Goal: Task Accomplishment & Management: Complete application form

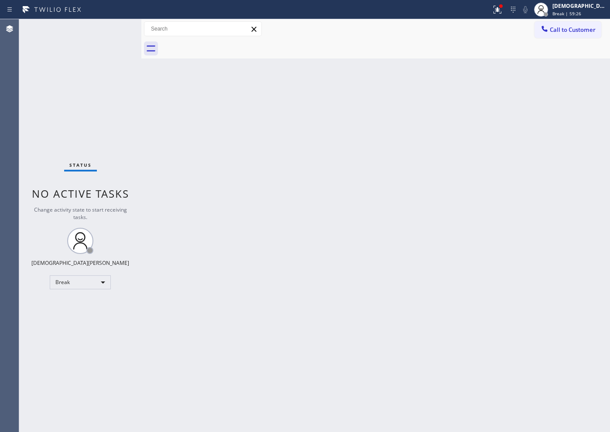
click at [63, 137] on div "Status No active tasks Change activity state to start receiving tasks. Christia…" at bounding box center [80, 225] width 122 height 413
click at [94, 279] on div "Break" at bounding box center [80, 282] width 61 height 14
click at [81, 305] on li "Available" at bounding box center [79, 305] width 59 height 10
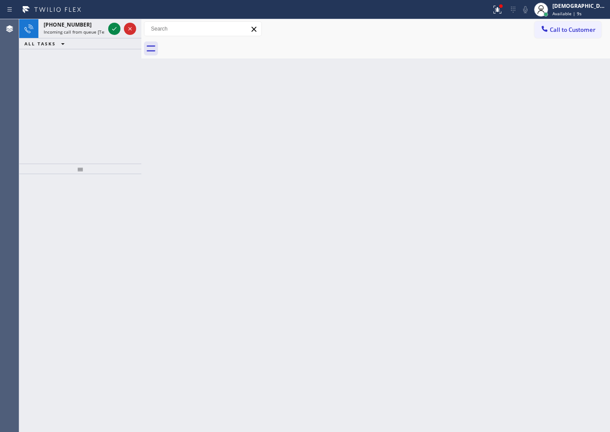
click at [71, 106] on div "[PHONE_NUMBER] Incoming call from queue [Test] All ALL TASKS ALL TASKS ACTIVE T…" at bounding box center [80, 91] width 122 height 144
click at [82, 73] on div "[PHONE_NUMBER] Incoming call from queue [Test] All ALL TASKS ALL TASKS ACTIVE T…" at bounding box center [80, 91] width 122 height 144
click at [114, 28] on icon at bounding box center [114, 29] width 10 height 10
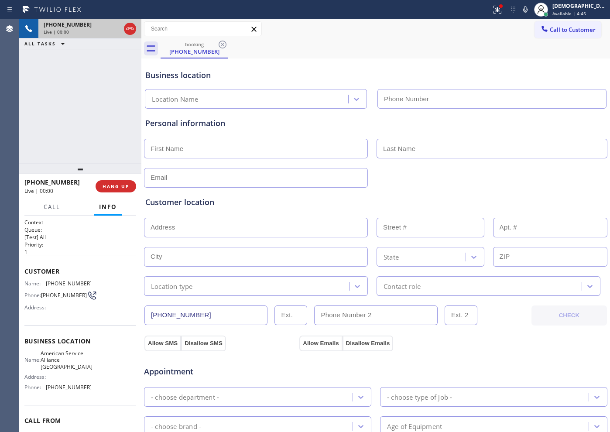
type input "[PHONE_NUMBER]"
click at [128, 24] on icon at bounding box center [130, 29] width 10 height 10
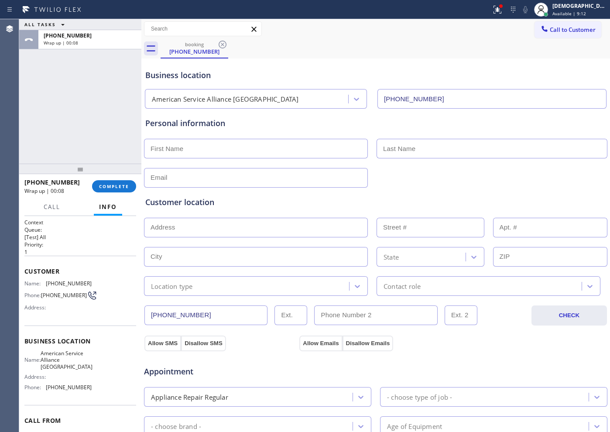
click at [310, 151] on input "text" at bounding box center [256, 149] width 224 height 20
type input "Mr"
click at [408, 148] on input "text" at bounding box center [492, 149] width 231 height 20
type input "Coffee"
click at [79, 103] on div "ALL TASKS ALL TASKS ACTIVE TASKS TASKS IN WRAP UP [PHONE_NUMBER] Wrap up | 03:17" at bounding box center [80, 91] width 122 height 144
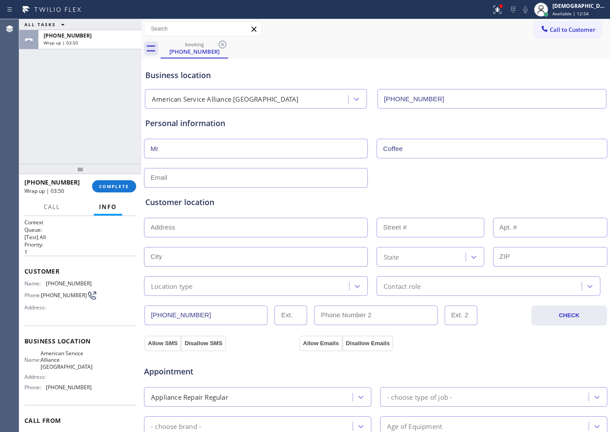
click at [214, 227] on input "text" at bounding box center [256, 228] width 224 height 20
paste input "[GEOGRAPHIC_DATA]"
type input "[GEOGRAPHIC_DATA], [GEOGRAPHIC_DATA]"
type input "[GEOGRAPHIC_DATA]"
type input "33071"
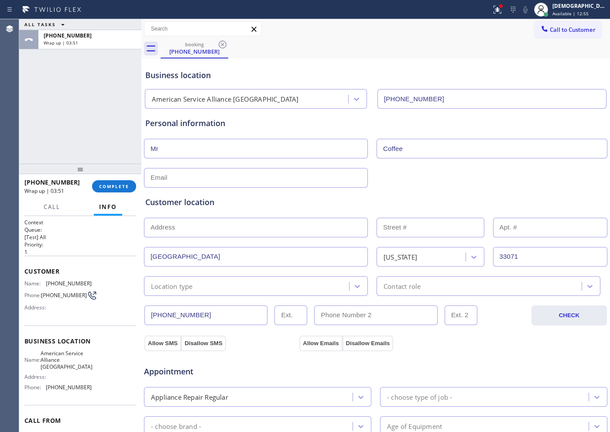
click at [212, 230] on input "text" at bounding box center [256, 228] width 224 height 20
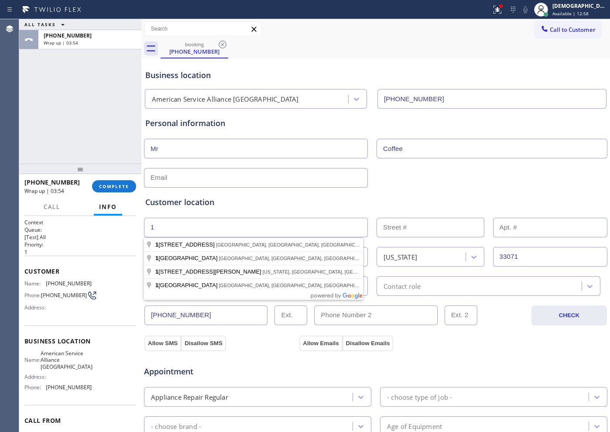
type input "1"
click at [385, 227] on input "text" at bounding box center [431, 228] width 108 height 20
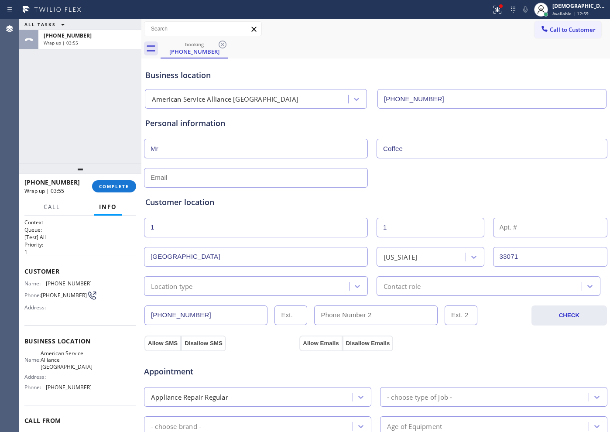
type input "1"
click at [380, 188] on div "Customer location >> ADD NEW ADDRESS << + NEW ADDRESS [STREET_ADDRESS][US_STATE…" at bounding box center [376, 242] width 464 height 108
click at [303, 178] on input "text" at bounding box center [256, 178] width 224 height 20
type input "B"
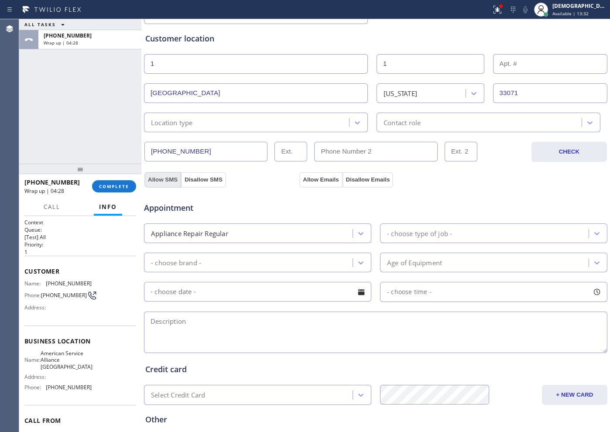
type input "[EMAIL_ADDRESS][DOMAIN_NAME]"
click at [168, 181] on button "Allow SMS" at bounding box center [162, 180] width 37 height 16
click at [312, 180] on button "Allow Emails" at bounding box center [320, 180] width 43 height 16
click at [402, 236] on div "- choose type of job -" at bounding box center [419, 233] width 65 height 10
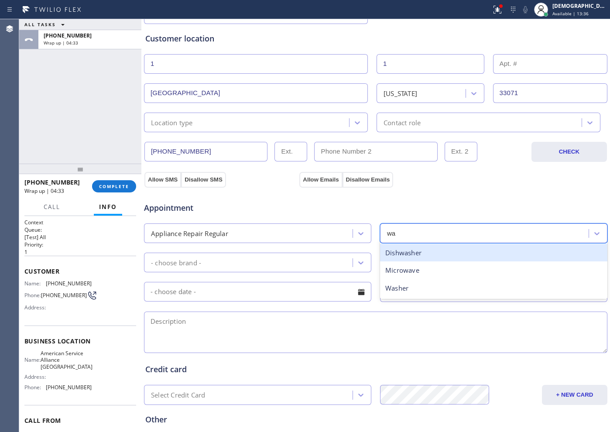
type input "was"
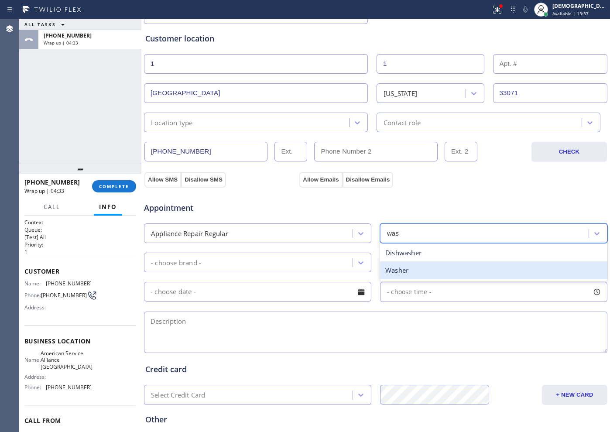
click at [394, 267] on div "Washer" at bounding box center [493, 270] width 227 height 18
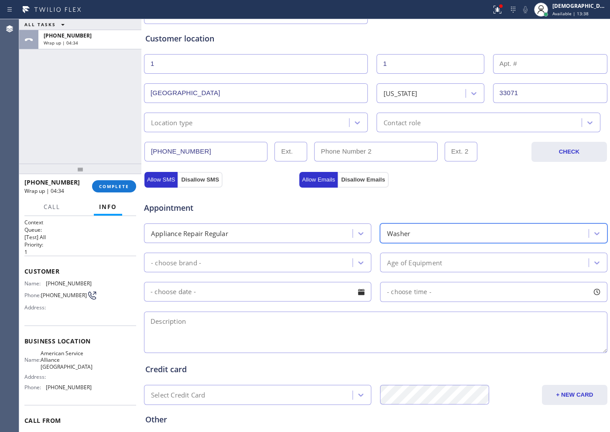
click at [281, 261] on div "- choose brand -" at bounding box center [250, 262] width 206 height 15
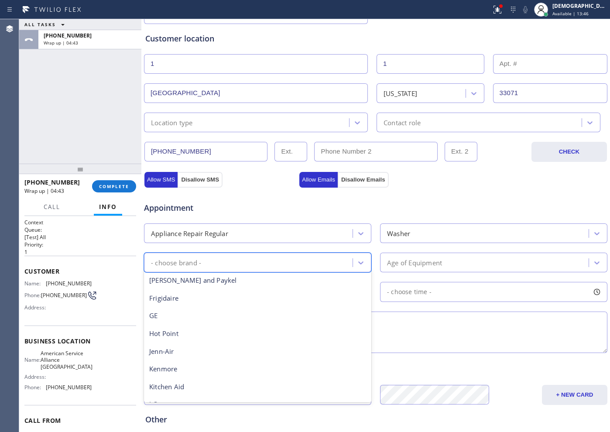
scroll to position [192, 0]
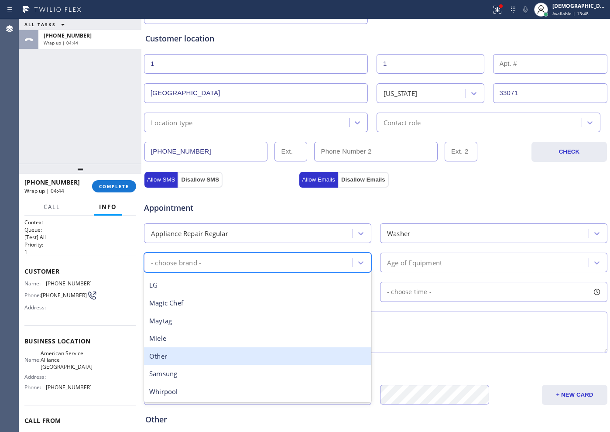
click at [235, 362] on div "Other" at bounding box center [257, 356] width 227 height 18
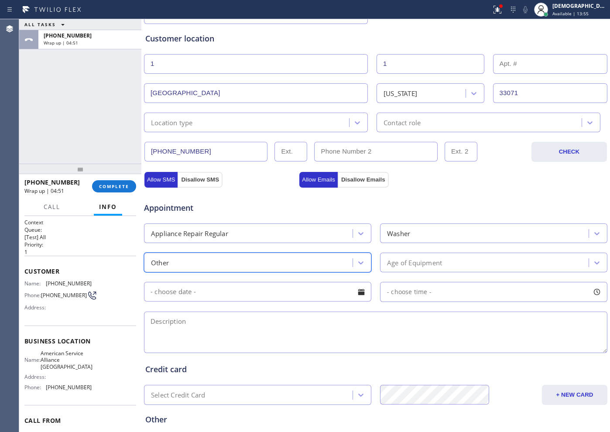
click at [424, 262] on div "Age of Equipment" at bounding box center [414, 262] width 55 height 10
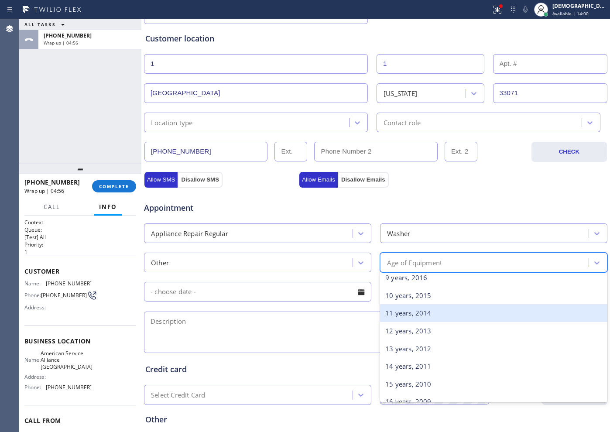
scroll to position [109, 0]
click at [406, 317] on div "8 years, 2017" at bounding box center [493, 315] width 227 height 18
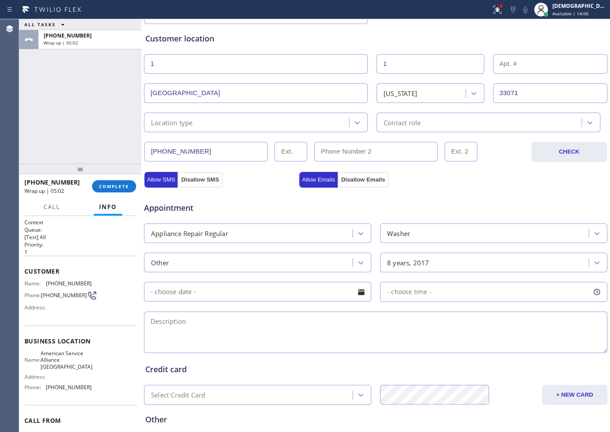
click at [266, 324] on textarea at bounding box center [375, 332] width 463 height 41
click at [278, 324] on textarea "Cx don't know the brand" at bounding box center [375, 332] width 463 height 41
click at [263, 324] on textarea "Cx don't know the brand yet" at bounding box center [375, 332] width 463 height 41
paste textarea "/ washer machine / leaking / 5 years SBS"
click at [404, 314] on textarea "Cx don't know the brand yet/ / washer machine / leaking / 5 years SBS /" at bounding box center [375, 332] width 463 height 41
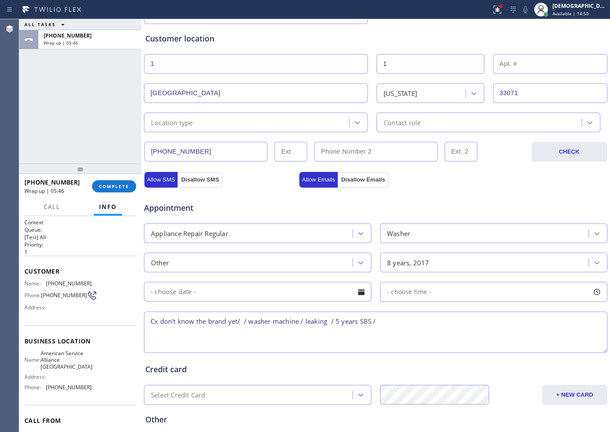
paste textarea "[GEOGRAPHIC_DATA]"
drag, startPoint x: 97, startPoint y: 379, endPoint x: 86, endPoint y: 377, distance: 11.2
click at [96, 379] on div "Name: American Service Alliance Coral Springs Address: Phone: [PHONE_NUMBER]" at bounding box center [80, 372] width 112 height 44
drag, startPoint x: 73, startPoint y: 369, endPoint x: 46, endPoint y: 359, distance: 28.3
click at [46, 359] on span "American Service Alliance [GEOGRAPHIC_DATA]" at bounding box center [67, 360] width 52 height 20
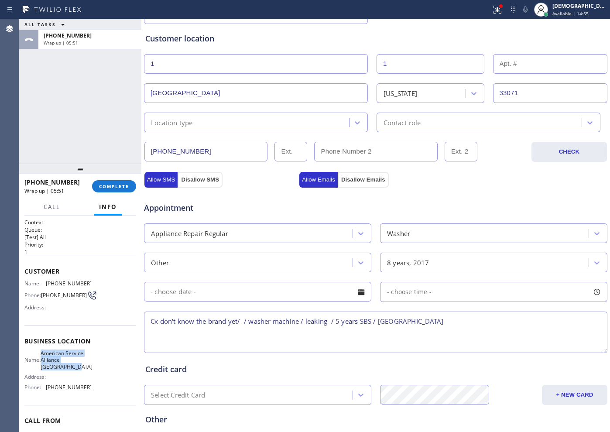
copy span "American Service Alliance [GEOGRAPHIC_DATA]"
click at [465, 317] on textarea "Cx don't know the brand yet/ / washer machine / leaking / 5 years SBS / [GEOGRA…" at bounding box center [375, 332] width 463 height 41
paste textarea "American Service Alliance [GEOGRAPHIC_DATA]"
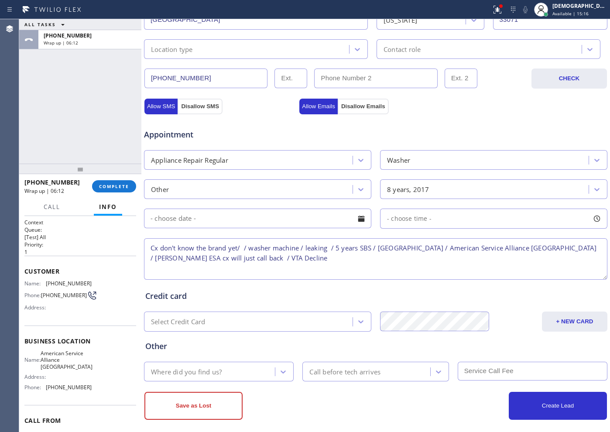
scroll to position [244, 0]
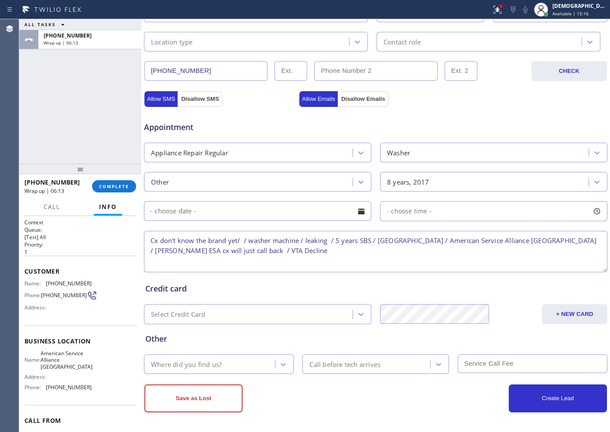
type textarea "Cx don't know the brand yet/ / washer machine / leaking / 5 years SBS / [GEOGRA…"
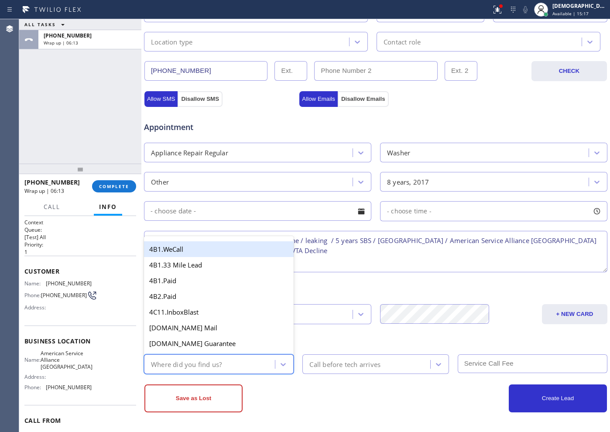
click at [213, 362] on div "Where did you find us?" at bounding box center [186, 364] width 71 height 10
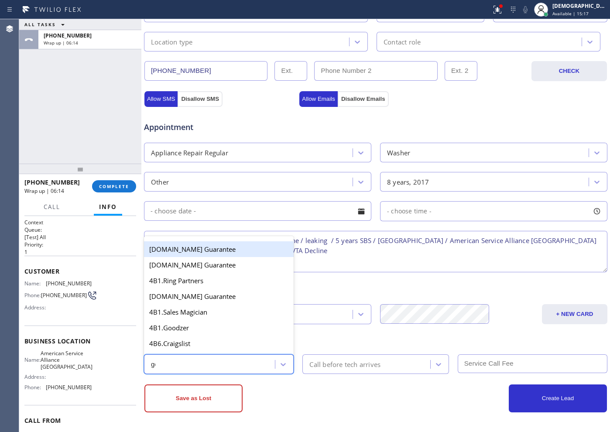
type input "goo"
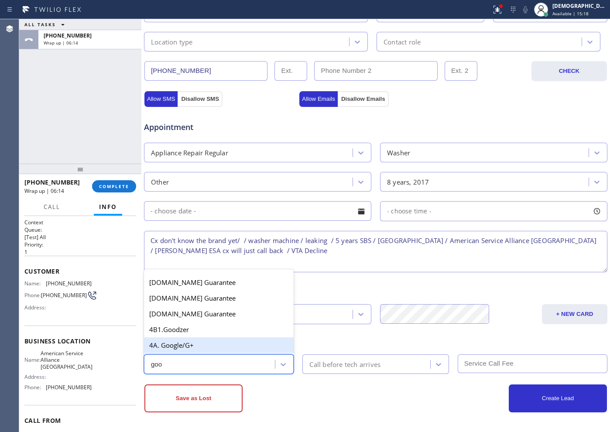
click at [196, 346] on div "4A. Google/G+" at bounding box center [219, 345] width 150 height 16
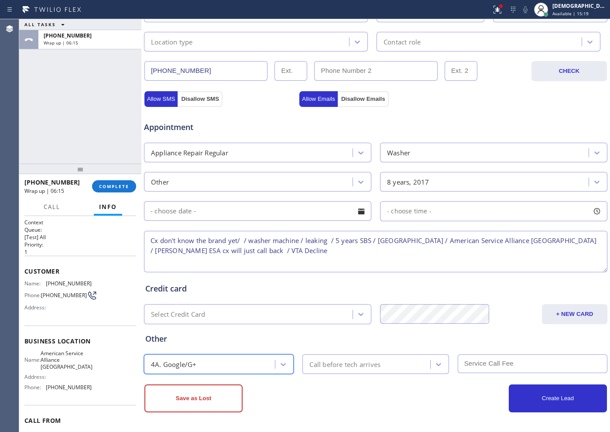
click at [315, 366] on div "Call before tech arrives" at bounding box center [344, 364] width 71 height 10
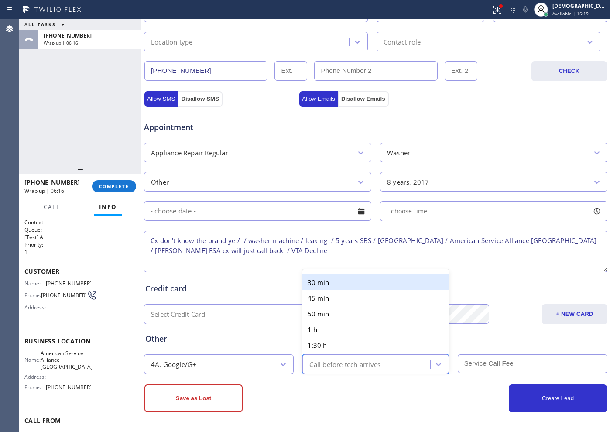
type input "30"
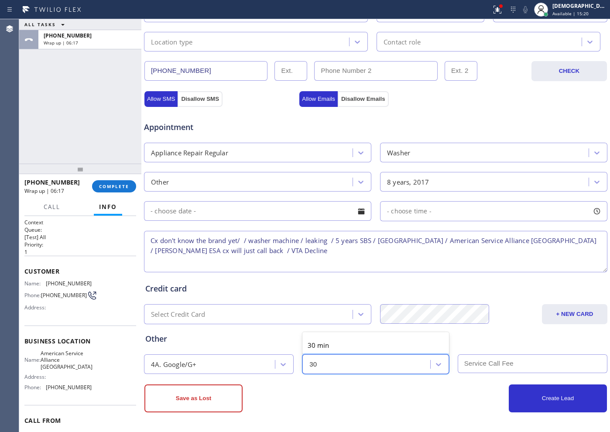
click at [332, 351] on div "30 min" at bounding box center [375, 345] width 146 height 16
click at [308, 250] on textarea "Cx don't know the brand yet/ / washer machine / leaking / 5 years SBS / [GEOGRA…" at bounding box center [375, 251] width 463 height 41
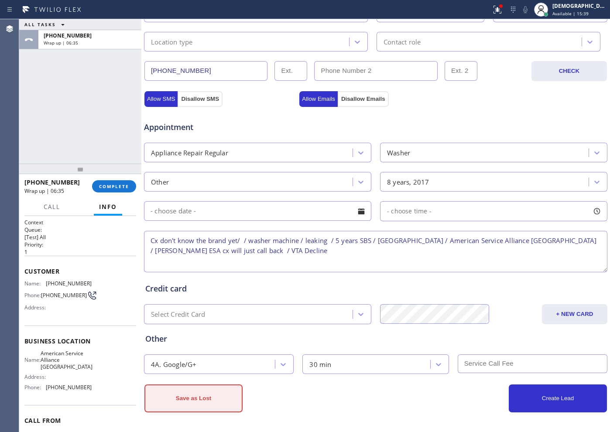
click at [219, 401] on button "Save as Lost" at bounding box center [193, 398] width 98 height 28
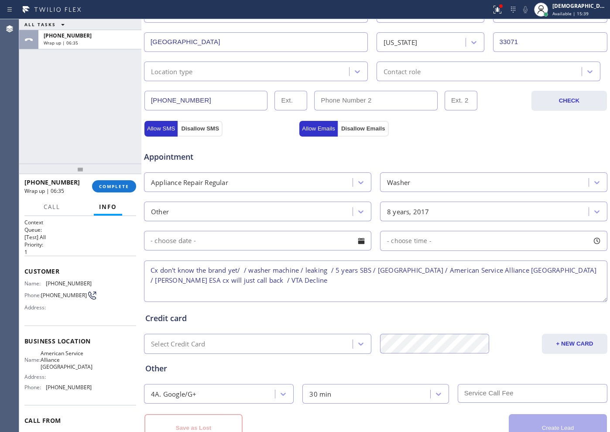
scroll to position [274, 0]
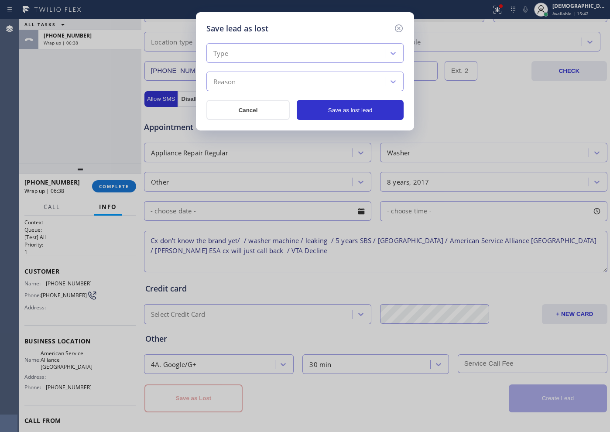
click at [297, 48] on div "Type" at bounding box center [297, 53] width 176 height 15
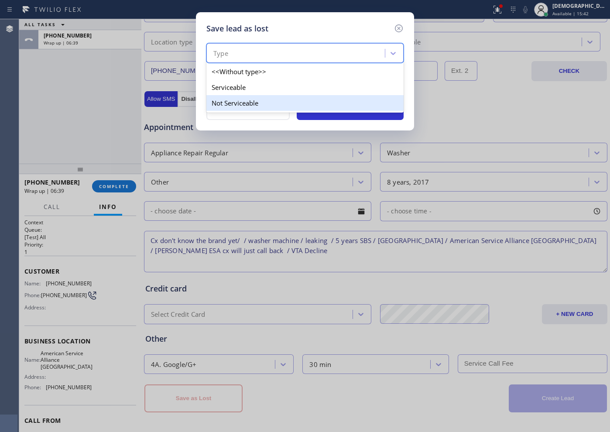
click at [266, 95] on div "Not Serviceable" at bounding box center [304, 103] width 197 height 16
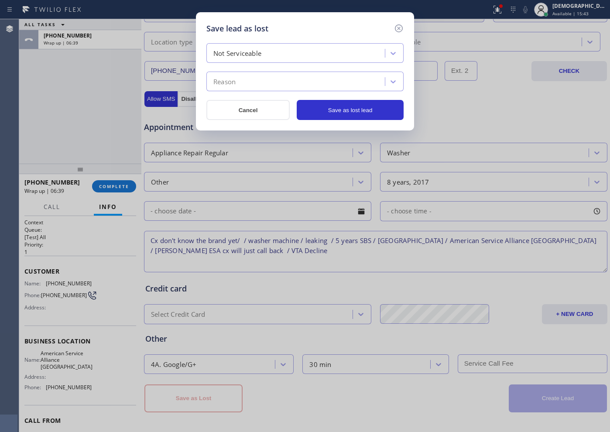
click at [269, 53] on div "Not Serviceable" at bounding box center [297, 53] width 176 height 15
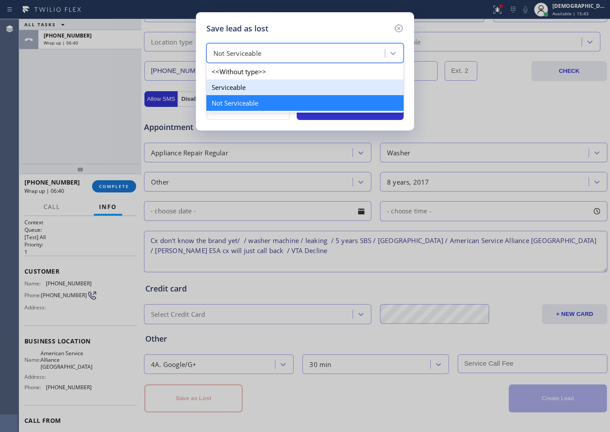
click at [259, 89] on div "Serviceable" at bounding box center [304, 87] width 197 height 16
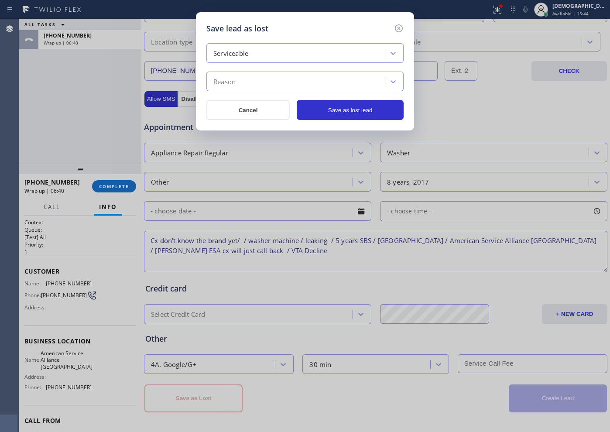
click at [262, 81] on div "Reason" at bounding box center [297, 81] width 176 height 15
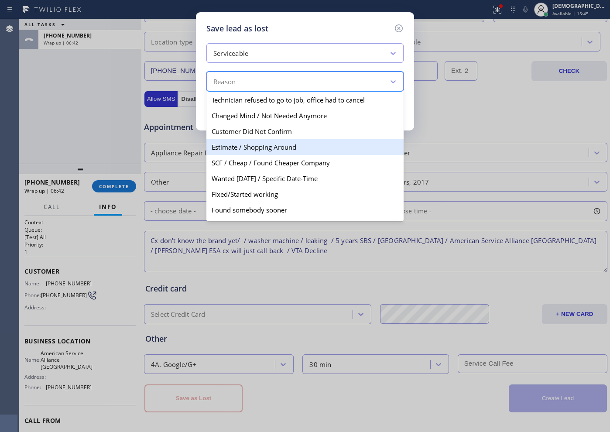
click at [274, 151] on div "Estimate / Shopping Around" at bounding box center [304, 147] width 197 height 16
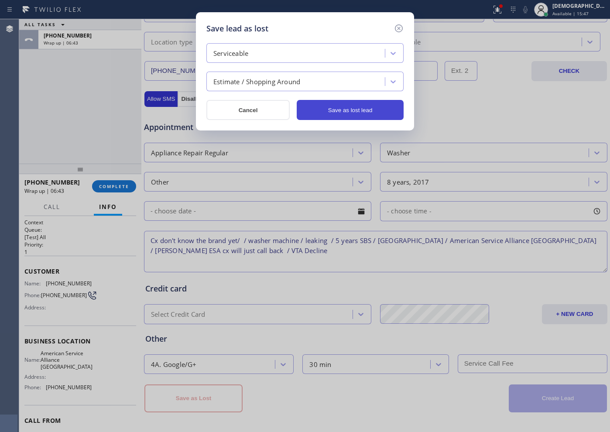
click at [328, 114] on button "Save as lost lead" at bounding box center [350, 110] width 107 height 20
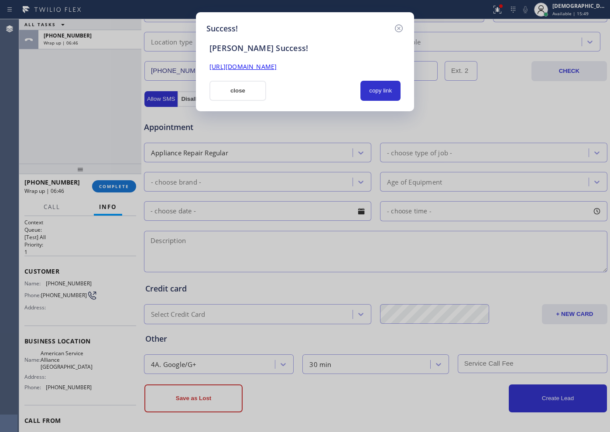
click at [356, 87] on div "copy link" at bounding box center [380, 91] width 51 height 20
click at [391, 88] on button "copy link" at bounding box center [380, 91] width 40 height 20
click at [98, 137] on div "Success! [PERSON_NAME] Success! [URL][DOMAIN_NAME] close copy link" at bounding box center [305, 216] width 610 height 432
click at [236, 91] on button "close" at bounding box center [237, 91] width 57 height 20
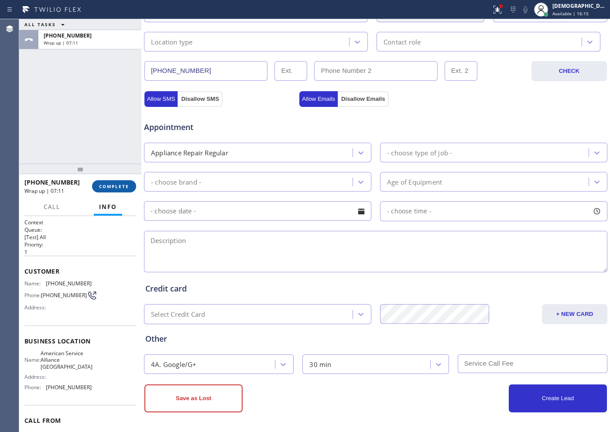
click at [115, 191] on button "COMPLETE" at bounding box center [114, 186] width 44 height 12
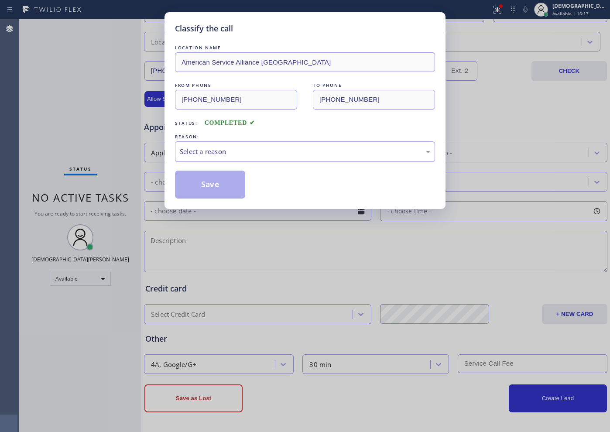
click at [217, 150] on div "Select a reason" at bounding box center [305, 152] width 250 height 10
click at [205, 185] on button "Save" at bounding box center [210, 185] width 70 height 28
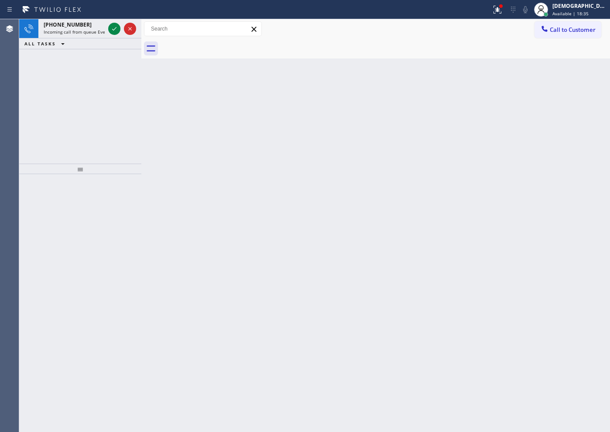
drag, startPoint x: 97, startPoint y: 62, endPoint x: 106, endPoint y: 47, distance: 17.7
click at [97, 62] on div "[PHONE_NUMBER] Incoming call from queue Everybody ALL TASKS ALL TASKS ACTIVE TA…" at bounding box center [80, 91] width 122 height 144
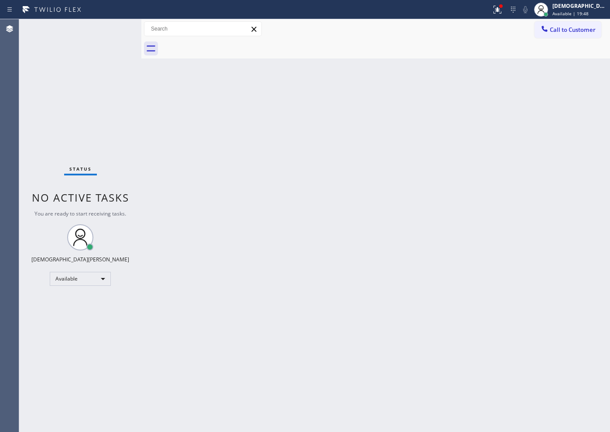
click at [81, 79] on div "Status No active tasks You are ready to start receiving tasks. Christian Cinco …" at bounding box center [80, 225] width 122 height 413
click at [503, 13] on icon at bounding box center [497, 9] width 10 height 10
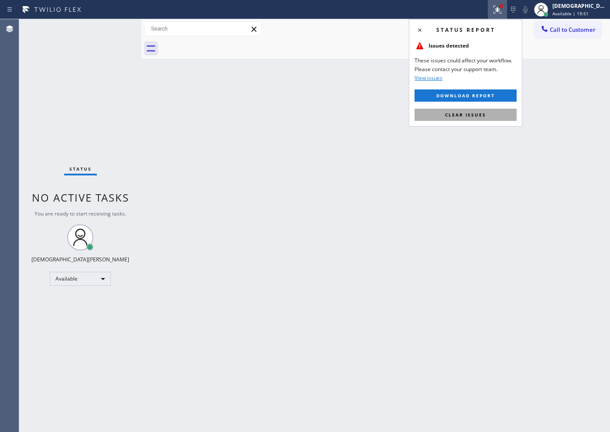
click at [474, 117] on span "Clear issues" at bounding box center [465, 115] width 41 height 6
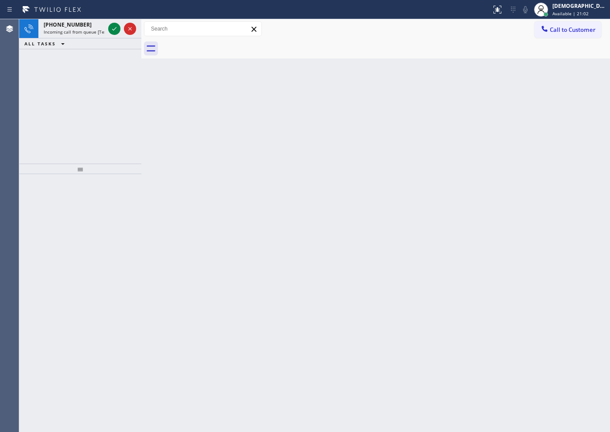
drag, startPoint x: 90, startPoint y: 82, endPoint x: 90, endPoint y: 61, distance: 21.8
click at [90, 82] on div "[PHONE_NUMBER] Incoming call from queue [Test] All ALL TASKS ALL TASKS ACTIVE T…" at bounding box center [80, 91] width 122 height 144
click at [113, 27] on icon at bounding box center [114, 29] width 10 height 10
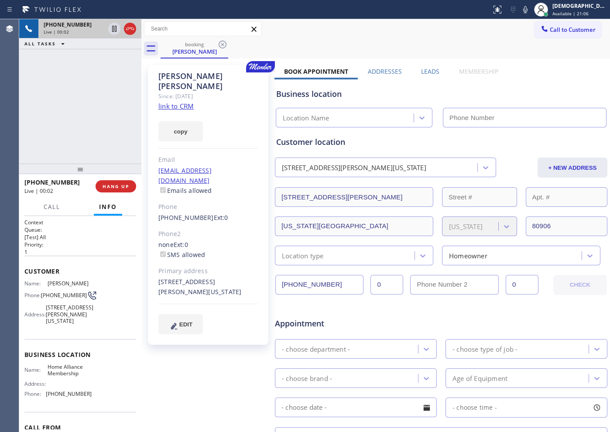
type input "[PHONE_NUMBER]"
click at [186, 102] on link "link to CRM" at bounding box center [175, 106] width 35 height 9
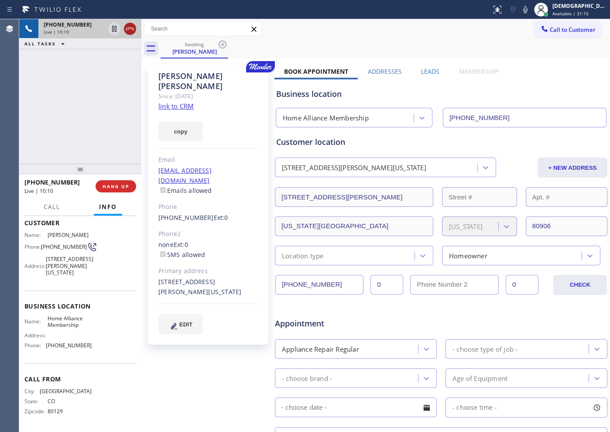
click at [133, 26] on icon at bounding box center [130, 29] width 10 height 10
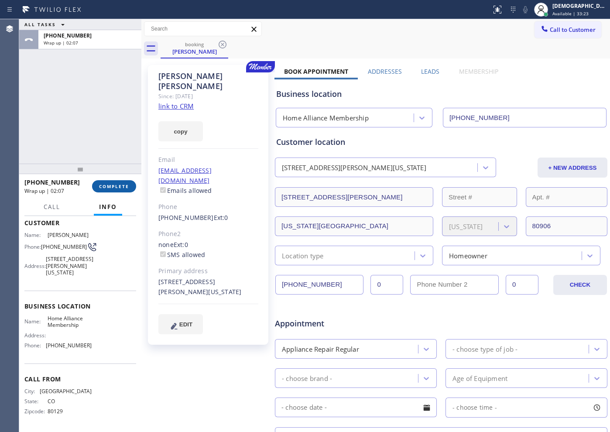
click at [119, 182] on button "COMPLETE" at bounding box center [114, 186] width 44 height 12
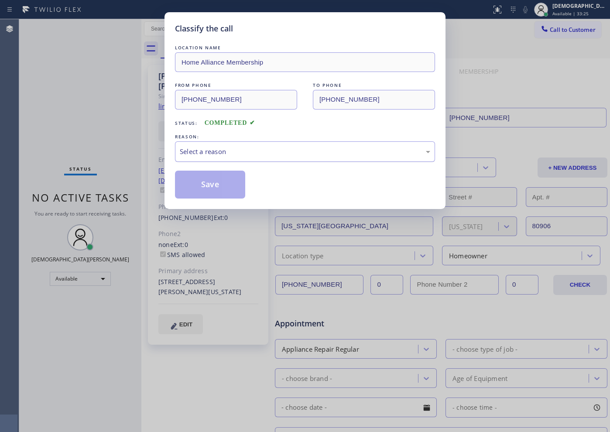
click at [215, 145] on div "Select a reason" at bounding box center [305, 151] width 260 height 21
click at [222, 152] on div "Not Booked - All other reasons" at bounding box center [305, 152] width 250 height 10
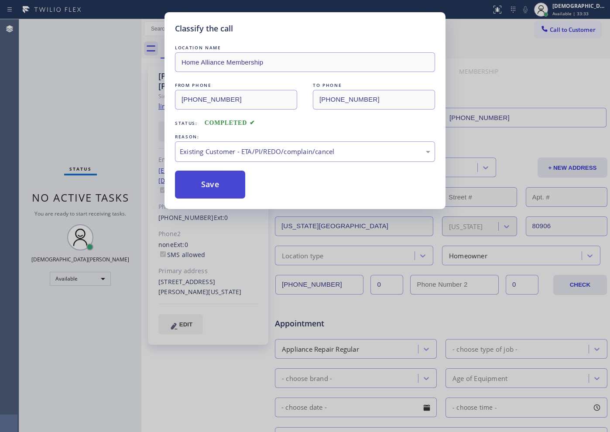
click at [212, 186] on button "Save" at bounding box center [210, 185] width 70 height 28
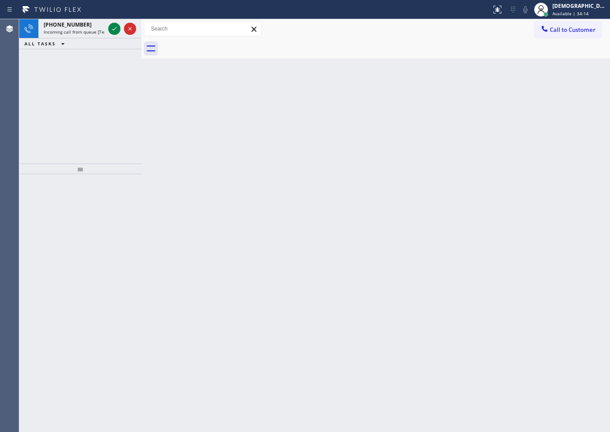
drag, startPoint x: 56, startPoint y: 99, endPoint x: 62, endPoint y: 95, distance: 7.5
click at [60, 96] on div "[PHONE_NUMBER] Incoming call from queue [Test] All ALL TASKS ALL TASKS ACTIVE T…" at bounding box center [80, 91] width 122 height 144
click at [117, 31] on icon at bounding box center [114, 29] width 10 height 10
click at [115, 32] on icon at bounding box center [114, 29] width 10 height 10
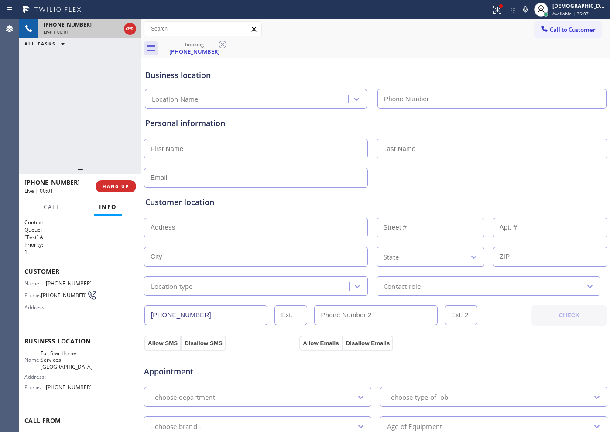
type input "[PHONE_NUMBER]"
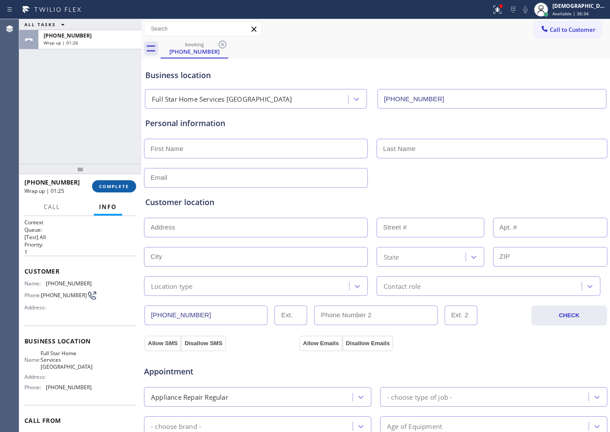
click at [119, 181] on button "COMPLETE" at bounding box center [114, 186] width 44 height 12
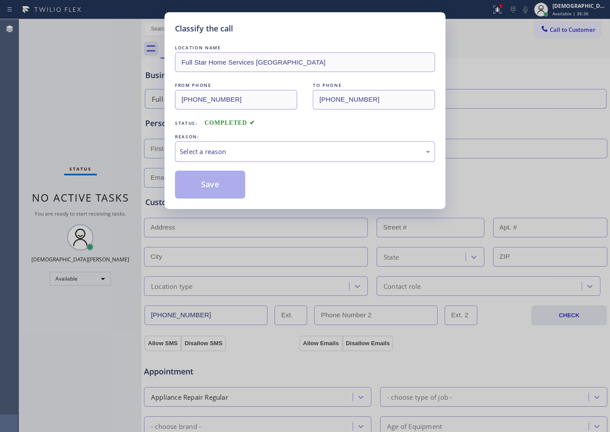
click at [271, 148] on div "Select a reason" at bounding box center [305, 152] width 250 height 10
click at [205, 185] on button "Save" at bounding box center [210, 185] width 70 height 28
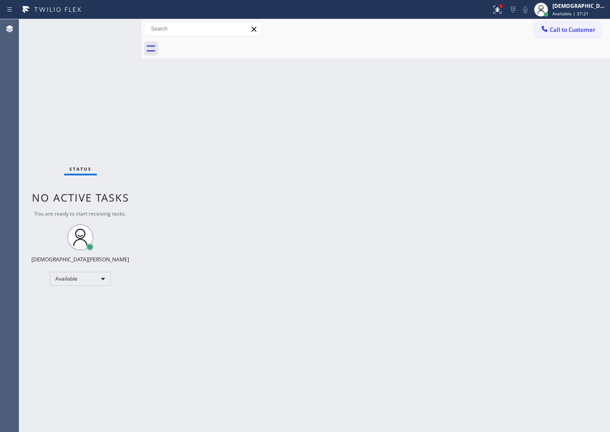
click at [94, 45] on div "Status No active tasks You are ready to start receiving tasks. Christian Cinco …" at bounding box center [80, 225] width 122 height 413
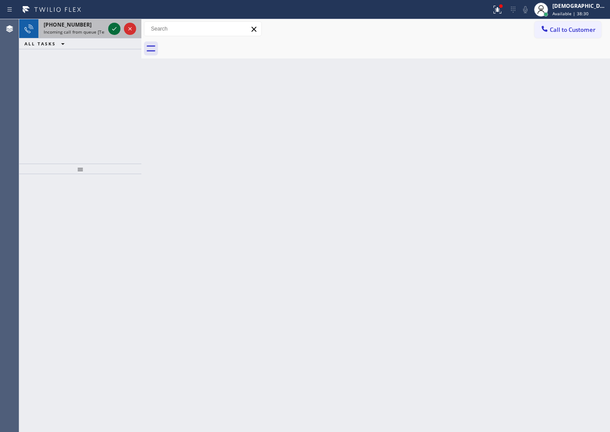
click at [112, 29] on icon at bounding box center [114, 29] width 10 height 10
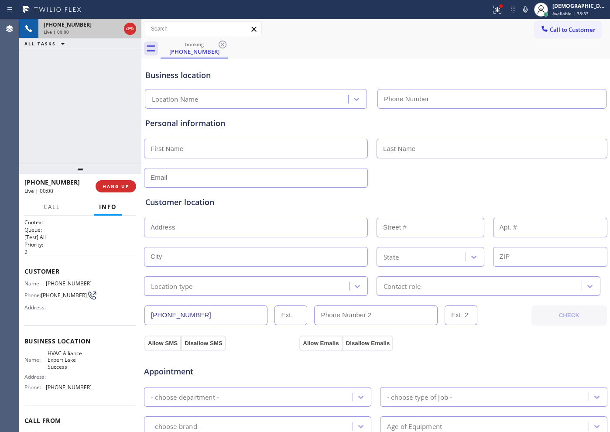
type input "[PHONE_NUMBER]"
click at [123, 186] on span "HANG UP" at bounding box center [116, 186] width 27 height 6
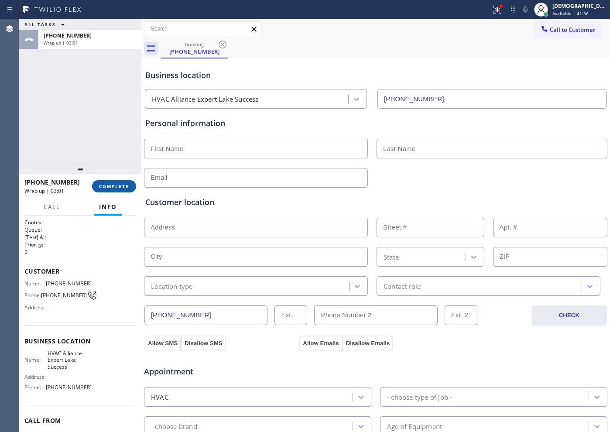
click at [123, 185] on span "COMPLETE" at bounding box center [114, 186] width 30 height 6
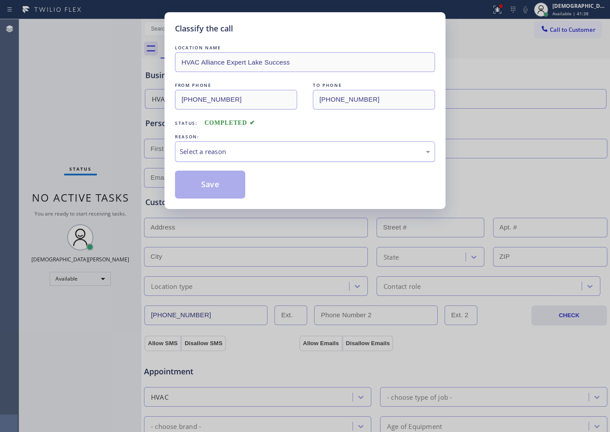
click at [209, 152] on div "Select a reason" at bounding box center [305, 152] width 250 height 10
click at [202, 186] on button "Save" at bounding box center [210, 185] width 70 height 28
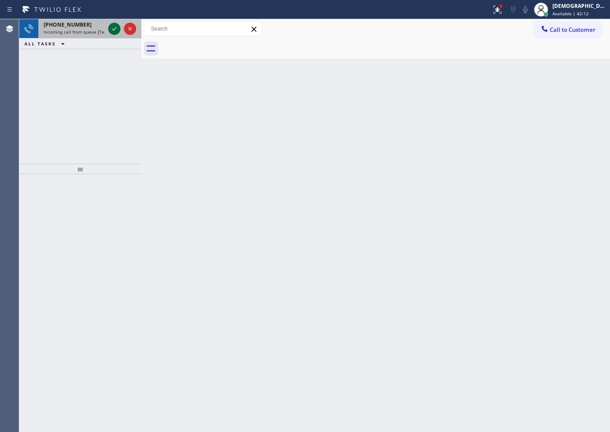
click at [112, 29] on icon at bounding box center [114, 29] width 10 height 10
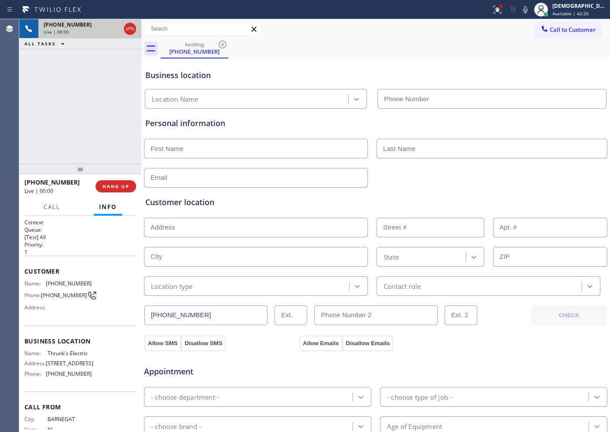
type input "[PHONE_NUMBER]"
drag, startPoint x: 203, startPoint y: 315, endPoint x: 135, endPoint y: 313, distance: 67.6
click at [135, 313] on div "[PHONE_NUMBER] Live | 02:03 ALL TASKS ALL TASKS ACTIVE TASKS TASKS IN WRAP UP […" at bounding box center [314, 225] width 591 height 413
click at [111, 30] on icon at bounding box center [114, 29] width 10 height 10
drag, startPoint x: 84, startPoint y: 80, endPoint x: 116, endPoint y: 3, distance: 82.7
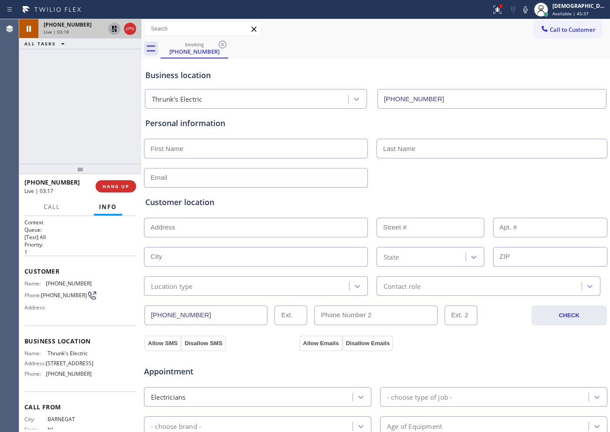
click at [84, 79] on div "[PHONE_NUMBER] Live | 03:18 ALL TASKS ALL TASKS ACTIVE TASKS TASKS IN WRAP UP" at bounding box center [80, 91] width 122 height 144
click at [113, 32] on icon at bounding box center [114, 29] width 10 height 10
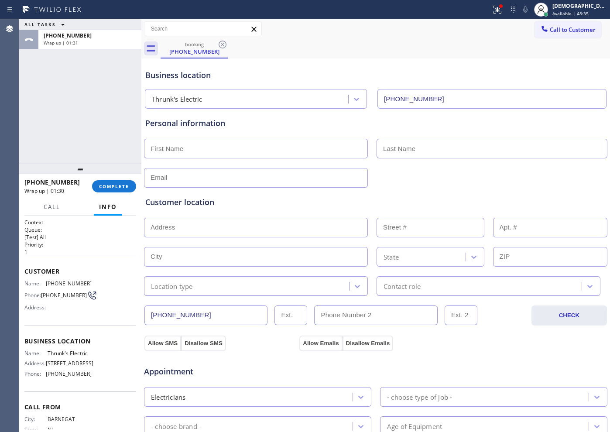
click at [303, 142] on input "text" at bounding box center [256, 149] width 224 height 20
type input "Ms"
click at [414, 145] on input "text" at bounding box center [492, 149] width 231 height 20
paste input "[PERSON_NAME]"
type input "[PERSON_NAME]"
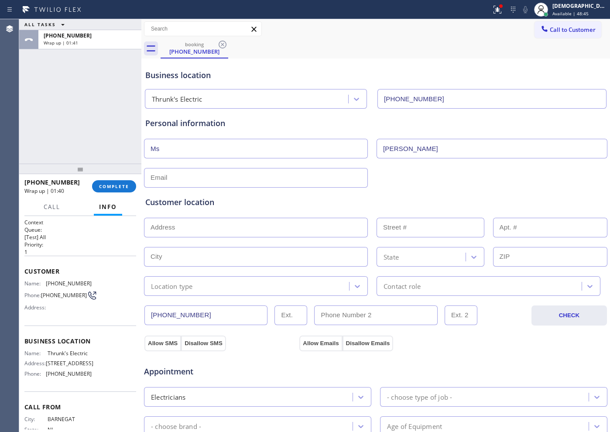
click at [266, 178] on input "text" at bounding box center [256, 178] width 224 height 20
type input "[EMAIL_ADDRESS][DOMAIN_NAME]"
click at [167, 225] on input "text" at bounding box center [256, 228] width 224 height 20
paste input "[STREET_ADDRESS]"
type input "[STREET_ADDRESS]"
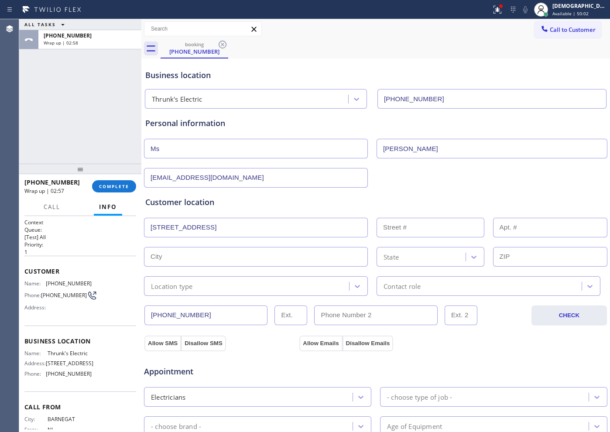
type input "1084"
type input "[PERSON_NAME][GEOGRAPHIC_DATA]"
type input "08050"
click at [198, 285] on div "Location type" at bounding box center [248, 285] width 202 height 15
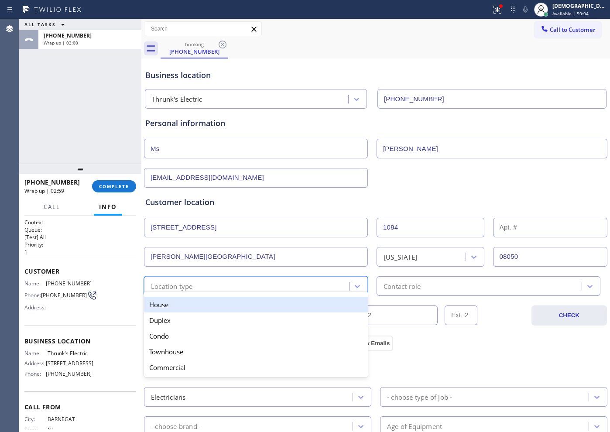
click at [190, 304] on div "House" at bounding box center [256, 305] width 224 height 16
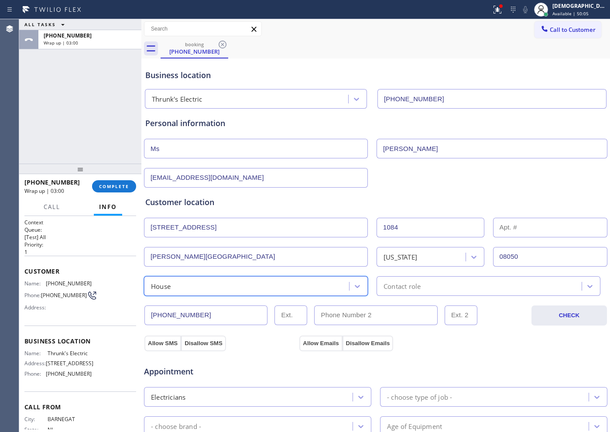
click at [414, 286] on div "Contact role" at bounding box center [401, 286] width 37 height 10
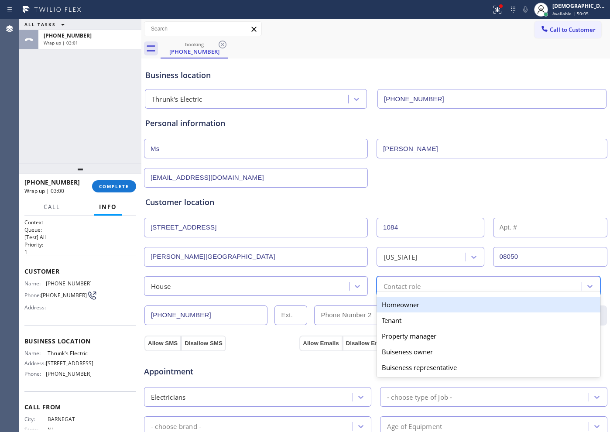
click at [406, 303] on div "Homeowner" at bounding box center [489, 305] width 224 height 16
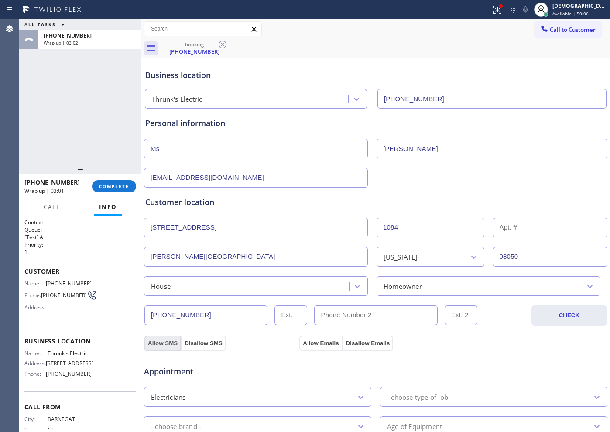
click at [168, 343] on button "Allow SMS" at bounding box center [162, 344] width 37 height 16
click at [306, 343] on button "Allow Emails" at bounding box center [320, 344] width 43 height 16
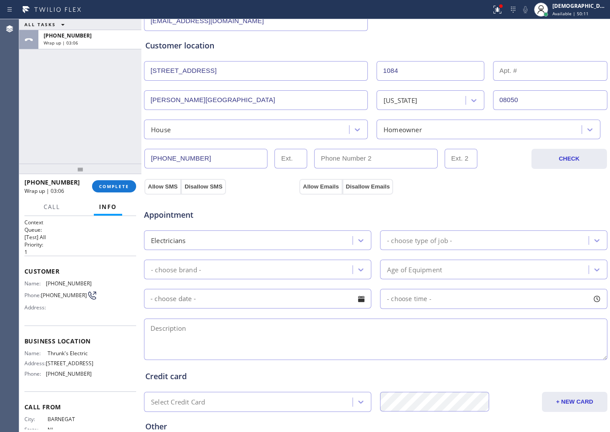
scroll to position [164, 0]
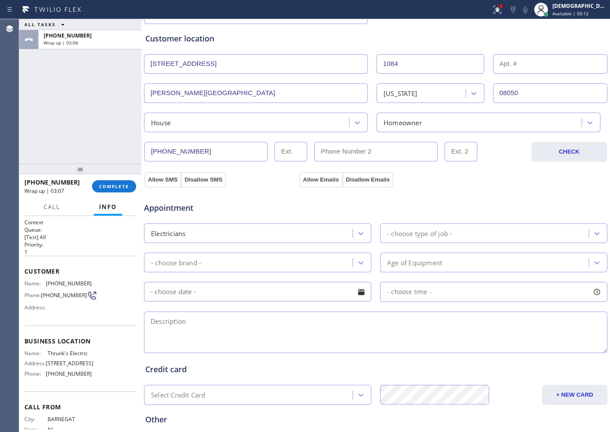
click at [401, 231] on div "- choose type of job -" at bounding box center [419, 233] width 65 height 10
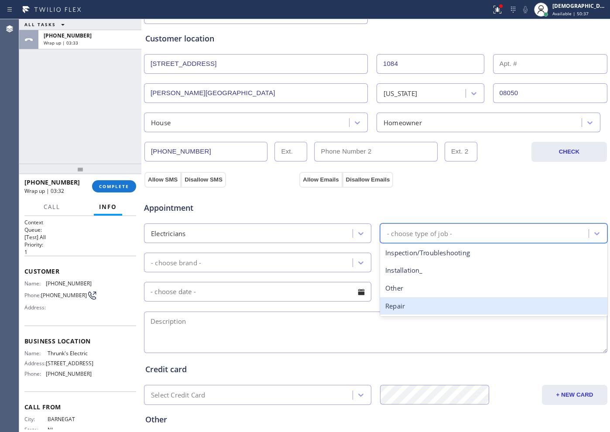
click at [413, 302] on div "Repair" at bounding box center [493, 306] width 227 height 18
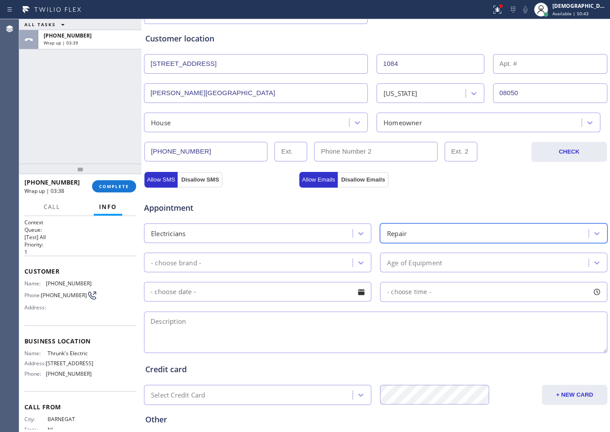
click at [247, 264] on div "- choose brand -" at bounding box center [250, 262] width 206 height 15
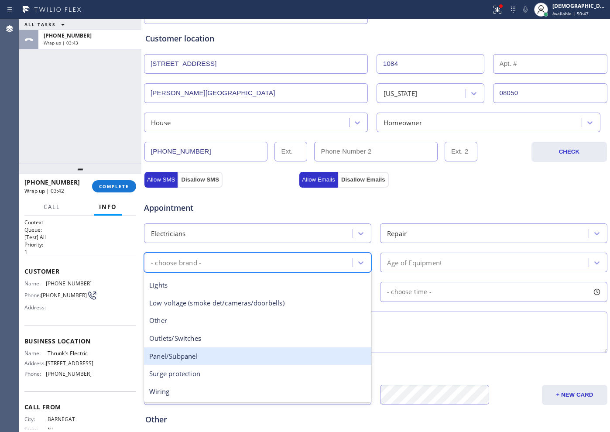
scroll to position [0, 0]
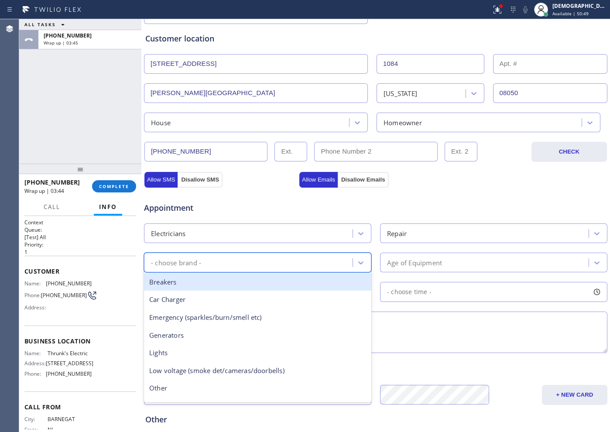
click at [180, 288] on div "Breakers" at bounding box center [257, 282] width 227 height 18
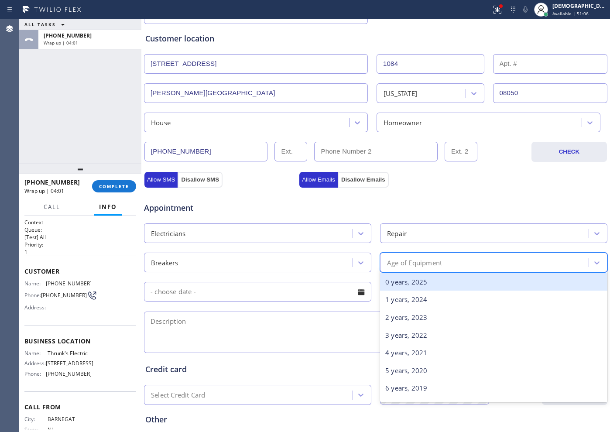
click at [387, 265] on div "Age of Equipment" at bounding box center [414, 262] width 55 height 10
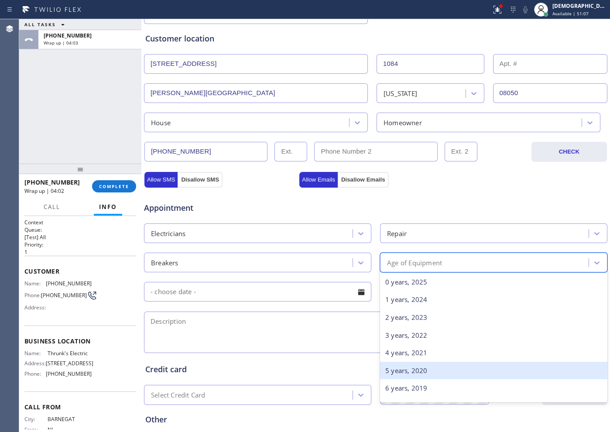
click at [406, 375] on div "5 years, 2020" at bounding box center [493, 371] width 227 height 18
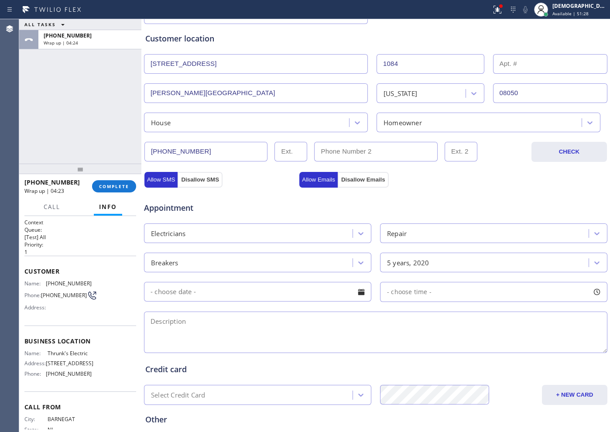
click at [192, 321] on textarea at bounding box center [375, 332] width 463 height 41
paste textarea "The breaker pop up cx wants someone to look at it"
click at [384, 315] on textarea "The breaker pop up cx wants someone to look at it" at bounding box center [375, 332] width 463 height 41
paste textarea "[STREET_ADDRESS]"
drag, startPoint x: 85, startPoint y: 356, endPoint x: 49, endPoint y: 356, distance: 35.8
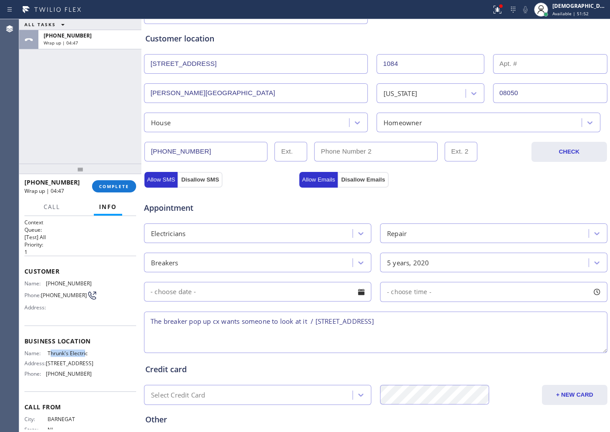
click at [49, 356] on span "Thrunk's Electric" at bounding box center [70, 353] width 44 height 7
drag, startPoint x: 82, startPoint y: 357, endPoint x: 97, endPoint y: 357, distance: 15.3
click at [83, 356] on span "Thrunk's Electric" at bounding box center [70, 353] width 44 height 7
click at [95, 355] on div "Name: Thrunk's Electric Address: [STREET_ADDRESS] Phone: [PHONE_NUMBER]" at bounding box center [80, 365] width 112 height 31
drag, startPoint x: 92, startPoint y: 354, endPoint x: 47, endPoint y: 355, distance: 44.9
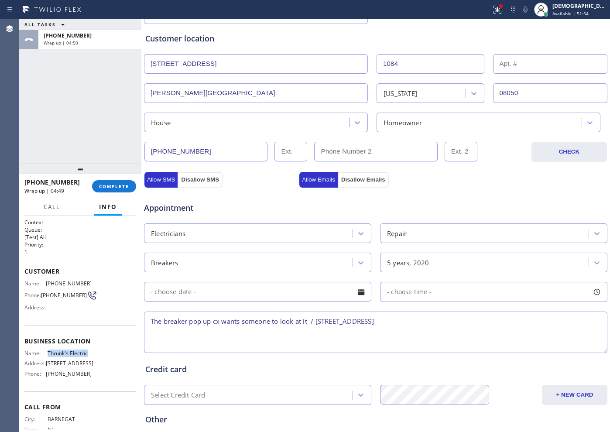
click at [47, 355] on div "Name: Thrunk's Electric Address: [STREET_ADDRESS] Phone: [PHONE_NUMBER]" at bounding box center [80, 365] width 112 height 31
copy span "Thrunk's Electric"
click at [491, 323] on textarea "The breaker pop up cx wants someone to look at it / [STREET_ADDRESS]" at bounding box center [375, 332] width 463 height 41
paste textarea "Thrunk's Electric"
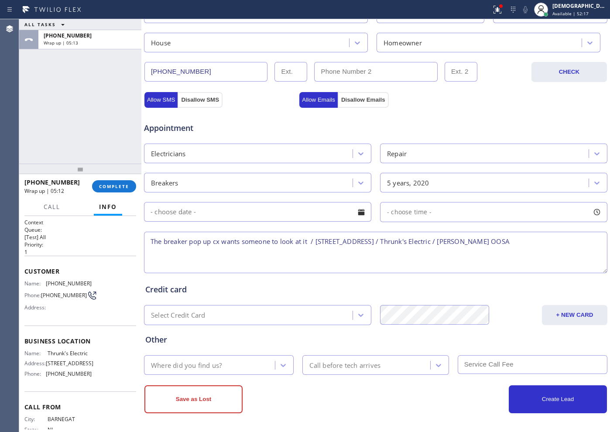
scroll to position [244, 0]
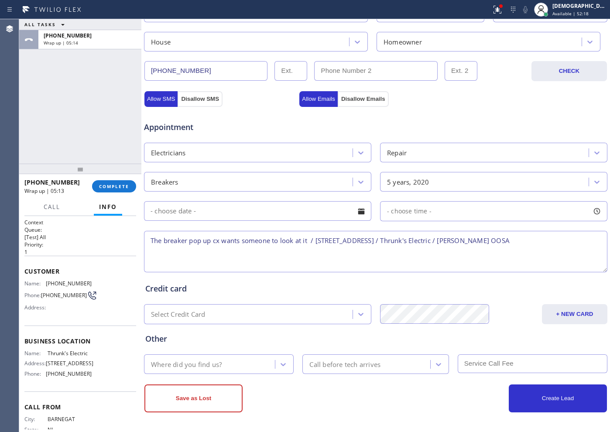
type textarea "The breaker pop up cx wants someone to look at it / [STREET_ADDRESS] / Thrunk's…"
click at [203, 365] on div "Where did you find us?" at bounding box center [186, 364] width 71 height 10
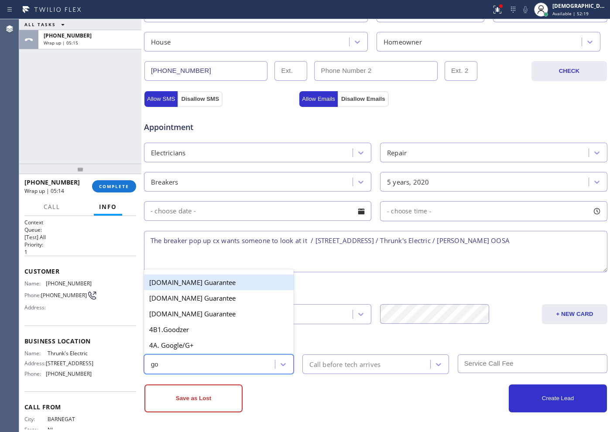
type input "goo"
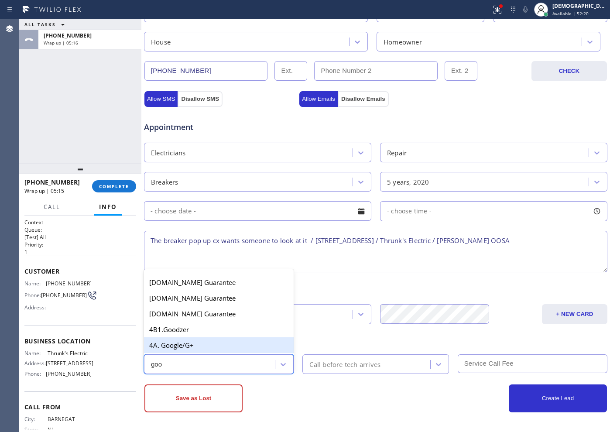
click at [203, 342] on div "4A. Google/G+" at bounding box center [219, 345] width 150 height 16
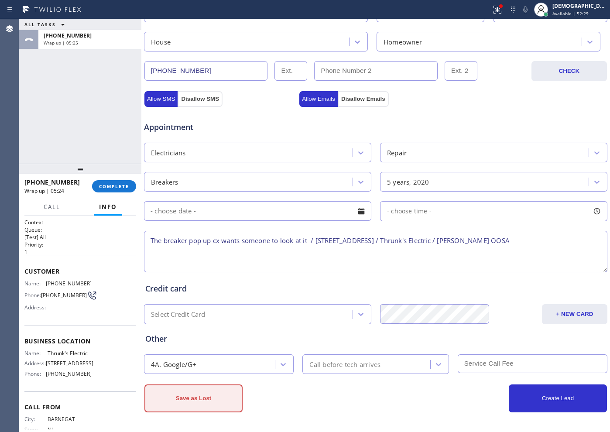
click at [203, 396] on button "Save as Lost" at bounding box center [193, 398] width 98 height 28
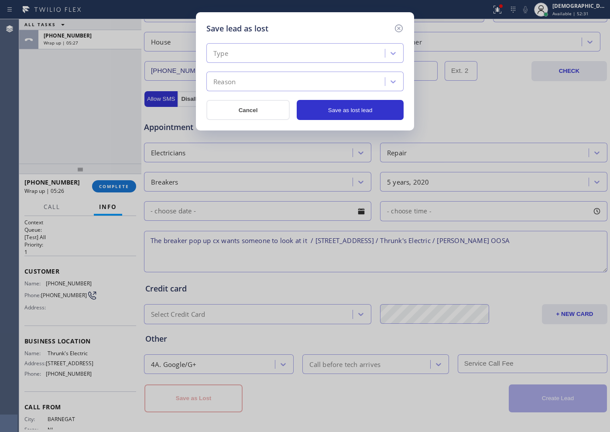
click at [310, 46] on div "Type" at bounding box center [297, 53] width 176 height 15
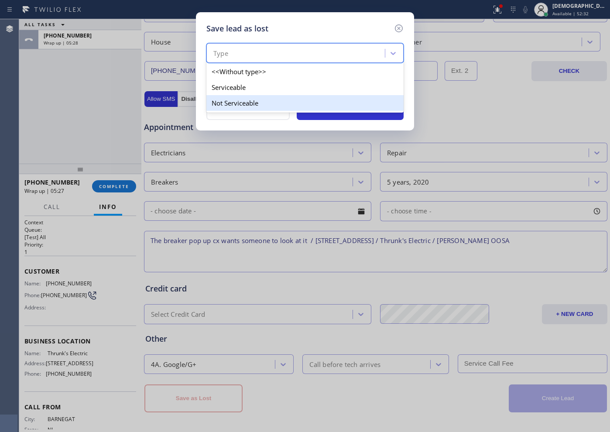
click at [272, 101] on div "Not Serviceable" at bounding box center [304, 103] width 197 height 16
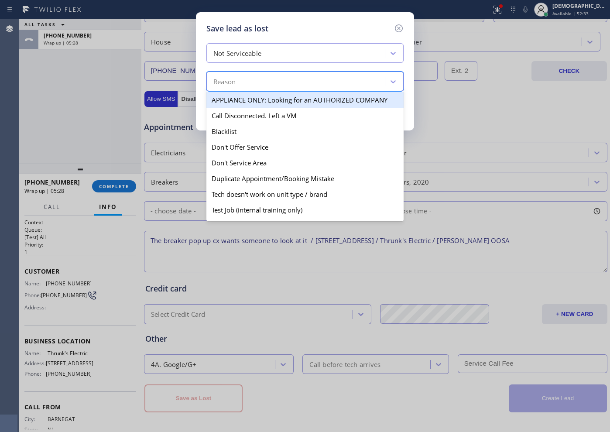
click at [270, 86] on div "Reason" at bounding box center [297, 81] width 176 height 15
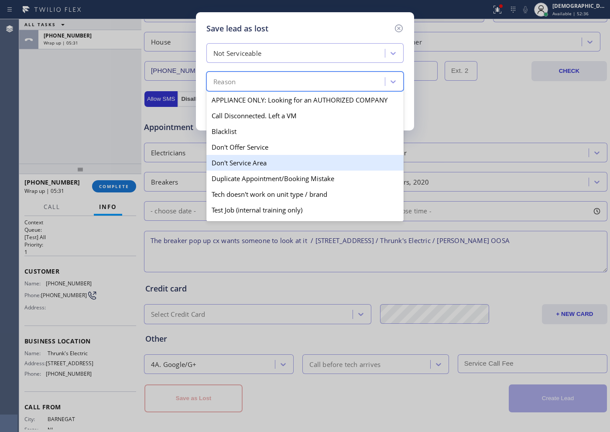
click at [274, 159] on div "Don't Service Area" at bounding box center [304, 163] width 197 height 16
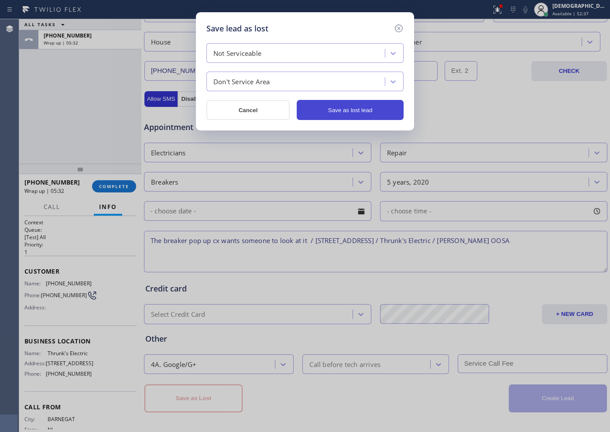
click at [345, 108] on button "Save as lost lead" at bounding box center [350, 110] width 107 height 20
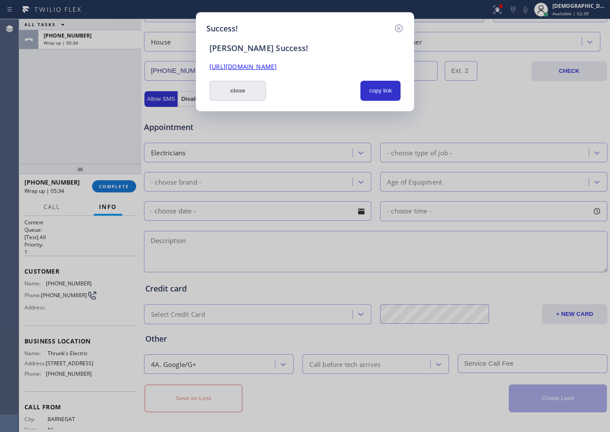
click at [240, 93] on button "close" at bounding box center [237, 91] width 57 height 20
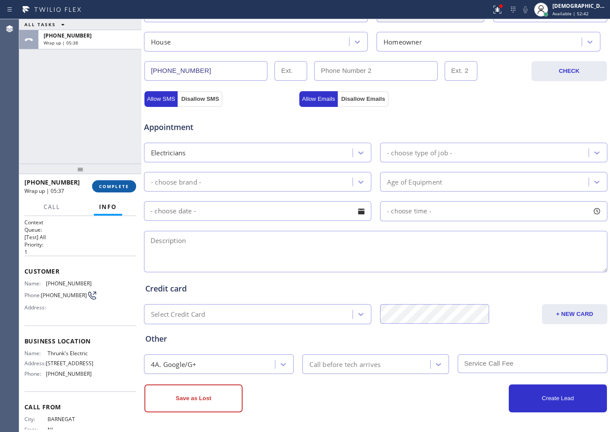
click at [116, 182] on button "COMPLETE" at bounding box center [114, 186] width 44 height 12
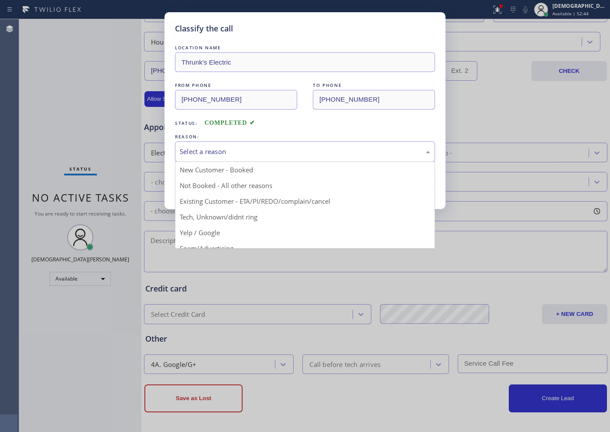
click at [212, 150] on div "Select a reason" at bounding box center [305, 152] width 250 height 10
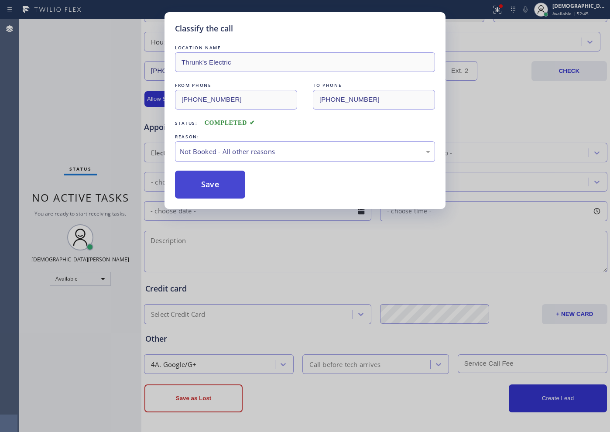
click at [203, 182] on button "Save" at bounding box center [210, 185] width 70 height 28
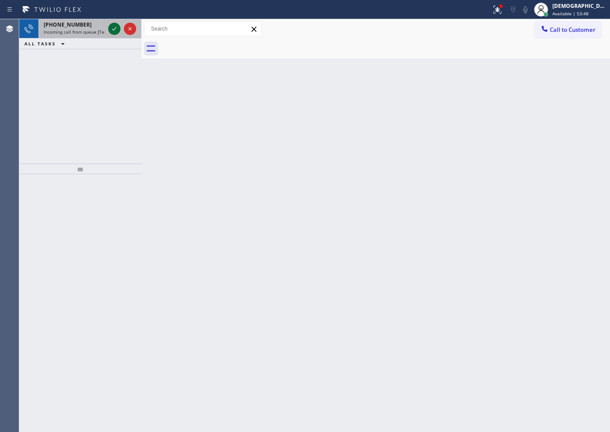
click at [114, 25] on icon at bounding box center [114, 29] width 10 height 10
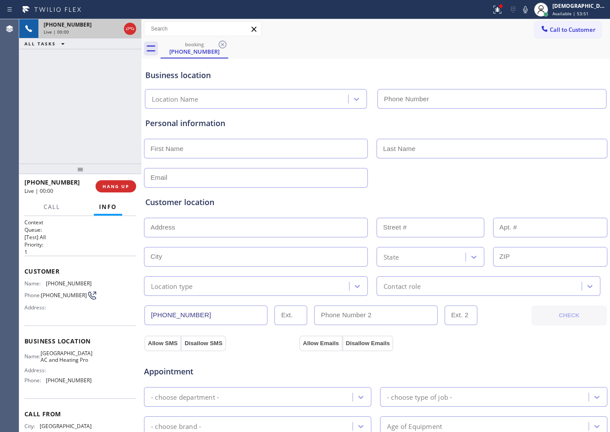
type input "[PHONE_NUMBER]"
click at [111, 28] on icon at bounding box center [114, 29] width 10 height 10
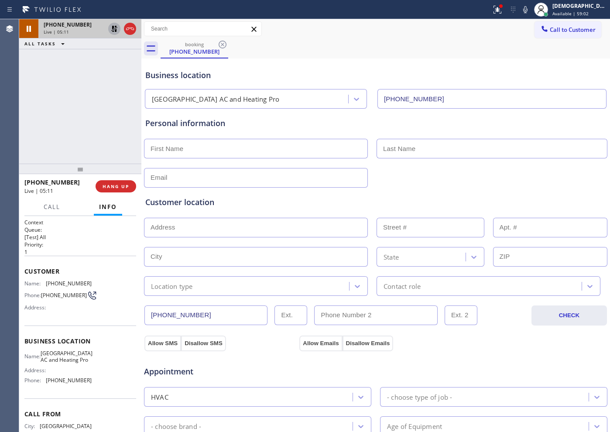
click at [112, 29] on icon at bounding box center [114, 29] width 6 height 6
click at [99, 110] on div "[PHONE_NUMBER] Live | 06:17 ALL TASKS ALL TASKS ACTIVE TASKS TASKS IN WRAP UP" at bounding box center [80, 91] width 122 height 144
click at [127, 33] on icon at bounding box center [130, 29] width 10 height 10
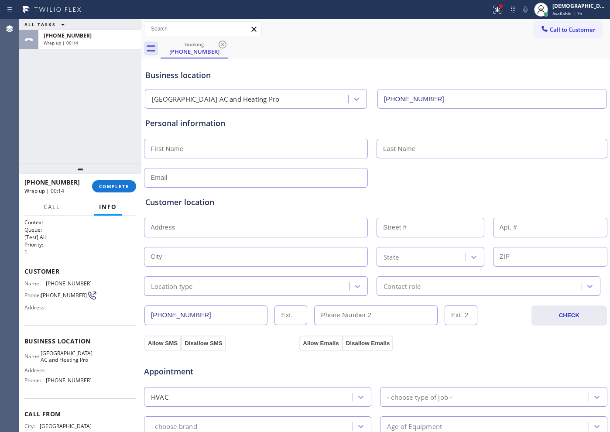
click at [72, 80] on div "ALL TASKS ALL TASKS ACTIVE TASKS TASKS IN WRAP UP [PHONE_NUMBER] Wrap up | 00:14" at bounding box center [80, 91] width 122 height 144
click at [240, 144] on input "text" at bounding box center [256, 149] width 224 height 20
paste input "Ickai"
type input "Ickai"
click at [498, 150] on input "text" at bounding box center [492, 149] width 231 height 20
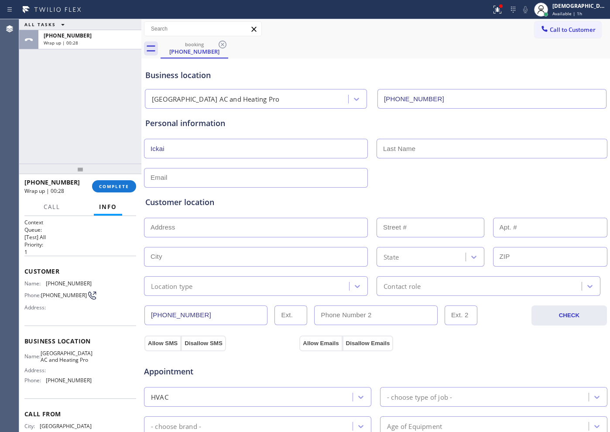
paste input "chai"
type input "chai"
click at [97, 86] on div "ALL TASKS ALL TASKS ACTIVE TASKS TASKS IN WRAP UP [PHONE_NUMBER] Wrap up | 03:31" at bounding box center [80, 91] width 122 height 144
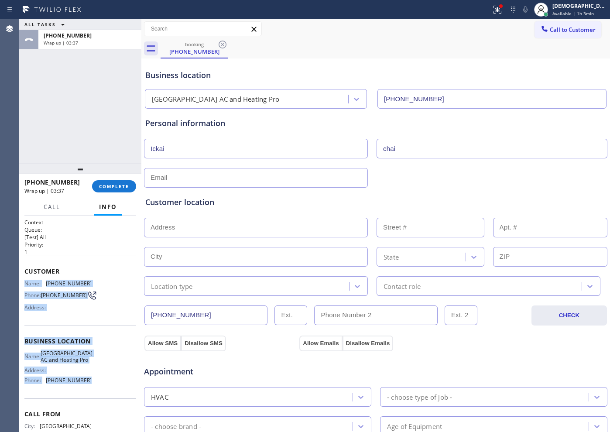
drag, startPoint x: 91, startPoint y: 393, endPoint x: 26, endPoint y: 283, distance: 127.9
click at [26, 283] on div "Context Queue: [Test] All Priority: 1 Customer Name: [PHONE_NUMBER] Phone: [PHO…" at bounding box center [80, 342] width 112 height 246
copy div "Name: [PHONE_NUMBER] Phone: [PHONE_NUMBER] Address: Business location Name: [GE…"
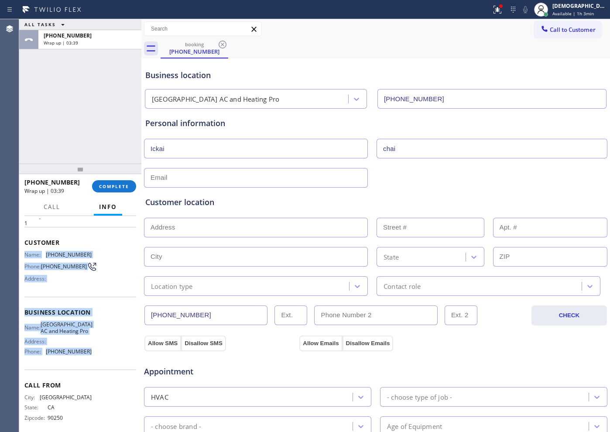
scroll to position [45, 0]
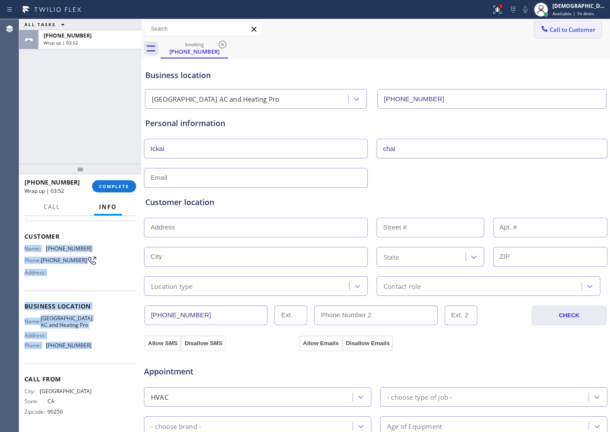
click at [550, 32] on span "Call to Customer" at bounding box center [573, 30] width 46 height 8
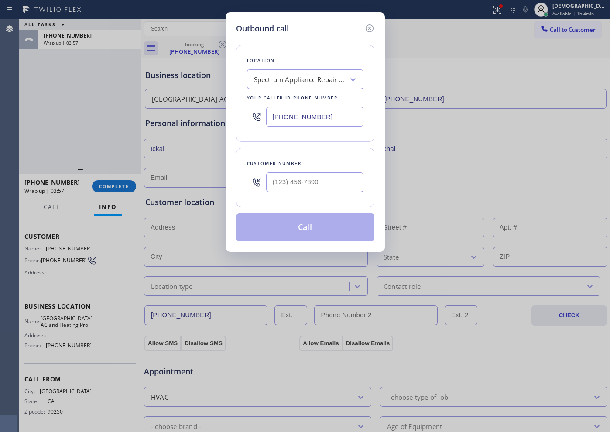
click at [342, 107] on input "[PHONE_NUMBER]" at bounding box center [314, 117] width 97 height 20
click at [340, 110] on input "[PHONE_NUMBER]" at bounding box center [314, 117] width 97 height 20
paste input "424) 772-4226"
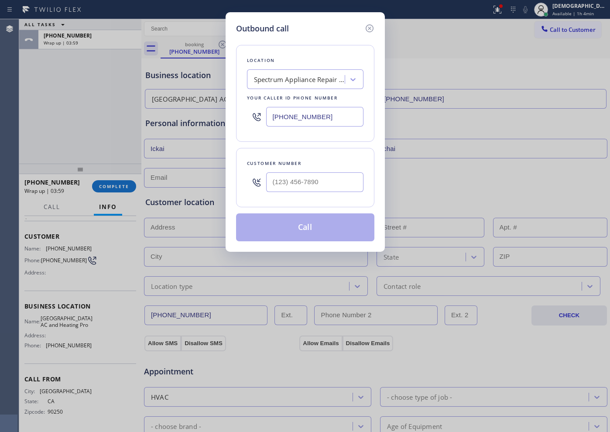
type input "[PHONE_NUMBER]"
click at [345, 180] on input "(___) ___-____" at bounding box center [314, 182] width 97 height 20
paste input "310) 487-2436"
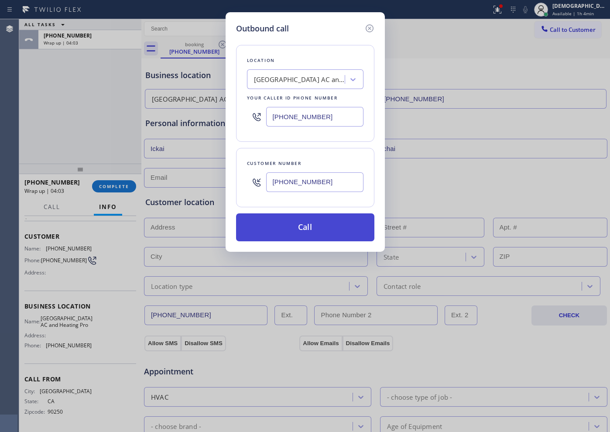
type input "[PHONE_NUMBER]"
click at [346, 225] on button "Call" at bounding box center [305, 227] width 138 height 28
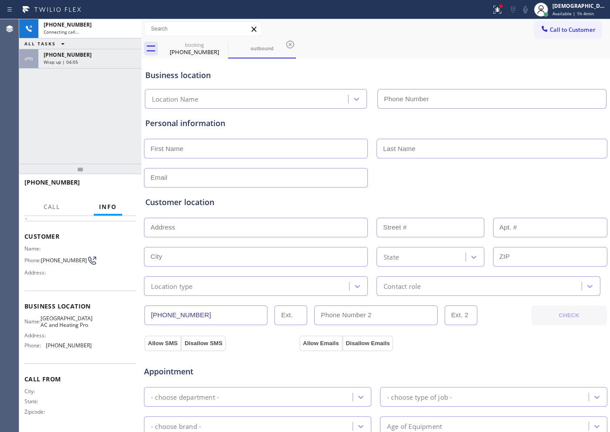
type input "[PHONE_NUMBER]"
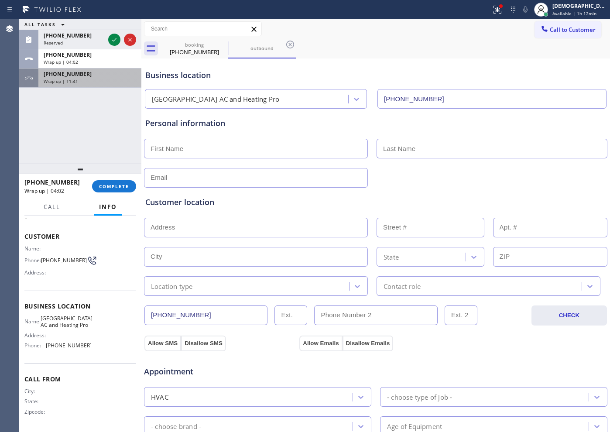
click at [109, 78] on div "Wrap up | 11:41" at bounding box center [90, 81] width 92 height 6
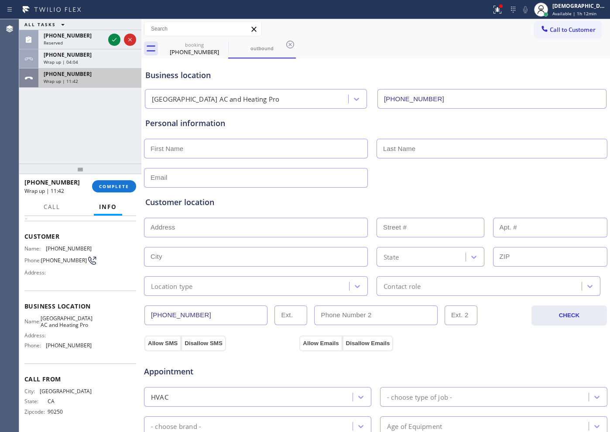
click at [100, 78] on div "Wrap up | 11:42" at bounding box center [90, 81] width 92 height 6
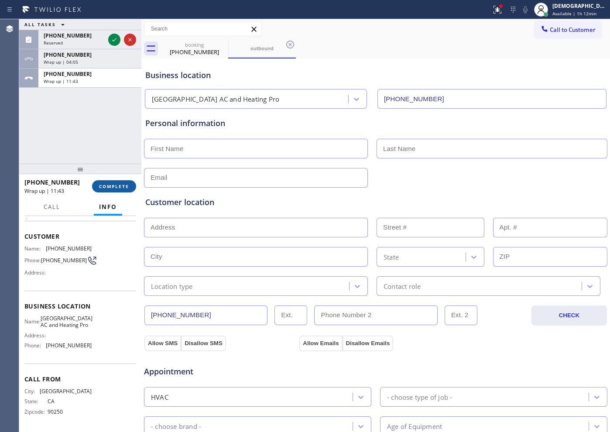
click at [107, 186] on span "COMPLETE" at bounding box center [114, 186] width 30 height 6
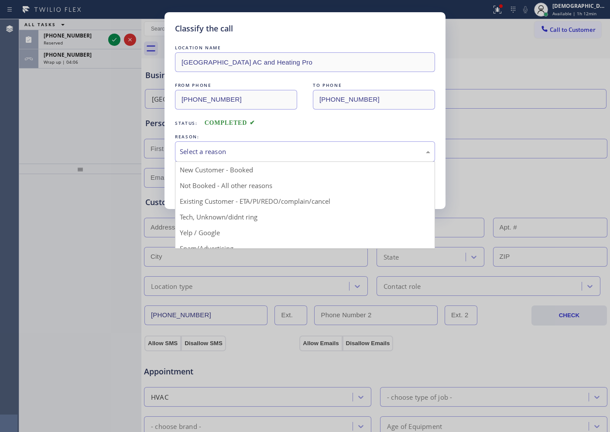
click at [222, 153] on div "Select a reason" at bounding box center [305, 152] width 250 height 10
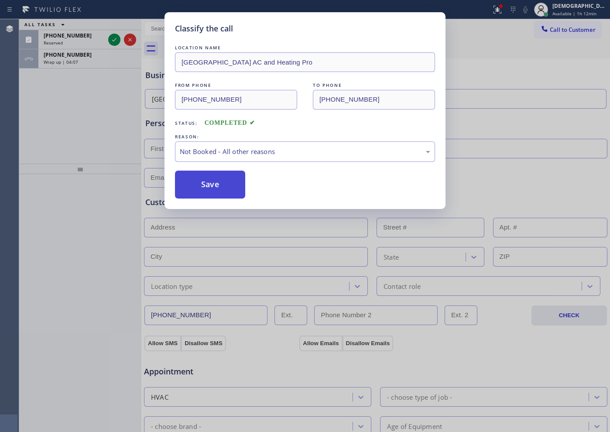
click at [214, 191] on button "Save" at bounding box center [210, 185] width 70 height 28
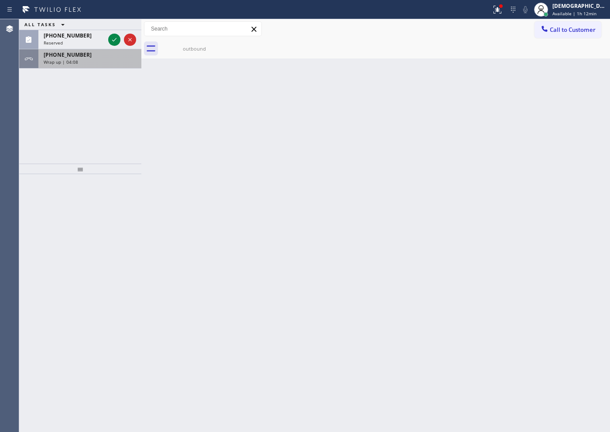
click at [91, 62] on div "Wrap up | 04:08" at bounding box center [90, 62] width 92 height 6
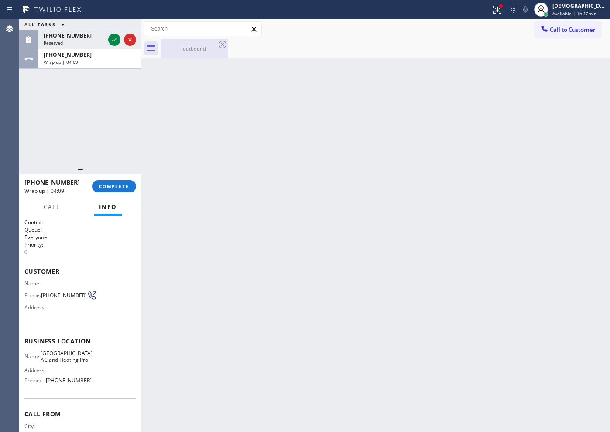
click at [188, 48] on div "outbound" at bounding box center [194, 48] width 66 height 7
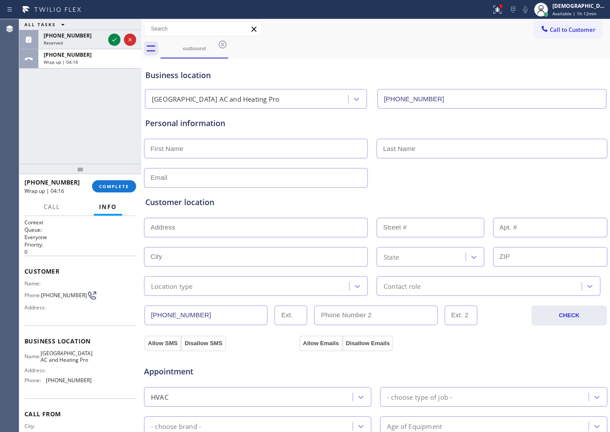
click at [201, 147] on input "text" at bounding box center [256, 149] width 224 height 20
paste input "Ickai"
type input "Ickai"
click at [421, 153] on input "text" at bounding box center [492, 149] width 231 height 20
paste input "chai"
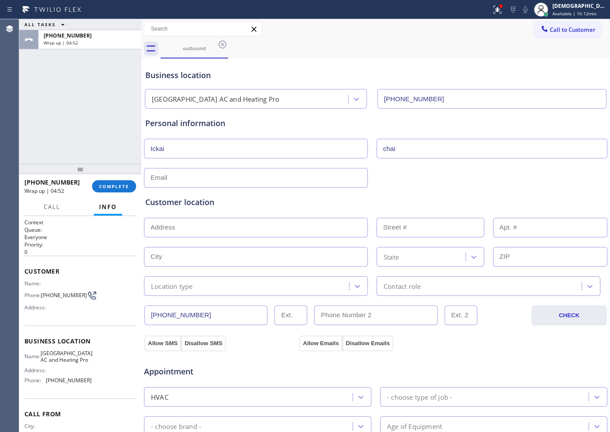
type input "chai"
click at [311, 175] on input "text" at bounding box center [256, 178] width 224 height 20
paste input "[DOMAIN_NAME]"
type input "[DOMAIN_NAME]"
click at [172, 231] on input "text" at bounding box center [256, 228] width 224 height 20
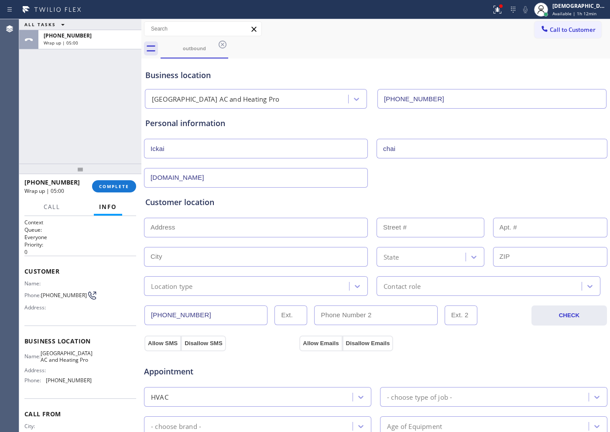
paste input "[STREET_ADDRESS][PERSON_NAME]"
click at [264, 263] on input "text" at bounding box center [256, 257] width 224 height 20
click at [274, 234] on input "[STREET_ADDRESS][PERSON_NAME]" at bounding box center [256, 228] width 224 height 20
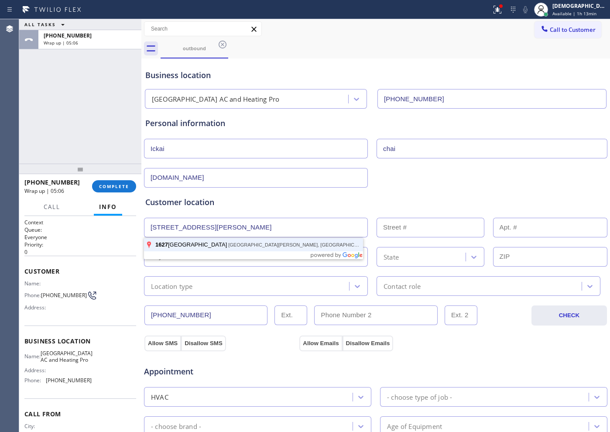
type input "[STREET_ADDRESS]"
type input "1627"
type input "[GEOGRAPHIC_DATA]"
type input "90732"
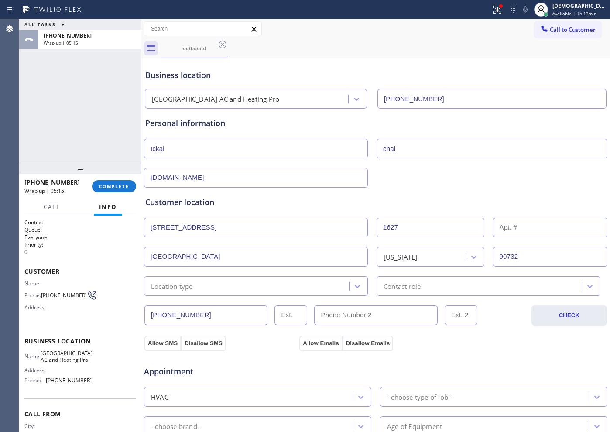
click at [293, 222] on input "[STREET_ADDRESS]" at bounding box center [256, 228] width 224 height 20
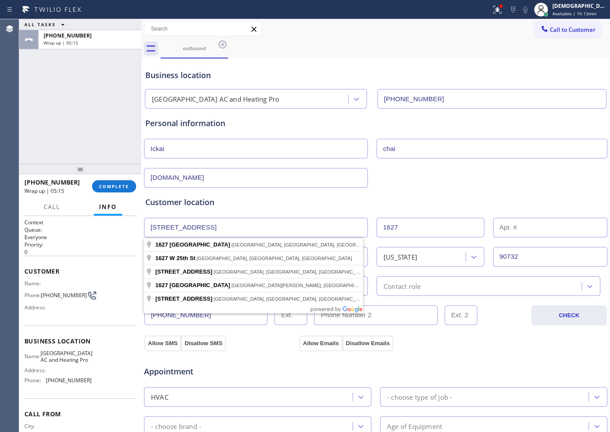
click at [293, 222] on input "[STREET_ADDRESS]" at bounding box center [256, 228] width 224 height 20
paste input "[GEOGRAPHIC_DATA][PERSON_NAME]"
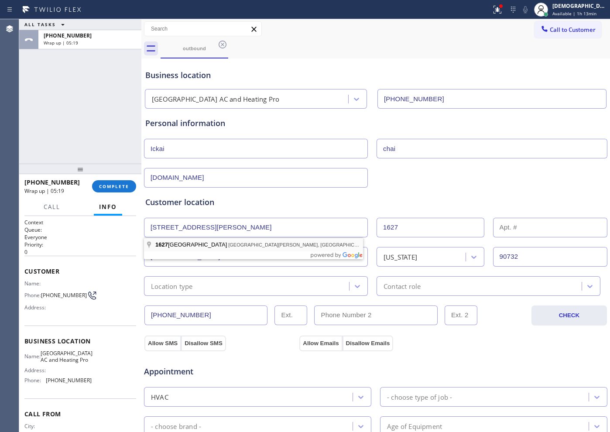
type input "[STREET_ADDRESS]"
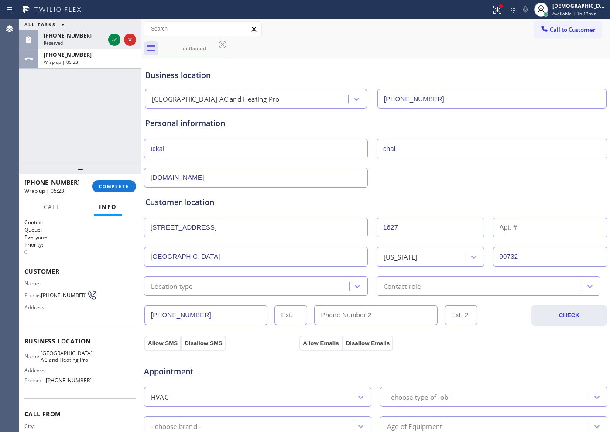
click at [257, 285] on div "Location type" at bounding box center [248, 285] width 202 height 15
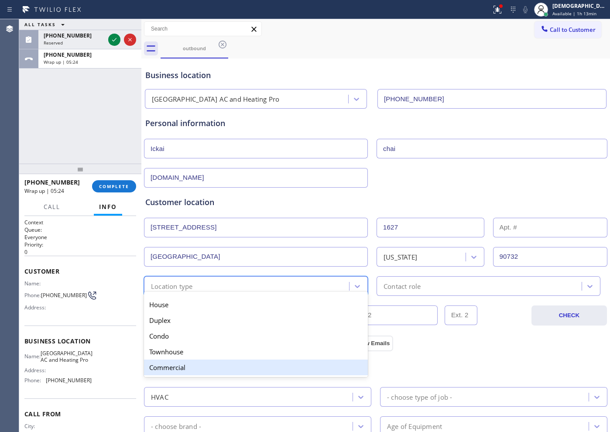
click at [238, 362] on div "Commercial" at bounding box center [256, 367] width 224 height 16
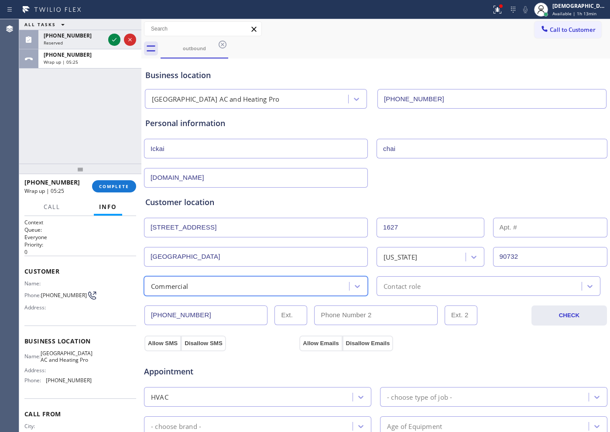
click at [387, 288] on div "Contact role" at bounding box center [401, 286] width 37 height 10
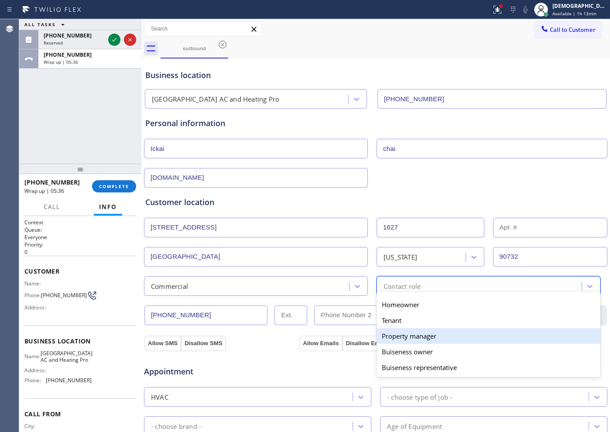
click at [508, 333] on div "Property manager" at bounding box center [489, 336] width 224 height 16
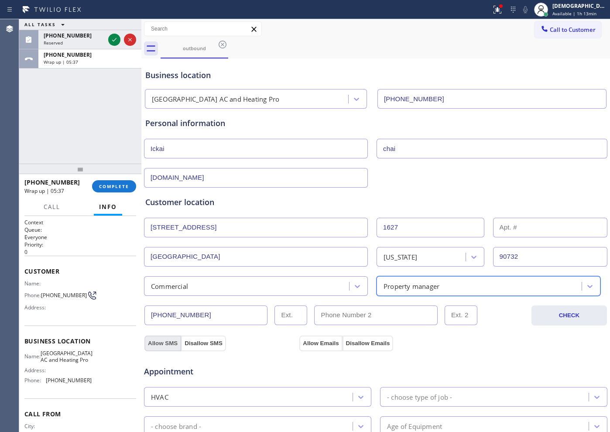
click at [173, 340] on button "Allow SMS" at bounding box center [162, 344] width 37 height 16
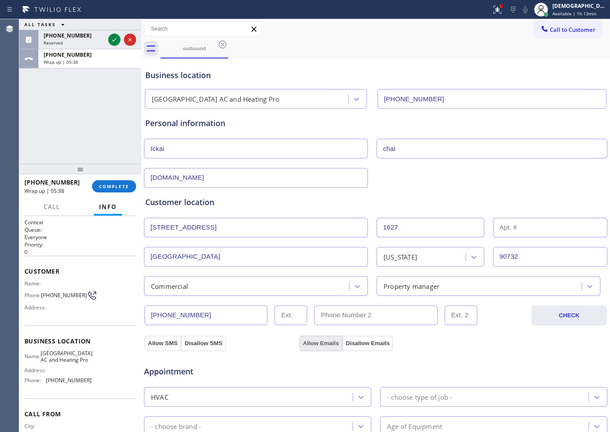
click at [300, 341] on button "Allow Emails" at bounding box center [320, 344] width 43 height 16
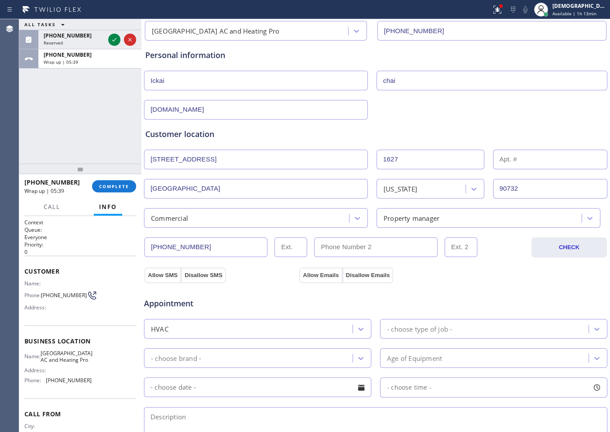
scroll to position [164, 0]
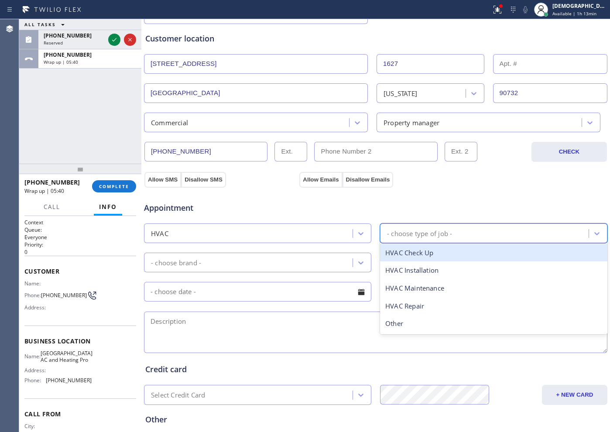
click at [405, 236] on div "- choose type of job -" at bounding box center [419, 233] width 65 height 10
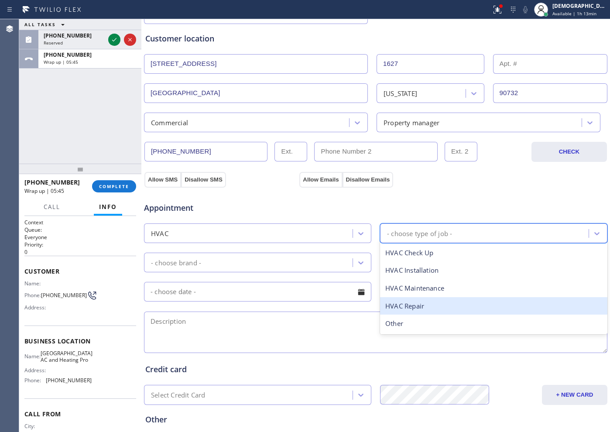
click at [398, 303] on div "HVAC Repair" at bounding box center [493, 306] width 227 height 18
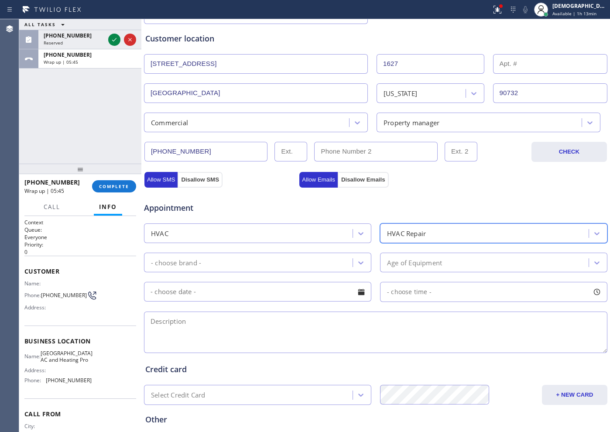
click at [301, 259] on div "- choose brand -" at bounding box center [250, 262] width 206 height 15
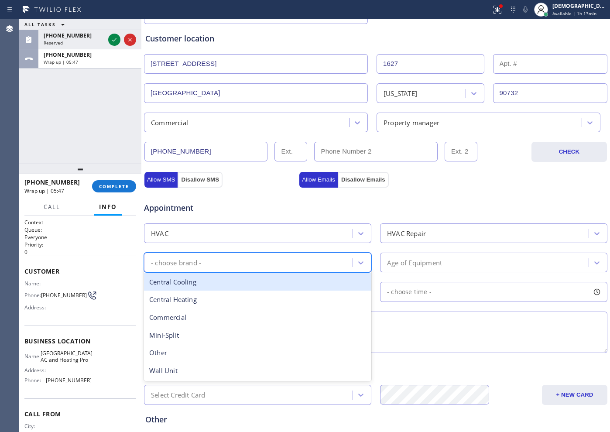
click at [277, 277] on div "Central Cooling" at bounding box center [257, 282] width 227 height 18
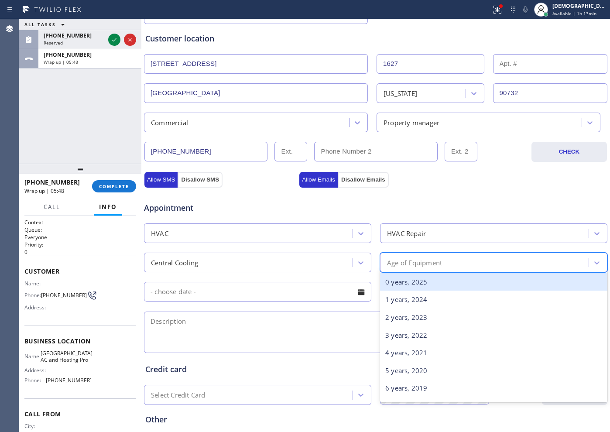
click at [387, 261] on div "Age of Equipment" at bounding box center [414, 262] width 55 height 10
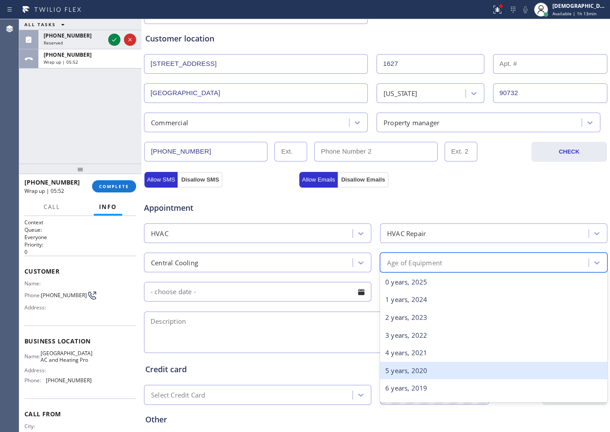
scroll to position [55, 0]
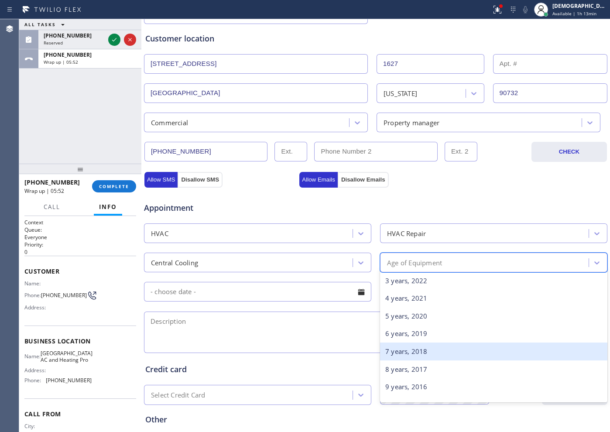
click at [402, 355] on div "7 years, 2018" at bounding box center [493, 351] width 227 height 18
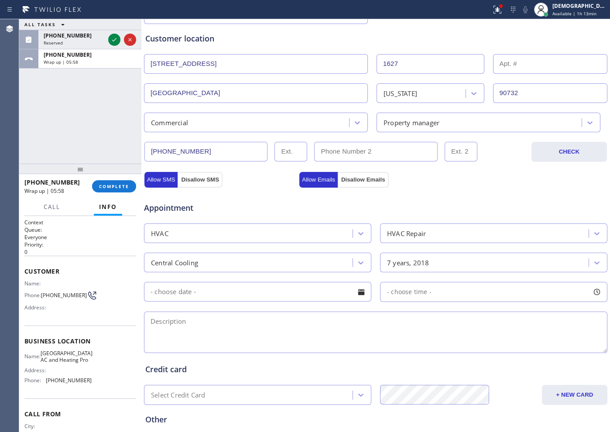
click at [192, 294] on input "text" at bounding box center [257, 292] width 227 height 20
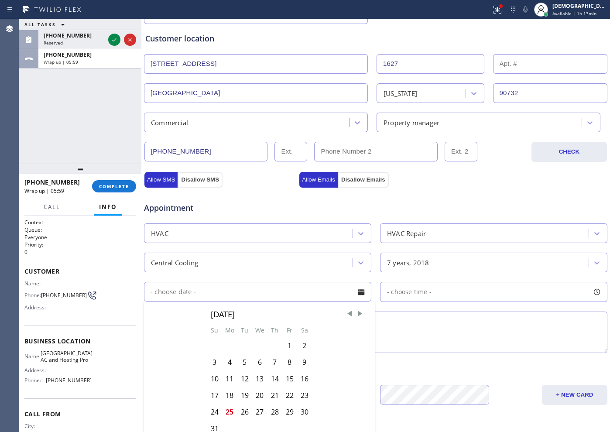
click at [389, 317] on textarea at bounding box center [375, 332] width 463 height 41
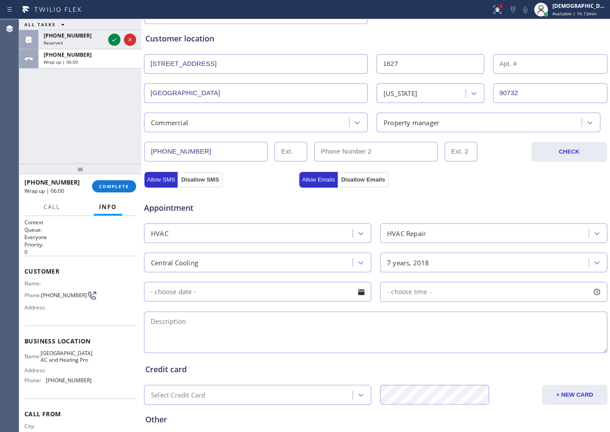
paste textarea "Central AC / not cooling / condenser / located on the roof/ they had a ladder /…"
click at [442, 322] on textarea "Central AC / not cooling / condenser / located on the roof/ they had a ladder /…" at bounding box center [375, 332] width 463 height 41
click at [474, 322] on textarea "Central AC / not cooling / condenser / located on the roof/ they had a ladder /…" at bounding box center [375, 332] width 463 height 41
click at [509, 325] on textarea "Central AC / not cooling / condenser / located on the roof/ they had a ladder /…" at bounding box center [375, 332] width 463 height 41
paste textarea "[STREET_ADDRESS][PERSON_NAME]"
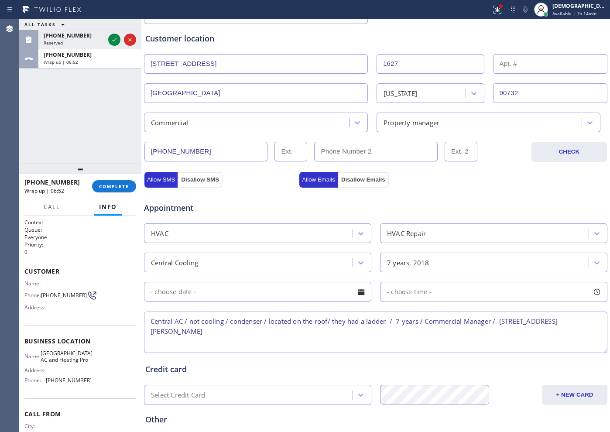
click at [78, 373] on div "Address:" at bounding box center [57, 370] width 67 height 7
drag, startPoint x: 75, startPoint y: 374, endPoint x: 45, endPoint y: 358, distance: 34.3
click at [45, 358] on div "Name: [GEOGRAPHIC_DATA] AC and Heating Pro Address: Phone: [PHONE_NUMBER]" at bounding box center [57, 369] width 67 height 38
copy span "[GEOGRAPHIC_DATA] AC and Heating Pro"
click at [236, 337] on textarea "Central AC / not cooling / condenser / located on the roof/ they had a ladder /…" at bounding box center [375, 332] width 463 height 41
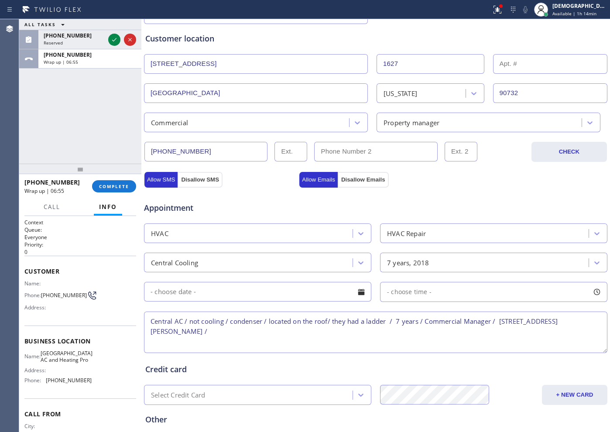
paste textarea "[GEOGRAPHIC_DATA] AC and Heating Pro"
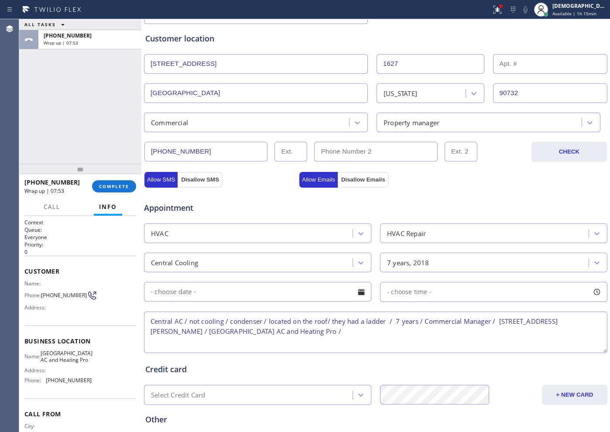
click at [62, 75] on div "ALL TASKS ALL TASKS ACTIVE TASKS TASKS IN WRAP UP [PHONE_NUMBER] Wrap up | 07:53" at bounding box center [80, 91] width 122 height 144
drag, startPoint x: 152, startPoint y: 322, endPoint x: 210, endPoint y: 356, distance: 66.7
click at [152, 322] on textarea "Central AC / not cooling / condenser / located on the roof/ they had a ladder /…" at bounding box center [375, 332] width 463 height 41
click at [204, 320] on textarea "12:30-2:00 / $119Central AC / not cooling / condenser / located on the roof/ th…" at bounding box center [375, 332] width 463 height 41
click at [406, 329] on textarea "12:30-2:00 / $119 / Central AC / not cooling / condenser / located on the roof/…" at bounding box center [375, 332] width 463 height 41
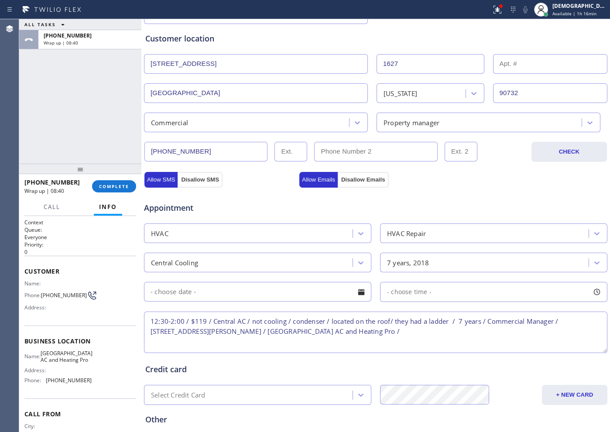
click at [476, 332] on textarea "12:30-2:00 / $119 / Central AC / not cooling / condenser / located on the roof/…" at bounding box center [375, 332] width 463 height 41
paste textarea "Please call customer 30 minutes prior to arrival"
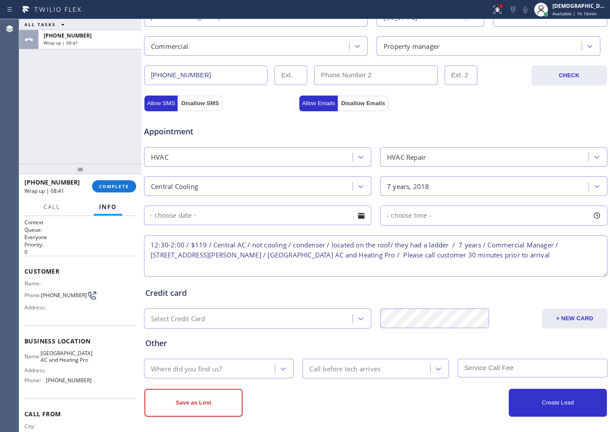
scroll to position [244, 0]
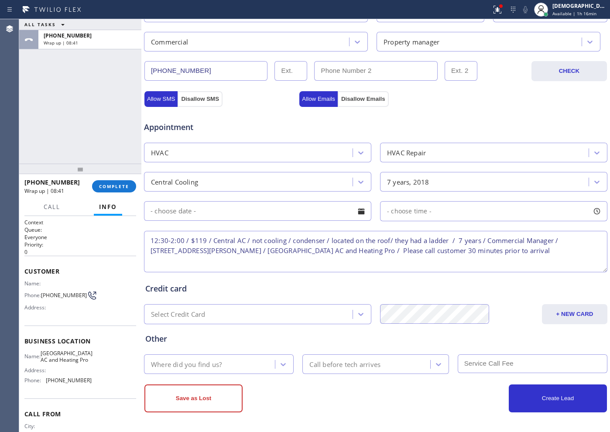
type textarea "12:30-2:00 / $119 / Central AC / not cooling / condenser / located on the roof/…"
click at [226, 367] on div "Where did you find us?" at bounding box center [211, 363] width 128 height 15
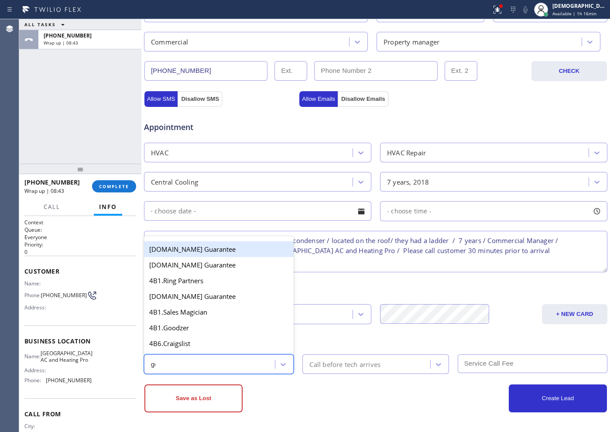
type input "goo"
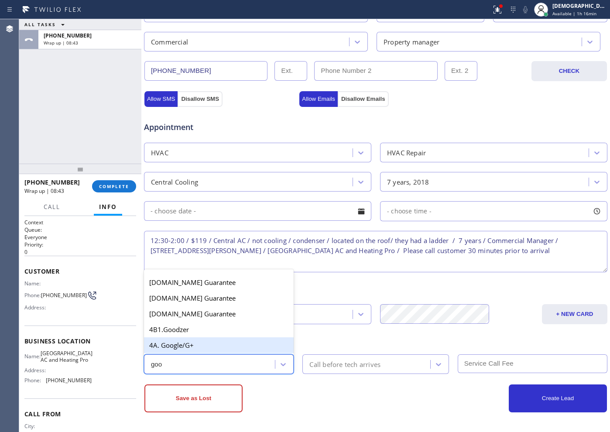
click at [210, 341] on div "4A. Google/G+" at bounding box center [219, 345] width 150 height 16
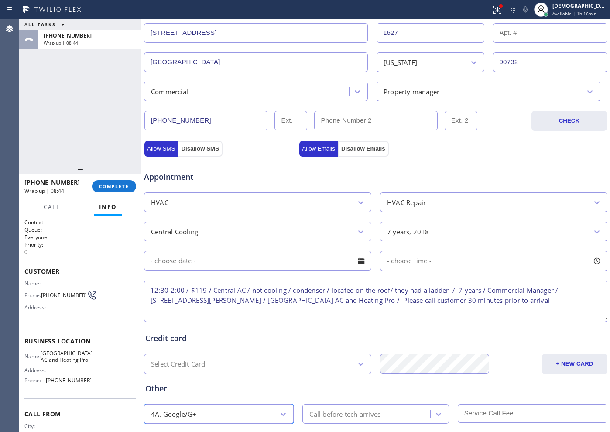
scroll to position [135, 0]
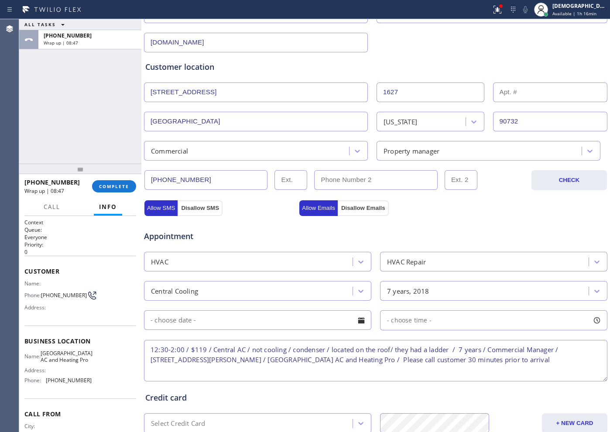
click at [274, 322] on input "text" at bounding box center [257, 320] width 227 height 20
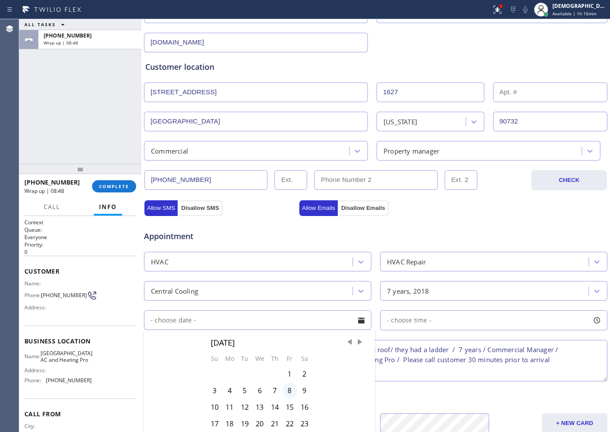
scroll to position [190, 0]
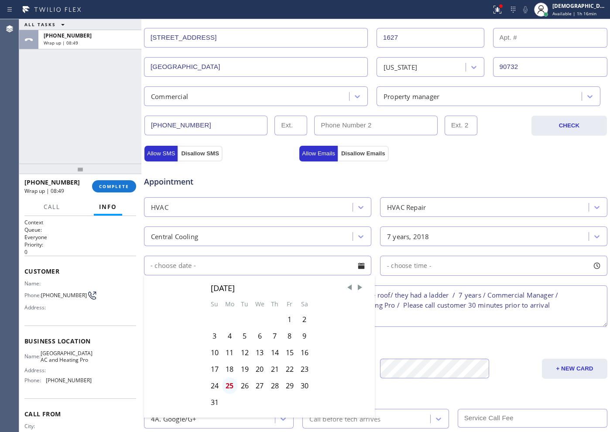
click at [230, 385] on div "25" at bounding box center [229, 385] width 15 height 17
type input "[DATE]"
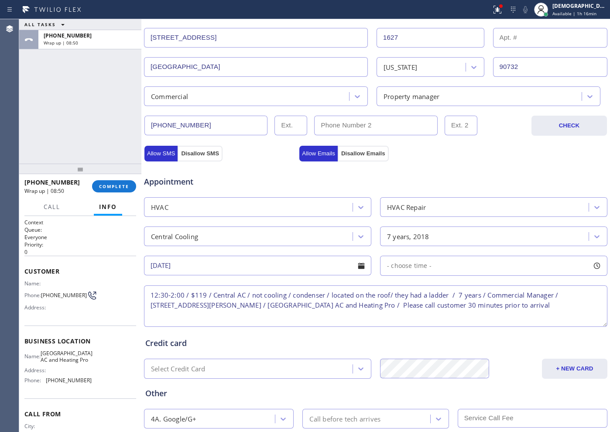
click at [466, 264] on div "- choose time -" at bounding box center [493, 266] width 227 height 20
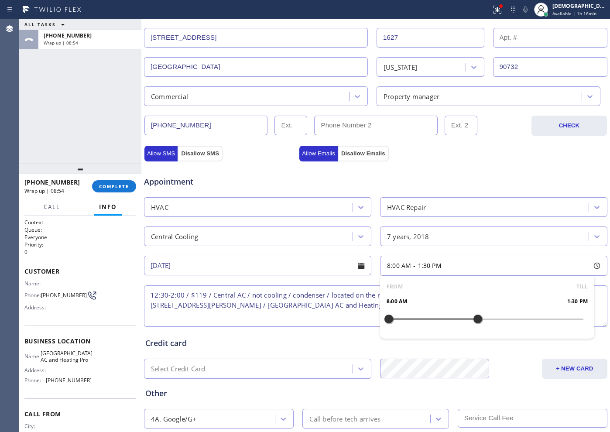
drag, startPoint x: 387, startPoint y: 319, endPoint x: 473, endPoint y: 315, distance: 86.0
click at [473, 315] on div at bounding box center [477, 319] width 10 height 18
drag, startPoint x: 383, startPoint y: 315, endPoint x: 454, endPoint y: 319, distance: 70.3
click at [456, 319] on div at bounding box center [461, 319] width 10 height 18
drag, startPoint x: 472, startPoint y: 318, endPoint x: 477, endPoint y: 318, distance: 4.8
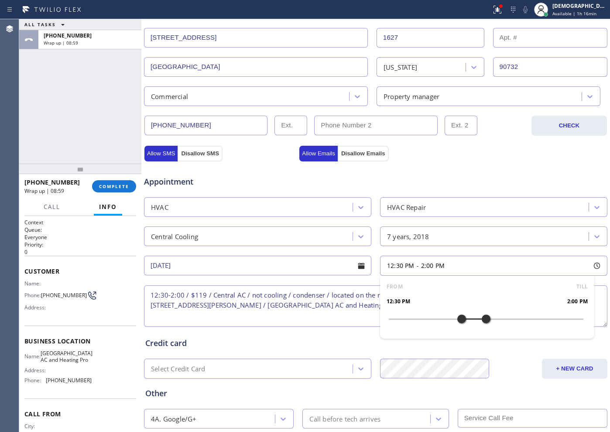
click at [481, 318] on div at bounding box center [486, 319] width 10 height 18
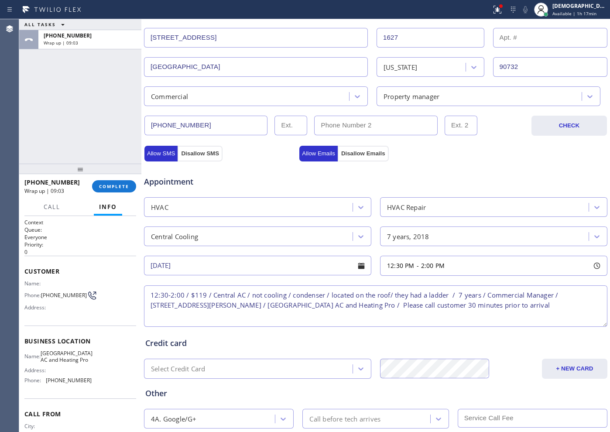
click at [517, 363] on div "+ NEW CARD" at bounding box center [550, 369] width 116 height 20
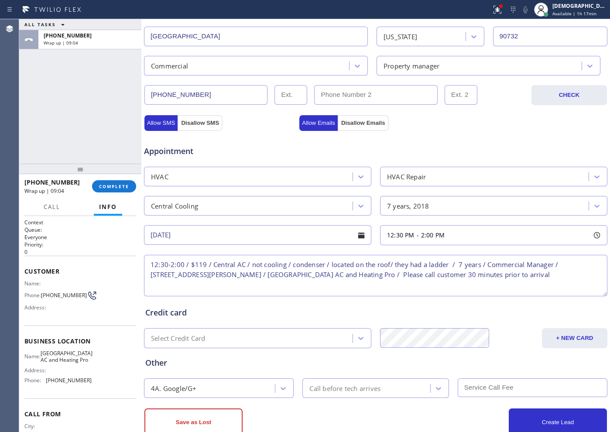
scroll to position [244, 0]
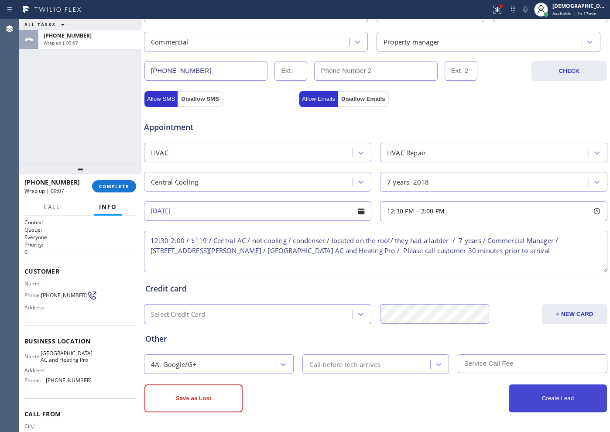
click at [525, 400] on button "Create Lead" at bounding box center [558, 398] width 98 height 28
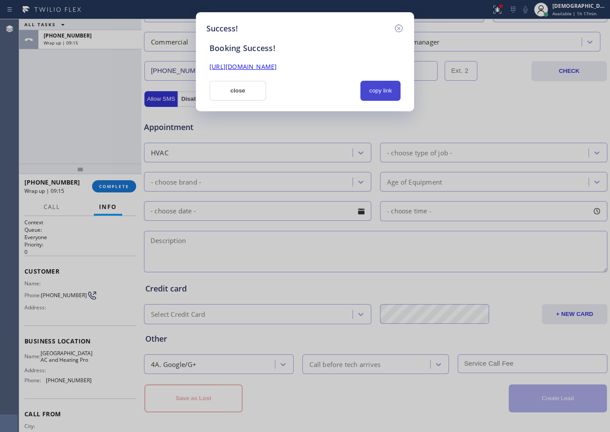
click at [383, 93] on button "copy link" at bounding box center [380, 91] width 40 height 20
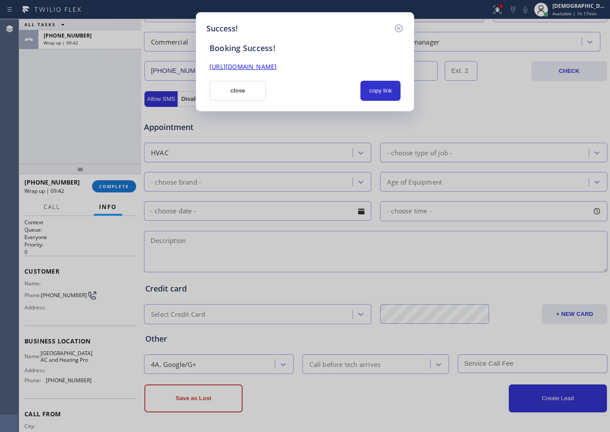
click at [106, 73] on div "Success! Booking Success! [URL][DOMAIN_NAME] close copy link" at bounding box center [305, 216] width 610 height 432
drag, startPoint x: 234, startPoint y: 95, endPoint x: 242, endPoint y: 92, distance: 8.6
click at [238, 94] on button "close" at bounding box center [237, 91] width 57 height 20
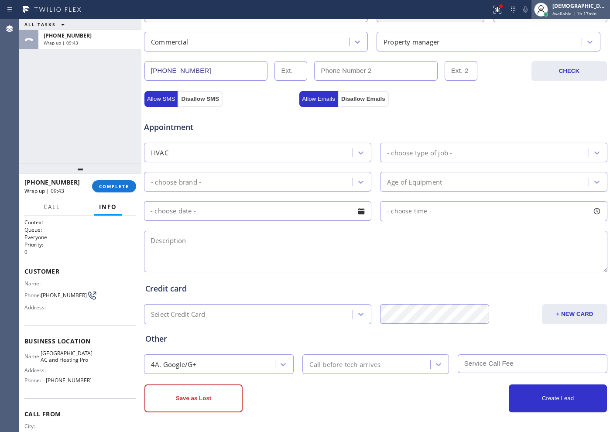
click at [594, 16] on span "Available | 1h 17min" at bounding box center [574, 13] width 44 height 6
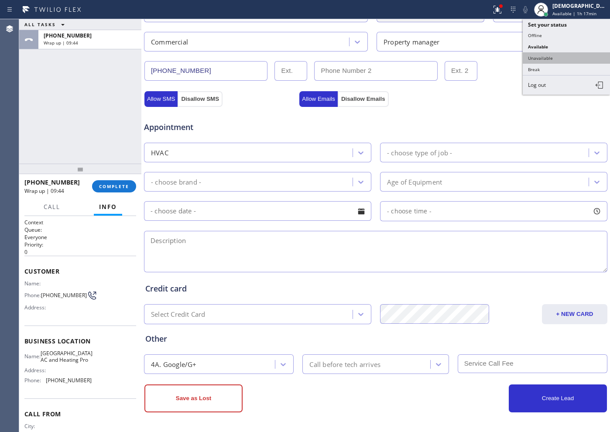
click at [568, 54] on button "Unavailable" at bounding box center [566, 57] width 87 height 11
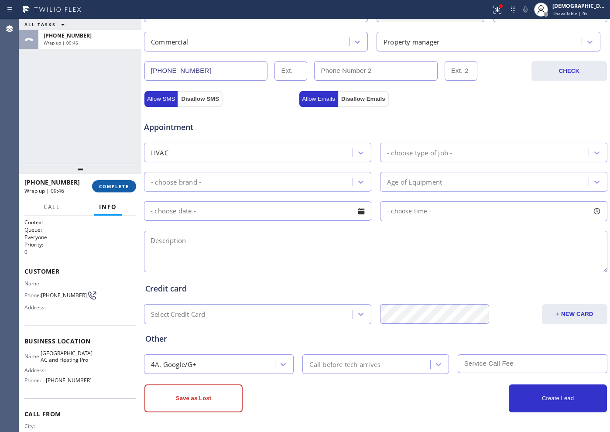
click at [116, 189] on span "COMPLETE" at bounding box center [114, 186] width 30 height 6
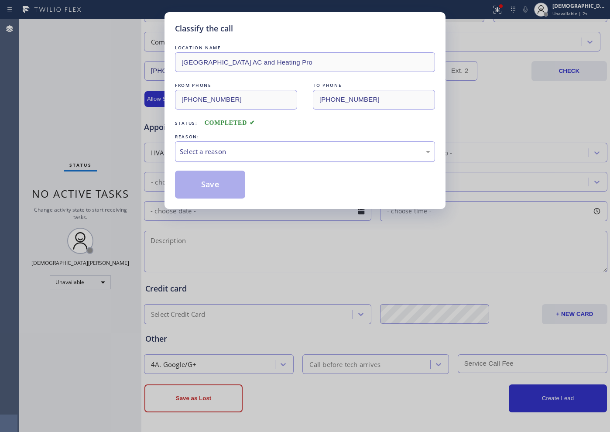
click at [239, 149] on div "Select a reason" at bounding box center [305, 152] width 250 height 10
click at [233, 187] on button "Save" at bounding box center [210, 185] width 70 height 28
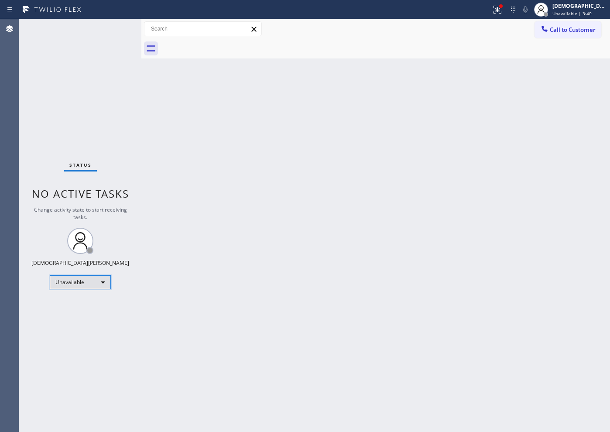
click at [90, 283] on div "Unavailable" at bounding box center [80, 282] width 61 height 14
drag, startPoint x: 79, startPoint y: 308, endPoint x: 120, endPoint y: 329, distance: 45.3
click at [79, 308] on li "Available" at bounding box center [79, 305] width 59 height 10
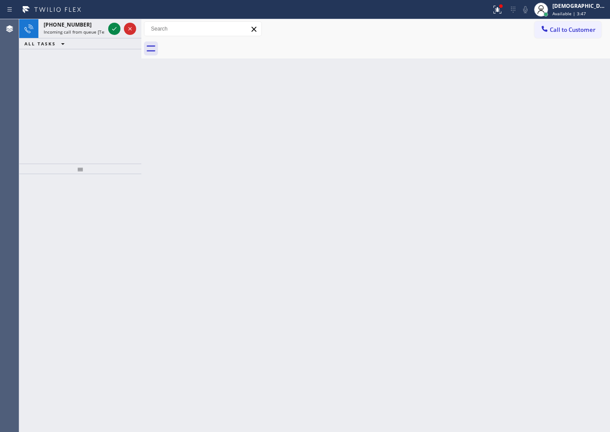
drag, startPoint x: 98, startPoint y: 80, endPoint x: 114, endPoint y: 61, distance: 25.4
click at [99, 77] on div "[PHONE_NUMBER] Incoming call from queue [Test] All ALL TASKS ALL TASKS ACTIVE T…" at bounding box center [80, 91] width 122 height 144
click at [117, 30] on icon at bounding box center [114, 29] width 10 height 10
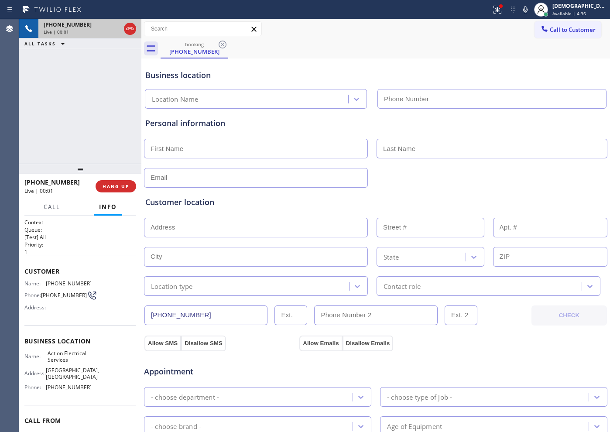
type input "[PHONE_NUMBER]"
click at [113, 31] on icon at bounding box center [114, 29] width 10 height 10
click at [111, 25] on icon at bounding box center [114, 29] width 10 height 10
click at [114, 29] on icon at bounding box center [114, 29] width 10 height 10
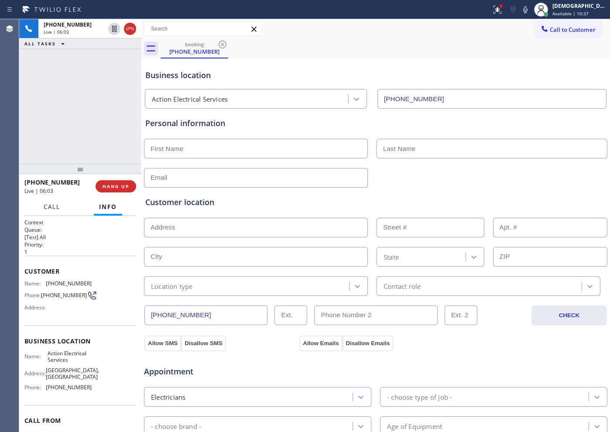
click at [52, 207] on span "Call" at bounding box center [52, 207] width 17 height 8
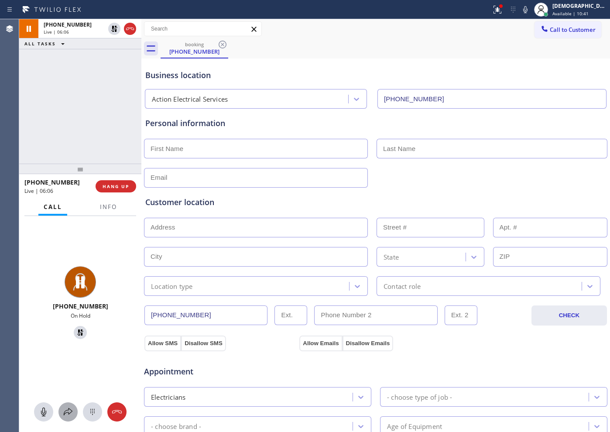
click at [66, 408] on icon at bounding box center [68, 412] width 10 height 10
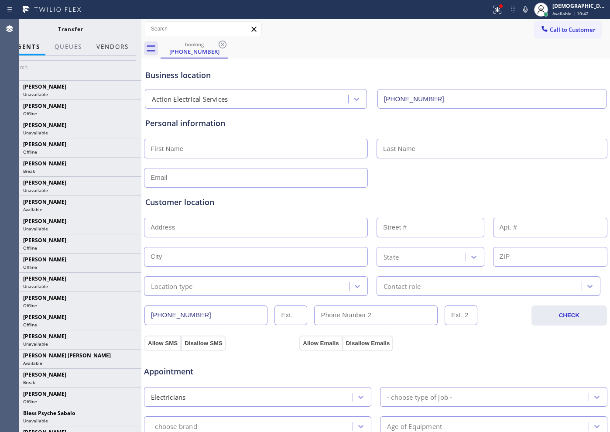
click at [120, 45] on button "Vendors" at bounding box center [112, 46] width 43 height 17
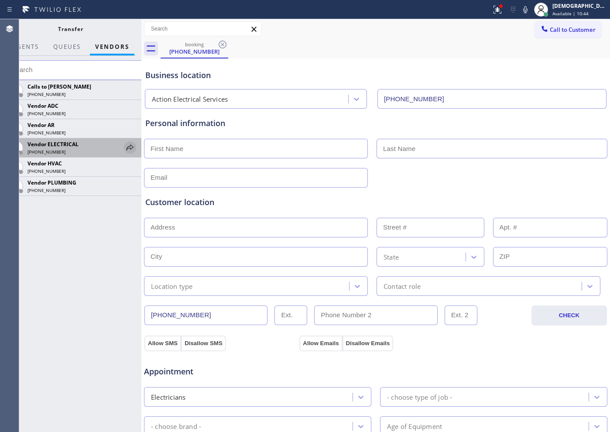
click at [129, 147] on icon at bounding box center [130, 147] width 10 height 10
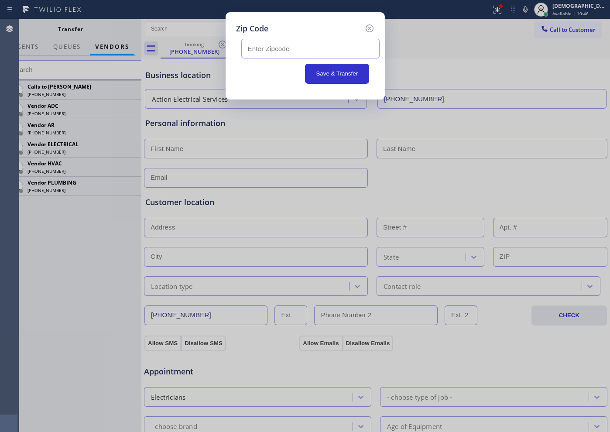
click at [312, 47] on input "text" at bounding box center [310, 49] width 138 height 20
paste input "08244"
type input "08244"
click at [326, 73] on button "Save & Transfer" at bounding box center [337, 74] width 64 height 20
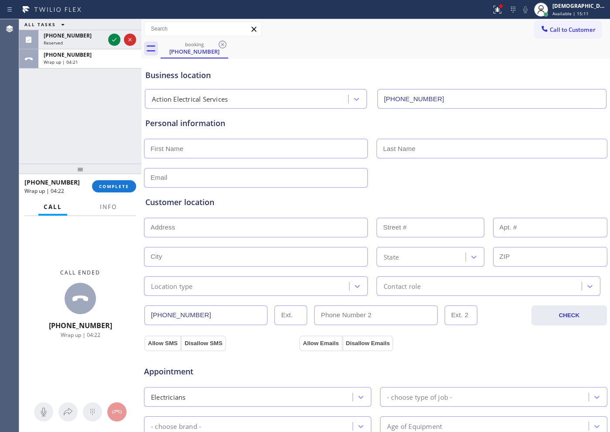
click at [294, 144] on input "text" at bounding box center [256, 149] width 224 height 20
type input "Mr"
click at [420, 151] on input "text" at bounding box center [492, 149] width 231 height 20
paste input "[PERSON_NAME]"
type input "[PERSON_NAME]"
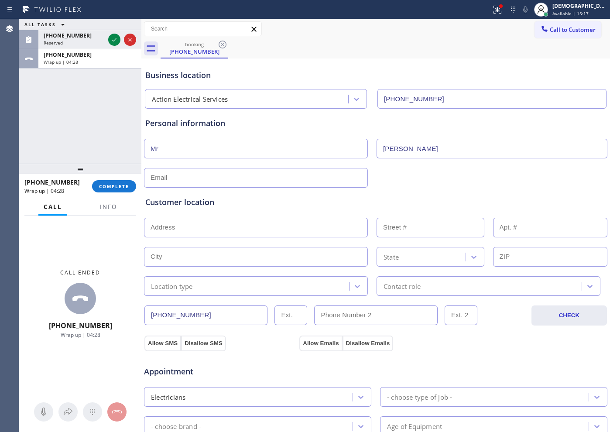
click at [267, 182] on input "text" at bounding box center [256, 178] width 224 height 20
type input "[EMAIL_ADDRESS][DOMAIN_NAME]"
click at [163, 229] on input "text" at bounding box center [256, 228] width 224 height 20
paste input "[STREET_ADDRESS][PERSON_NAME]"
type input "[STREET_ADDRESS][PERSON_NAME]"
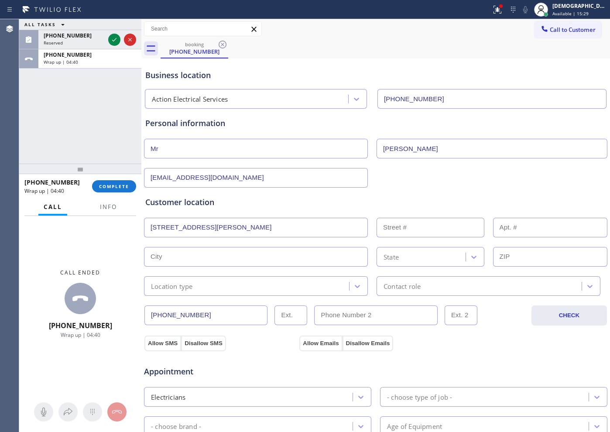
type input "23"
type input "[PERSON_NAME] Point"
type input "08244"
click at [188, 287] on div "Location type" at bounding box center [172, 286] width 42 height 10
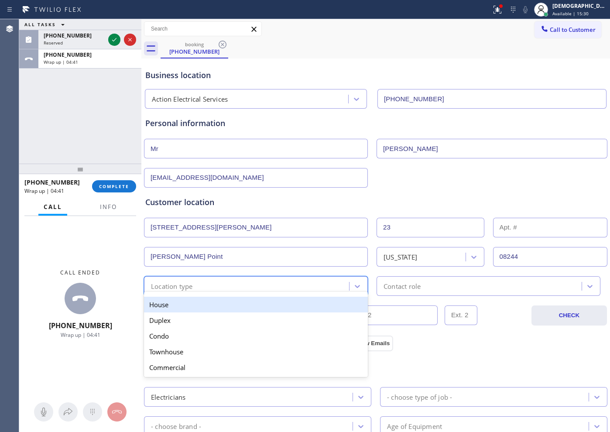
drag, startPoint x: 192, startPoint y: 306, endPoint x: 199, endPoint y: 307, distance: 6.2
click at [194, 306] on div "House" at bounding box center [256, 305] width 224 height 16
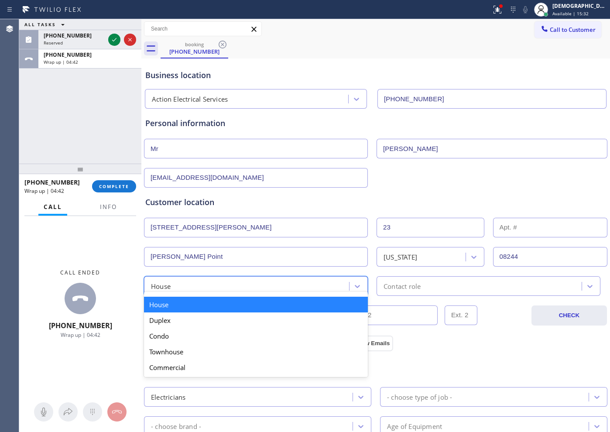
click at [198, 282] on div "House" at bounding box center [248, 285] width 202 height 15
click at [388, 287] on div "Contact role" at bounding box center [401, 286] width 37 height 10
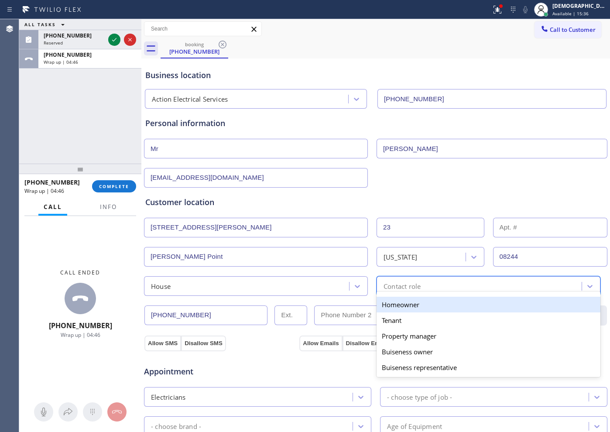
click at [197, 289] on div "House" at bounding box center [248, 285] width 202 height 15
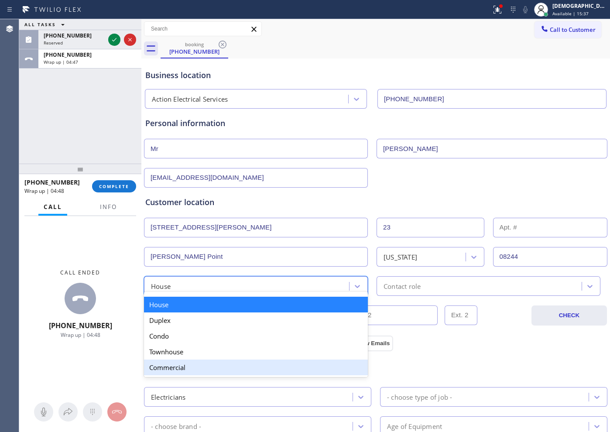
drag, startPoint x: 182, startPoint y: 364, endPoint x: 409, endPoint y: 305, distance: 234.6
click at [186, 363] on div "Commercial" at bounding box center [256, 367] width 224 height 16
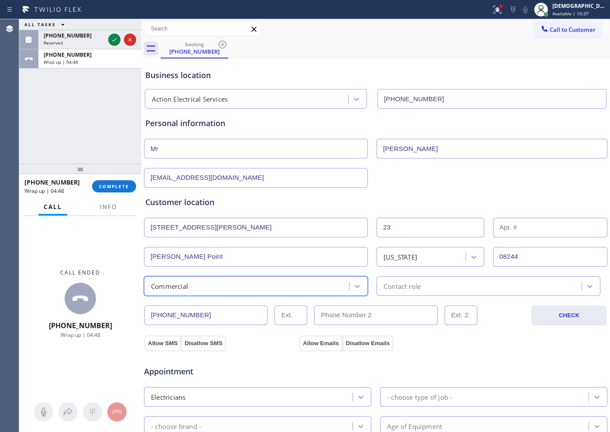
click at [422, 288] on div "Contact role" at bounding box center [480, 285] width 202 height 15
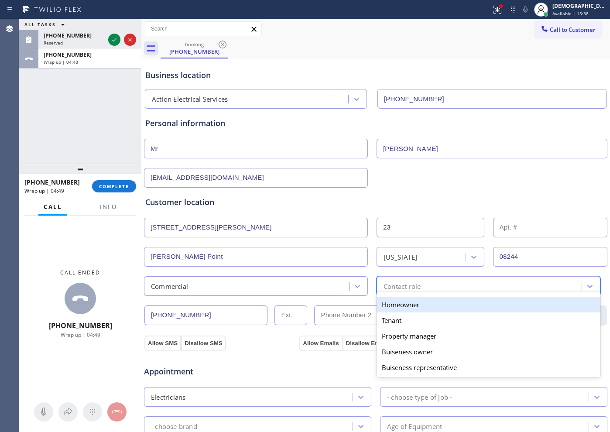
click at [411, 303] on div "Homeowner" at bounding box center [489, 305] width 224 height 16
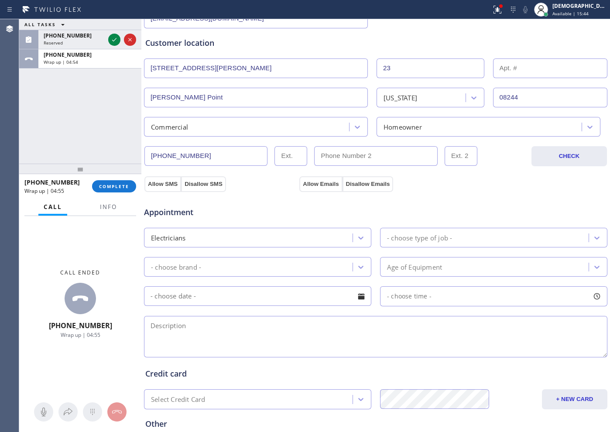
scroll to position [164, 0]
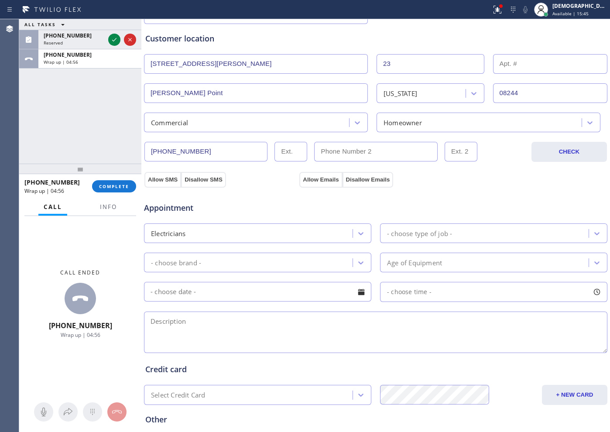
click at [144, 179] on div "Allow SMS Disallow SMS" at bounding box center [185, 179] width 82 height 16
click at [299, 180] on button "Allow Emails" at bounding box center [320, 180] width 43 height 16
click at [413, 126] on div "Homeowner" at bounding box center [402, 122] width 38 height 10
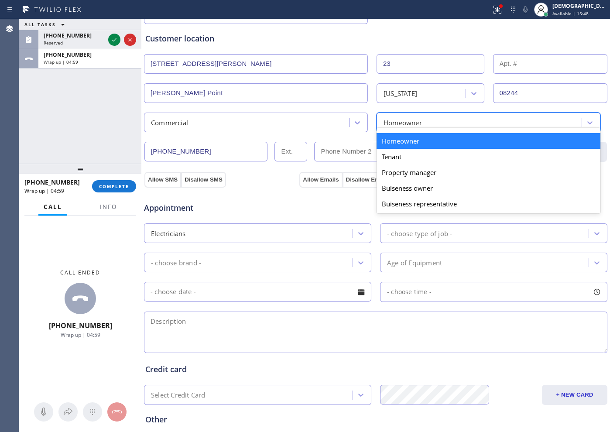
click at [409, 141] on div "Homeowner" at bounding box center [489, 141] width 224 height 16
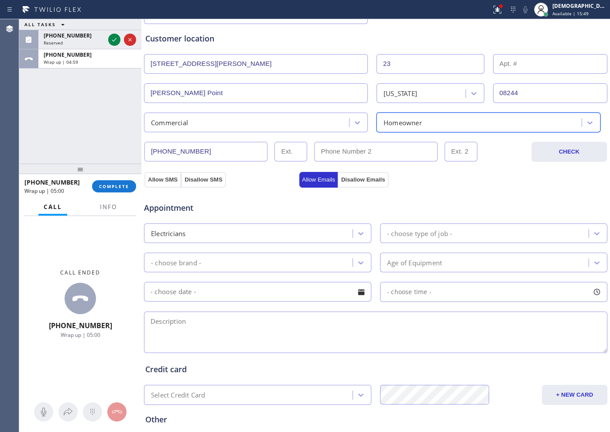
click at [413, 130] on div "option Homeowner, selected. 5 results available. Select is focused ,type to ref…" at bounding box center [489, 123] width 224 height 20
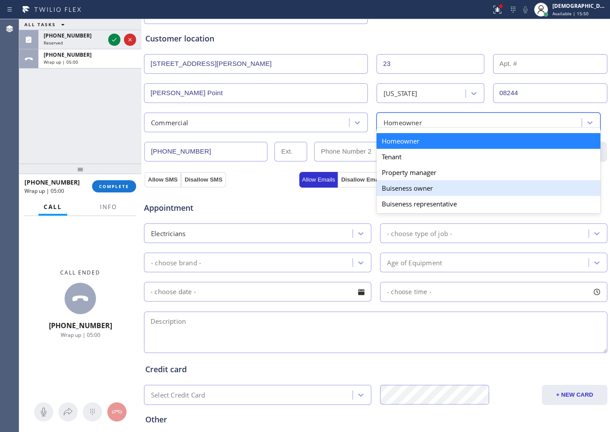
click at [402, 180] on div "Buiseness owner" at bounding box center [489, 188] width 224 height 16
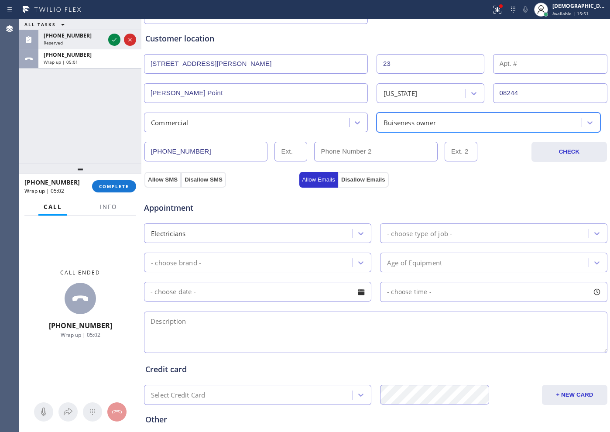
click at [418, 233] on div "- choose type of job -" at bounding box center [419, 233] width 65 height 10
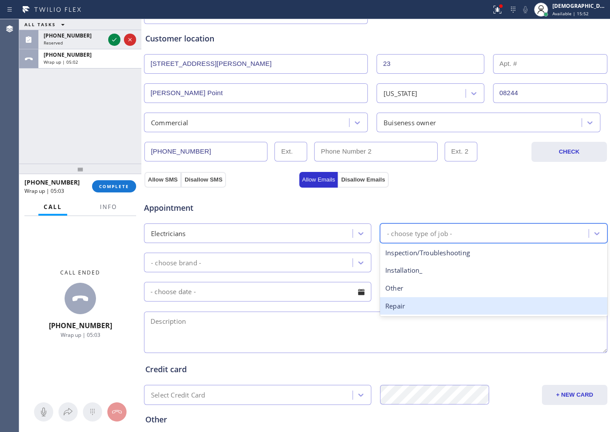
click at [388, 308] on div "Repair" at bounding box center [493, 306] width 227 height 18
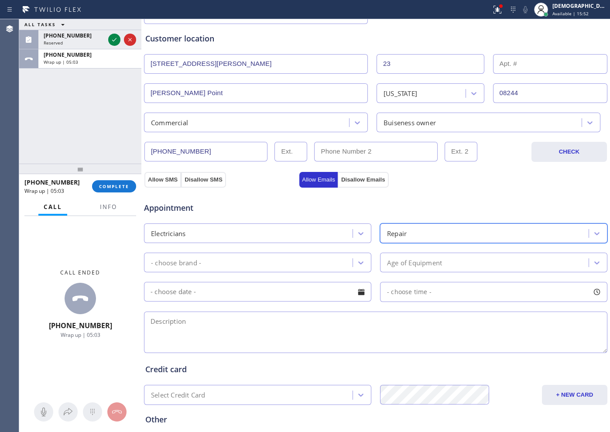
click at [249, 266] on div "- choose brand -" at bounding box center [250, 262] width 206 height 15
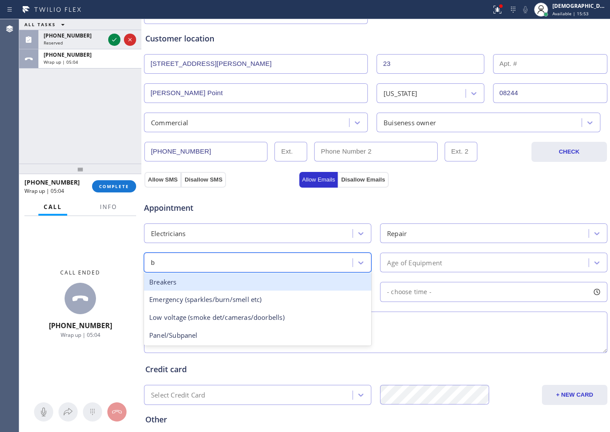
type input "br"
click at [242, 281] on div "Breakers" at bounding box center [257, 282] width 227 height 18
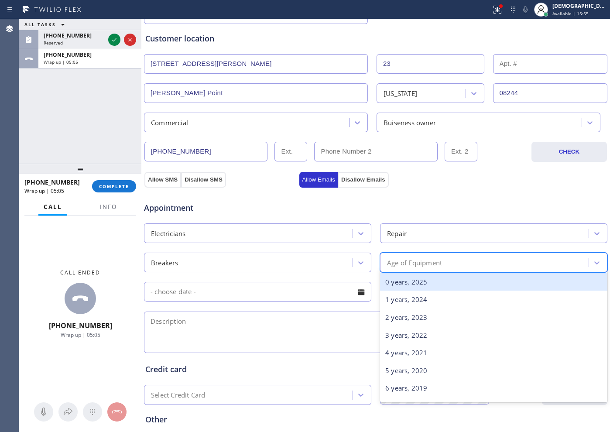
click at [392, 256] on div "Age of Equipment" at bounding box center [486, 262] width 206 height 15
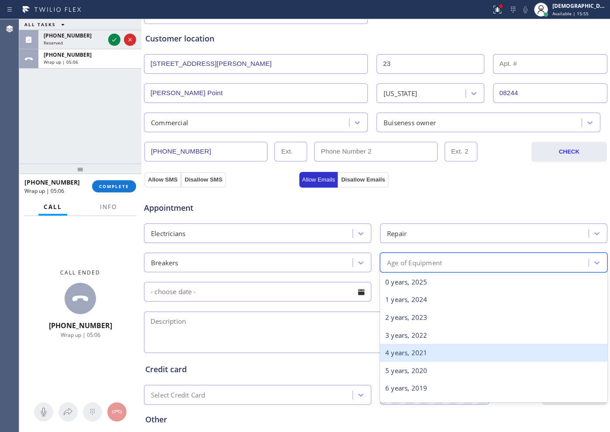
drag, startPoint x: 404, startPoint y: 357, endPoint x: 334, endPoint y: 331, distance: 75.0
click at [404, 358] on div "4 years, 2021" at bounding box center [493, 353] width 227 height 18
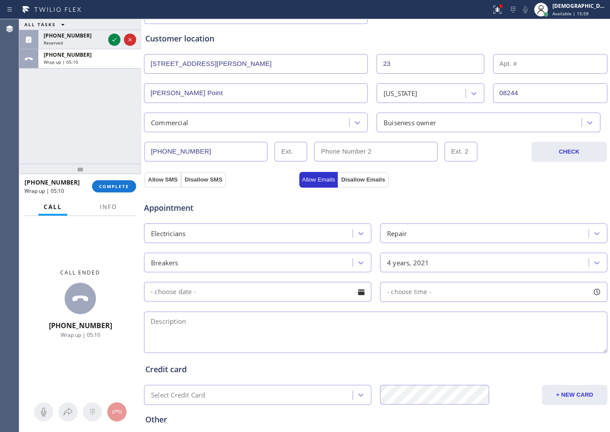
click at [164, 327] on textarea at bounding box center [375, 332] width 463 height 41
paste textarea "The breaker For HVAC keeps triipping /"
click at [297, 320] on textarea "The breaker For HVAC keeps triipping /" at bounding box center [375, 332] width 463 height 41
paste textarea "[STREET_ADDRESS][PERSON_NAME]"
click at [103, 204] on span "Info" at bounding box center [108, 207] width 17 height 8
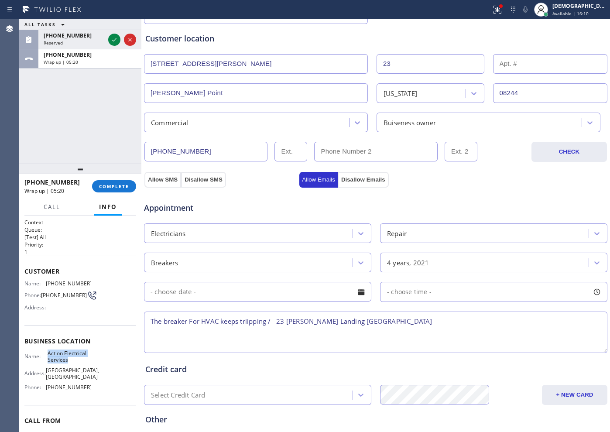
drag, startPoint x: 73, startPoint y: 366, endPoint x: 47, endPoint y: 357, distance: 28.1
click at [47, 357] on div "Name: Action Electrical Services Address: [GEOGRAPHIC_DATA] Phone: [PHONE_NUMBE…" at bounding box center [57, 372] width 67 height 44
copy span "Action Electrical Services"
click at [538, 322] on textarea "The breaker For HVAC keeps triipping / 23 [PERSON_NAME] Landing [GEOGRAPHIC_DAT…" at bounding box center [375, 332] width 463 height 41
paste textarea "Action Electrical Services"
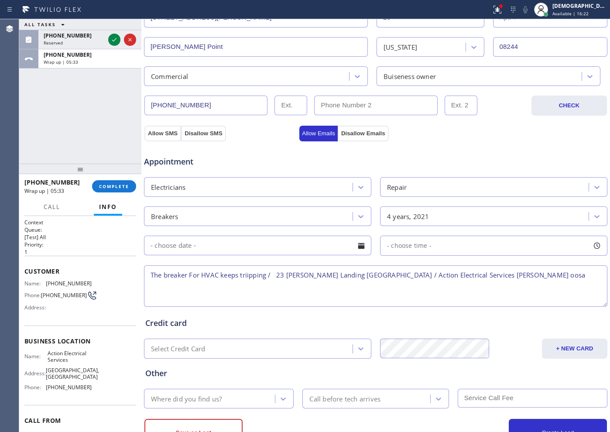
scroll to position [244, 0]
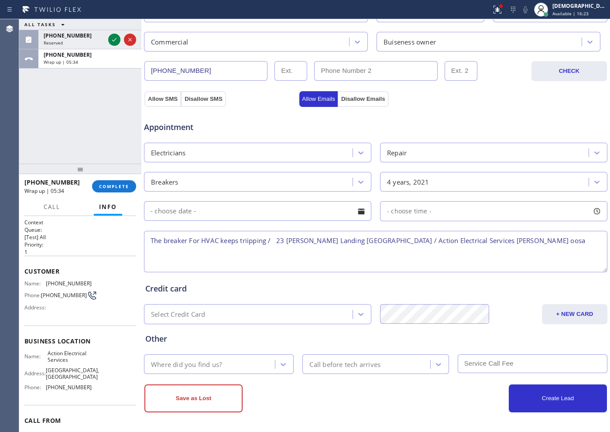
type textarea "The breaker For HVAC keeps triipping / 23 [PERSON_NAME] Landing [GEOGRAPHIC_DAT…"
click at [229, 363] on div "Where did you find us?" at bounding box center [211, 363] width 128 height 15
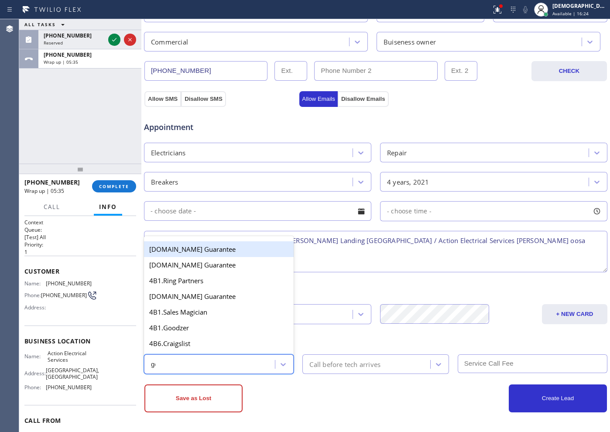
type input "goo"
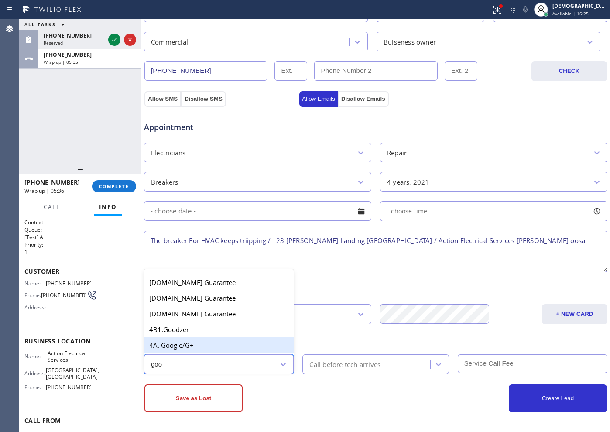
click at [218, 346] on div "4A. Google/G+" at bounding box center [219, 345] width 150 height 16
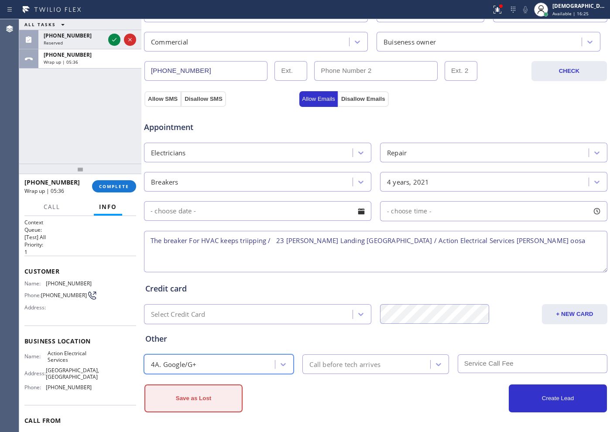
click at [197, 398] on button "Save as Lost" at bounding box center [193, 398] width 98 height 28
click at [219, 400] on button "Save as Lost" at bounding box center [193, 398] width 98 height 28
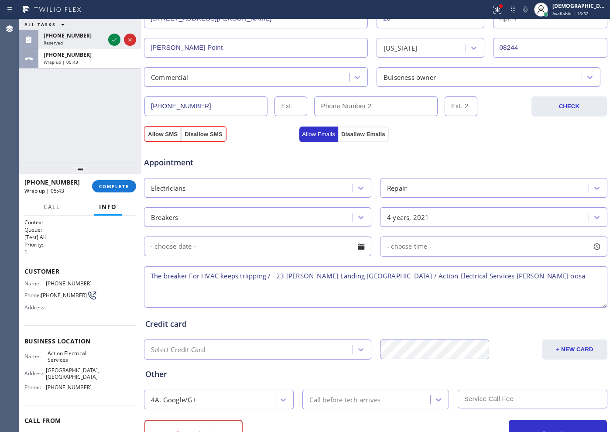
scroll to position [219, 0]
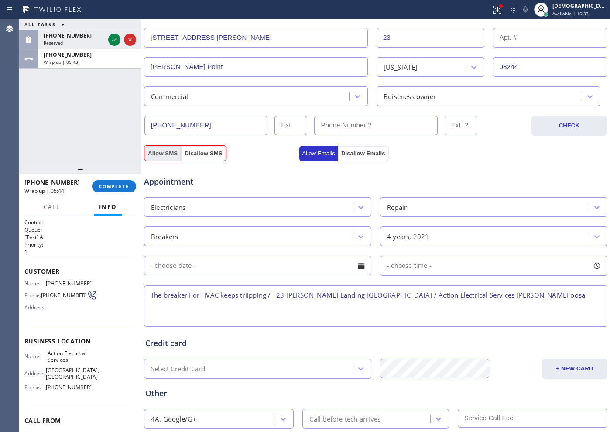
click at [161, 154] on button "Allow SMS" at bounding box center [162, 154] width 37 height 16
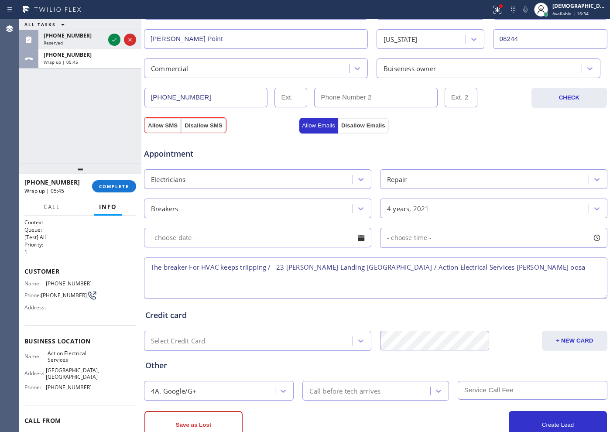
scroll to position [274, 0]
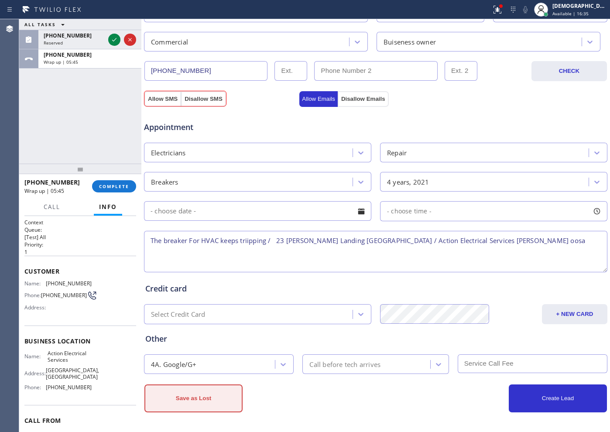
click at [220, 390] on button "Save as Lost" at bounding box center [193, 398] width 98 height 28
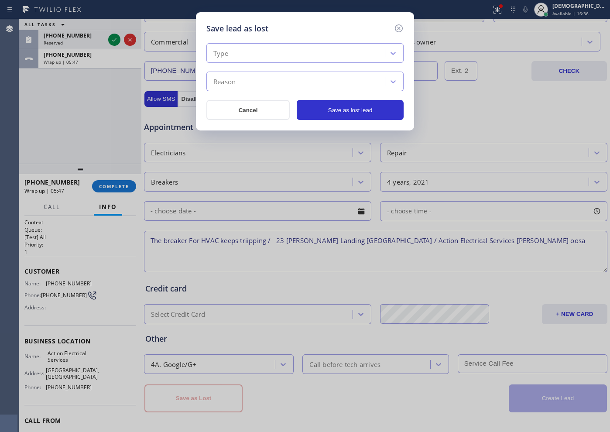
click at [296, 47] on div "Type" at bounding box center [297, 53] width 176 height 15
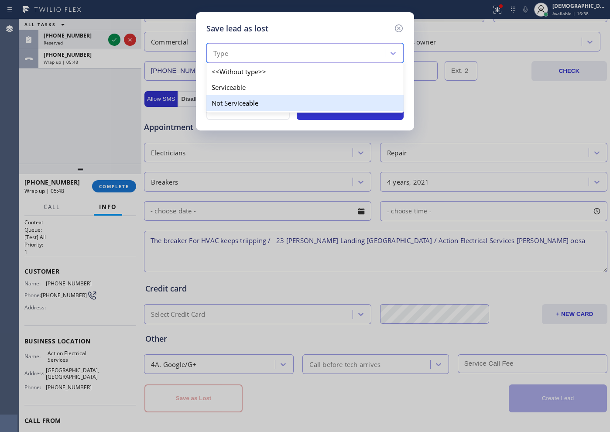
click at [270, 98] on div "Not Serviceable" at bounding box center [304, 103] width 197 height 16
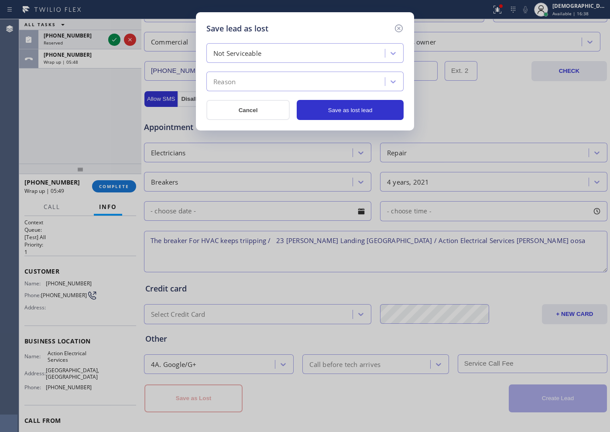
click at [268, 79] on div "Reason" at bounding box center [297, 81] width 176 height 15
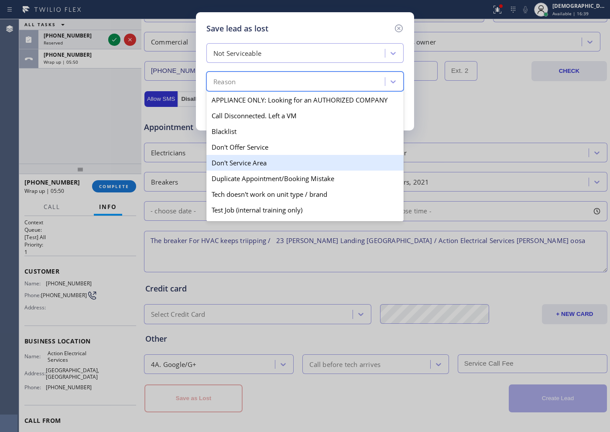
click at [277, 157] on div "Don't Service Area" at bounding box center [304, 163] width 197 height 16
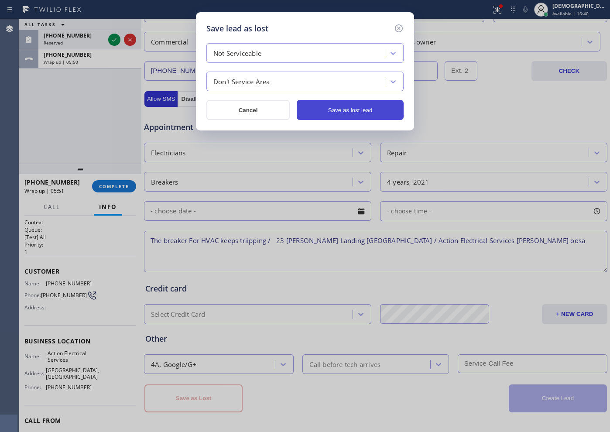
click at [364, 114] on button "Save as lost lead" at bounding box center [350, 110] width 107 height 20
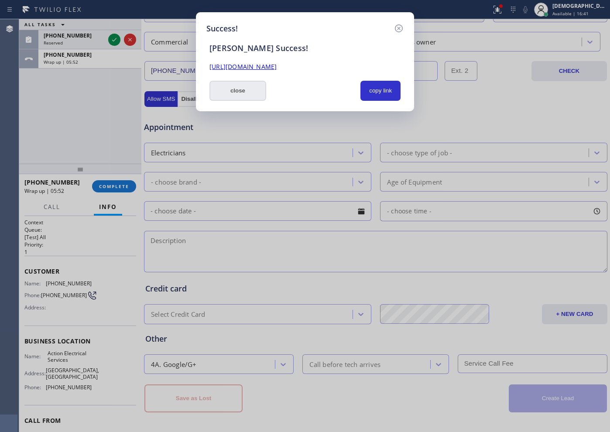
click at [257, 89] on button "close" at bounding box center [237, 91] width 57 height 20
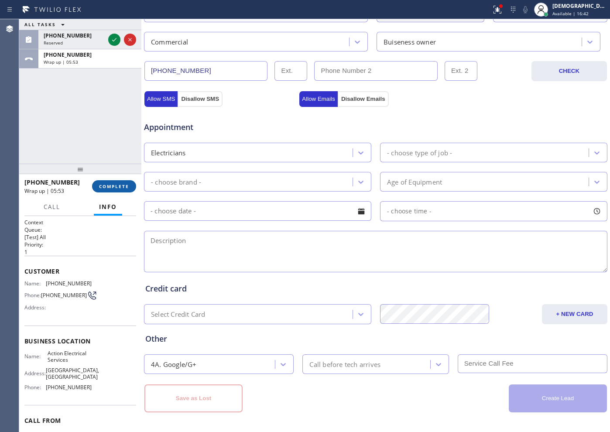
click at [130, 182] on button "COMPLETE" at bounding box center [114, 186] width 44 height 12
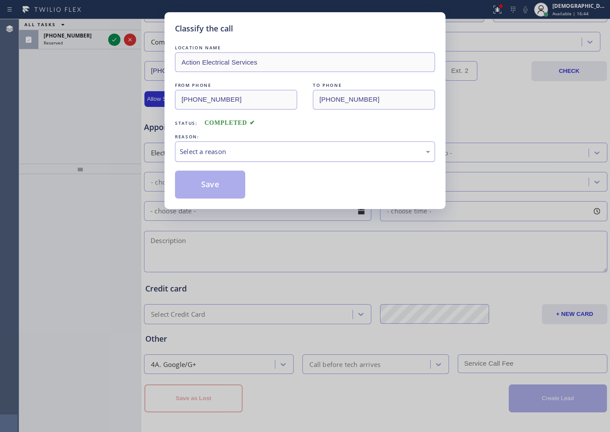
click at [242, 150] on div "Select a reason" at bounding box center [305, 152] width 250 height 10
click at [211, 182] on button "Save" at bounding box center [210, 185] width 70 height 28
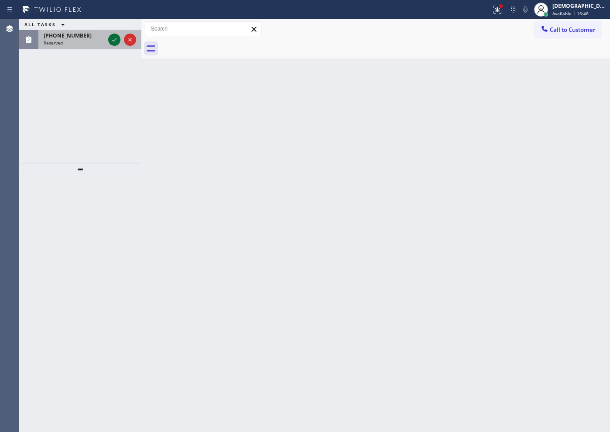
click at [111, 39] on icon at bounding box center [114, 39] width 10 height 10
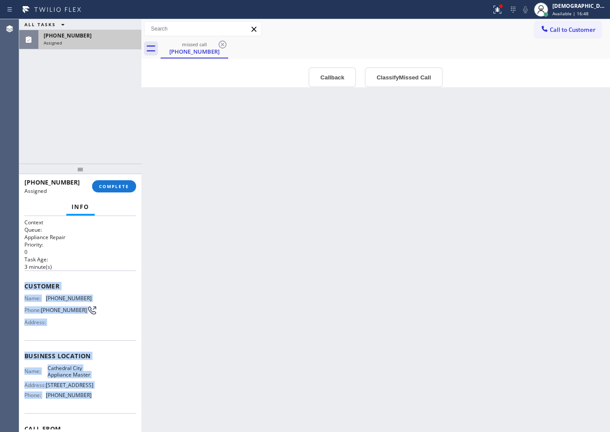
drag, startPoint x: 85, startPoint y: 411, endPoint x: 24, endPoint y: 278, distance: 146.6
click at [24, 278] on div "Context Queue: Appliance Repair Priority: 0 Task Age: [DEMOGRAPHIC_DATA] minute…" at bounding box center [80, 324] width 122 height 216
copy div "Customer Name: [PHONE_NUMBER] Phone: [PHONE_NUMBER] Address: Business location …"
click at [115, 183] on span "COMPLETE" at bounding box center [114, 186] width 30 height 6
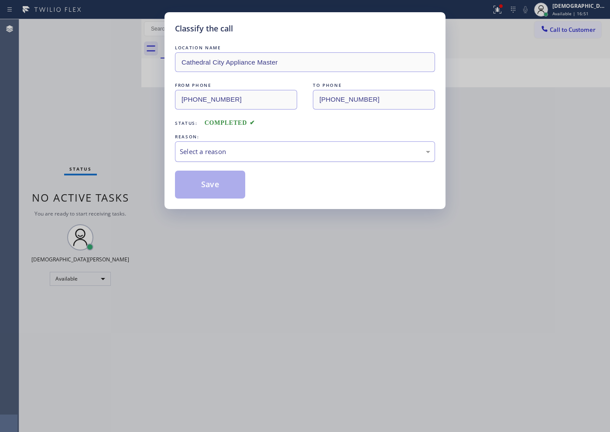
click at [187, 157] on div "Select a reason" at bounding box center [305, 151] width 260 height 21
click at [189, 183] on button "Save" at bounding box center [210, 185] width 70 height 28
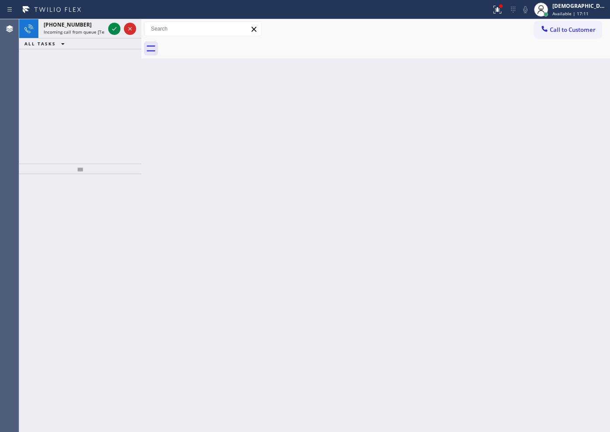
click at [82, 87] on div "[PHONE_NUMBER] Incoming call from queue [Test] All ALL TASKS ALL TASKS ACTIVE T…" at bounding box center [80, 91] width 122 height 144
click at [113, 31] on icon at bounding box center [114, 29] width 10 height 10
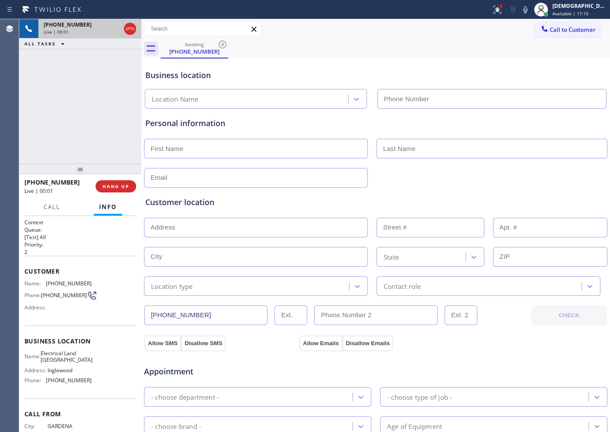
type input "[PHONE_NUMBER]"
click at [124, 190] on button "HANG UP" at bounding box center [116, 186] width 41 height 12
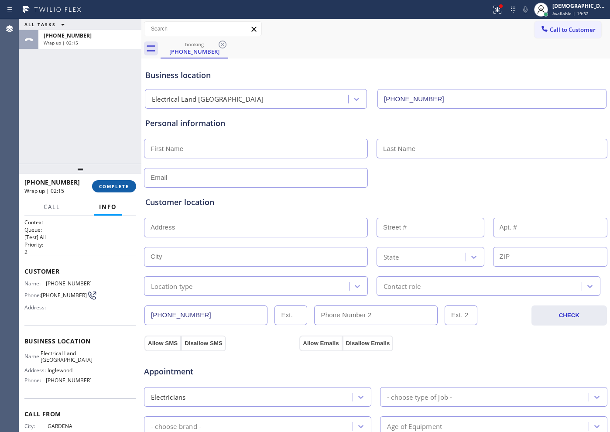
click at [97, 188] on button "COMPLETE" at bounding box center [114, 186] width 44 height 12
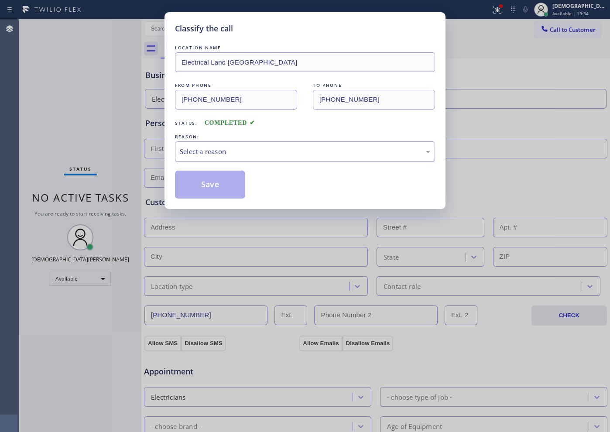
click at [220, 151] on div "Select a reason" at bounding box center [305, 152] width 250 height 10
click at [211, 178] on button "Save" at bounding box center [210, 185] width 70 height 28
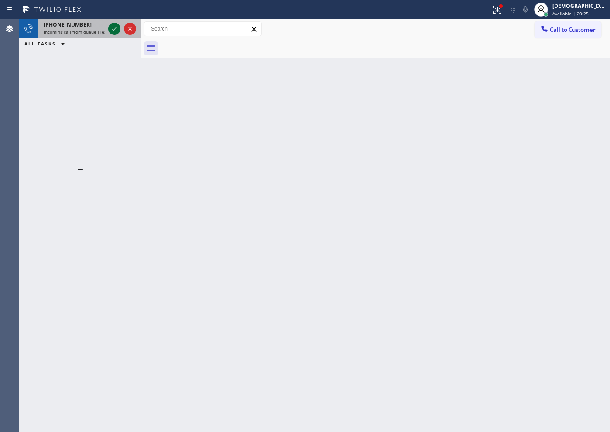
click at [114, 28] on icon at bounding box center [114, 29] width 10 height 10
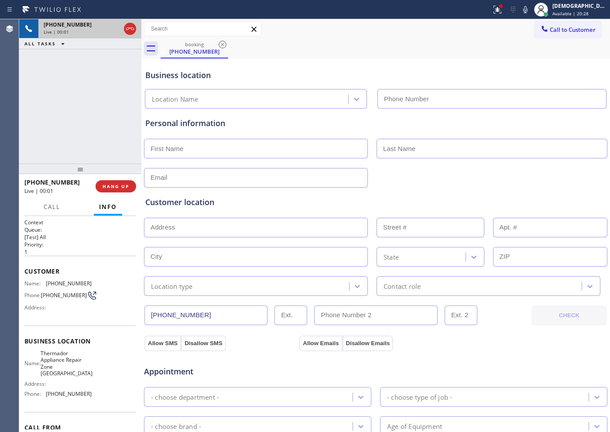
type input "[PHONE_NUMBER]"
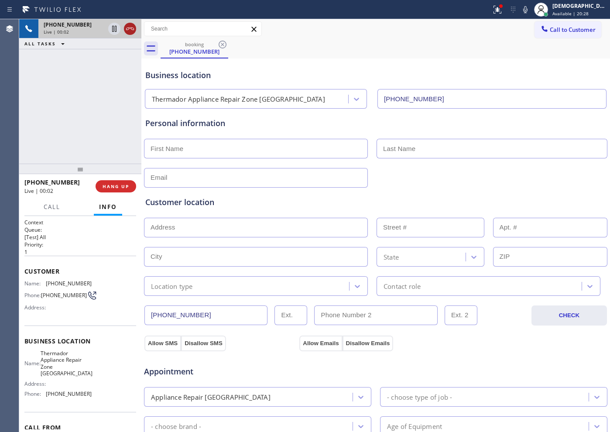
click at [130, 28] on icon at bounding box center [130, 29] width 10 height 10
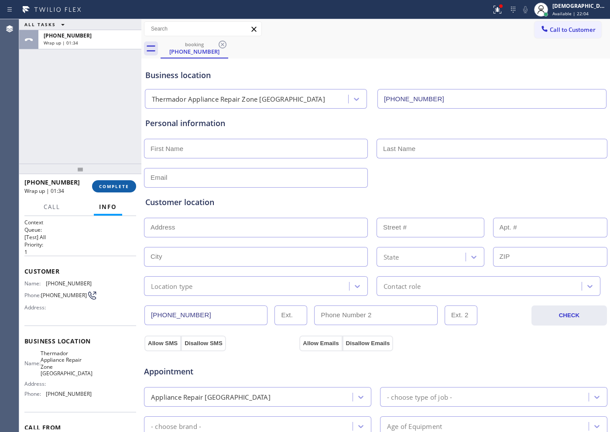
drag, startPoint x: 112, startPoint y: 182, endPoint x: 178, endPoint y: 161, distance: 69.1
click at [113, 183] on span "COMPLETE" at bounding box center [114, 186] width 30 height 6
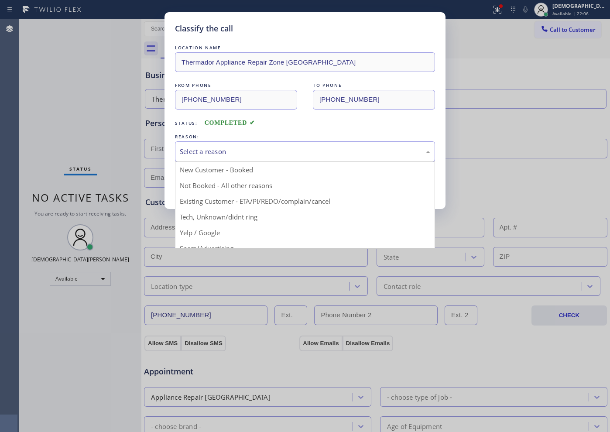
drag, startPoint x: 253, startPoint y: 142, endPoint x: 252, endPoint y: 148, distance: 6.2
click at [252, 148] on div "Select a reason" at bounding box center [305, 151] width 260 height 21
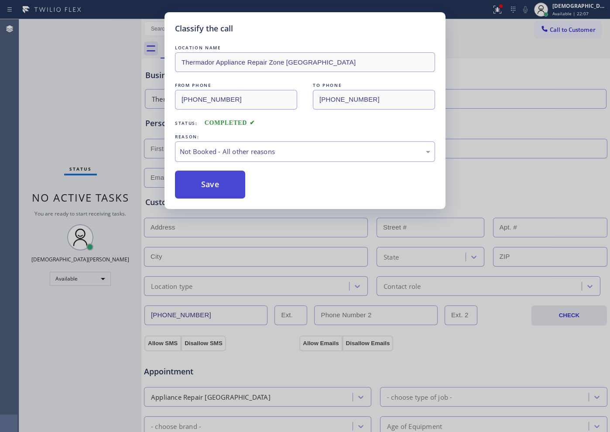
click at [219, 184] on button "Save" at bounding box center [210, 185] width 70 height 28
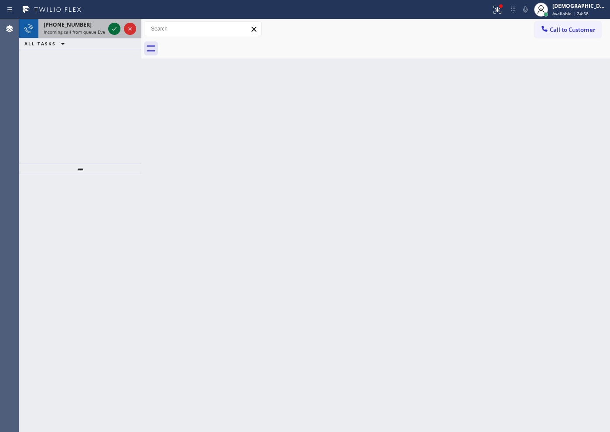
click at [115, 32] on icon at bounding box center [114, 29] width 10 height 10
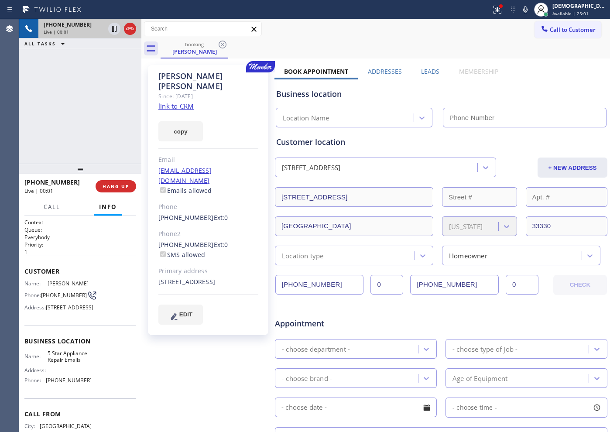
type input "[PHONE_NUMBER]"
click at [188, 102] on link "link to CRM" at bounding box center [175, 106] width 35 height 9
click at [116, 33] on icon at bounding box center [114, 29] width 10 height 10
click at [113, 28] on icon at bounding box center [114, 29] width 6 height 6
click at [94, 95] on div "[PHONE_NUMBER] Live | 06:55 ALL TASKS ALL TASKS ACTIVE TASKS TASKS IN WRAP UP" at bounding box center [80, 91] width 122 height 144
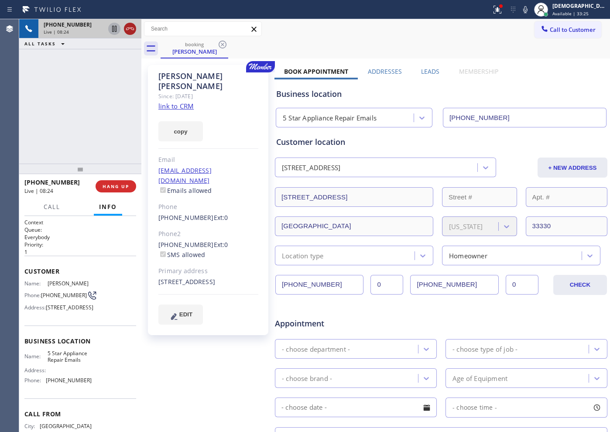
click at [126, 27] on icon at bounding box center [130, 29] width 10 height 10
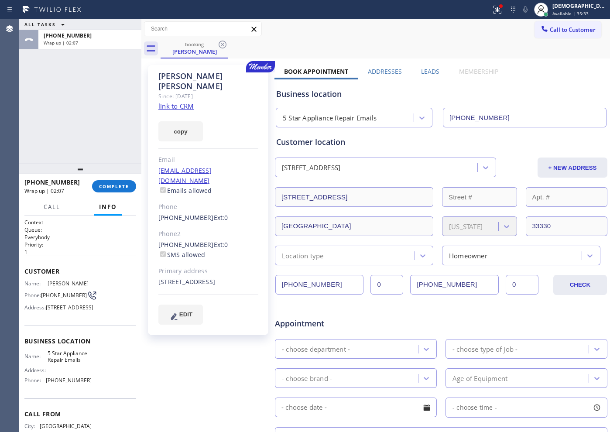
click at [42, 102] on div "ALL TASKS ALL TASKS ACTIVE TASKS TASKS IN WRAP UP [PHONE_NUMBER] Wrap up | 02:07" at bounding box center [80, 91] width 122 height 144
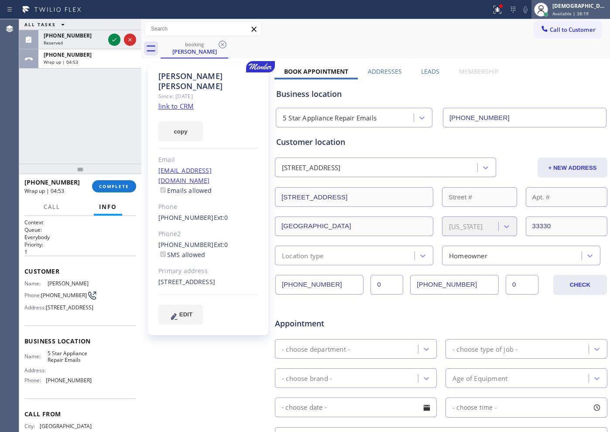
click at [579, 11] on span "Available | 38:19" at bounding box center [570, 13] width 36 height 6
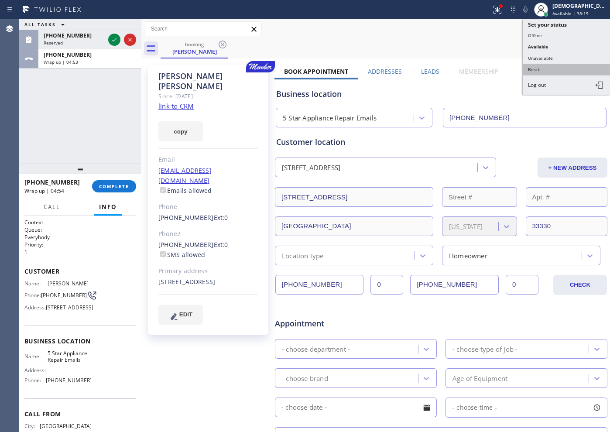
click at [548, 70] on button "Break" at bounding box center [566, 69] width 87 height 11
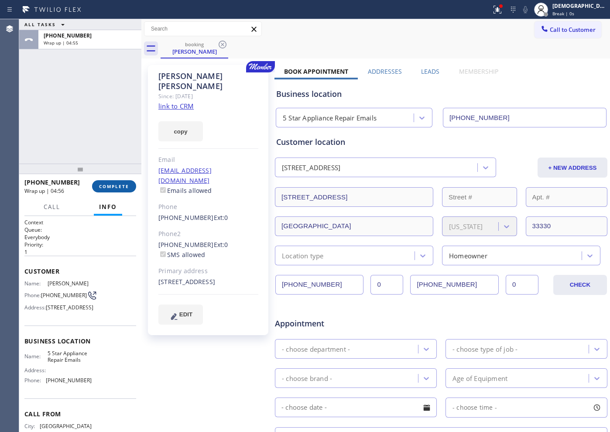
click at [121, 184] on span "COMPLETE" at bounding box center [114, 186] width 30 height 6
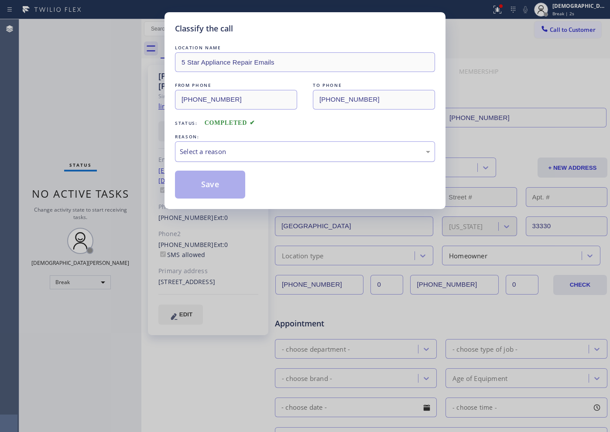
click at [279, 155] on div "Select a reason" at bounding box center [305, 152] width 250 height 10
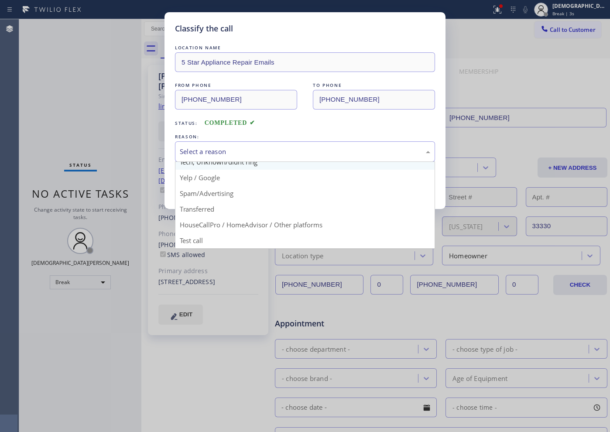
scroll to position [0, 0]
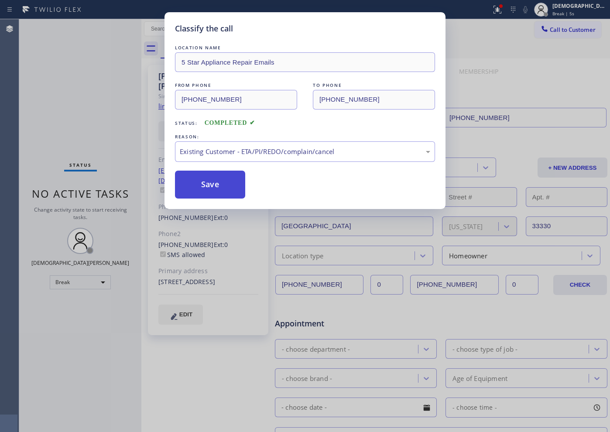
click at [216, 185] on button "Save" at bounding box center [210, 185] width 70 height 28
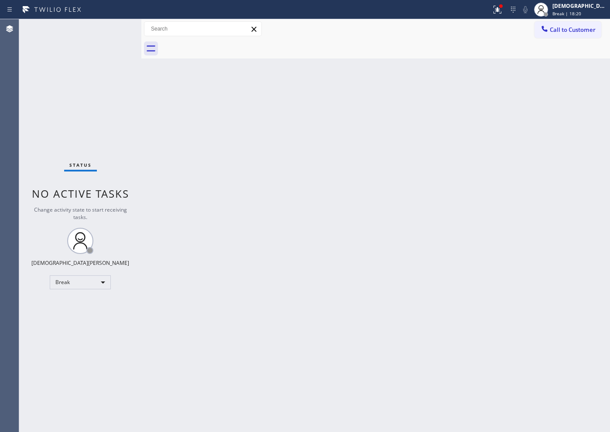
drag, startPoint x: 70, startPoint y: 96, endPoint x: 76, endPoint y: 112, distance: 16.6
click at [70, 96] on div "Status No active tasks Change activity state to start receiving tasks. Christia…" at bounding box center [80, 225] width 122 height 413
click at [135, 280] on div "Status No active tasks Change activity state to start receiving tasks. Christia…" at bounding box center [80, 225] width 122 height 413
click at [98, 279] on div "Break" at bounding box center [80, 282] width 61 height 14
click at [88, 302] on li "Available" at bounding box center [79, 305] width 59 height 10
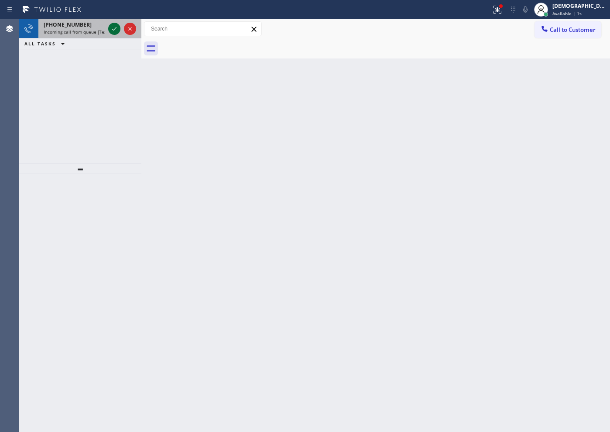
click at [115, 32] on icon at bounding box center [114, 29] width 10 height 10
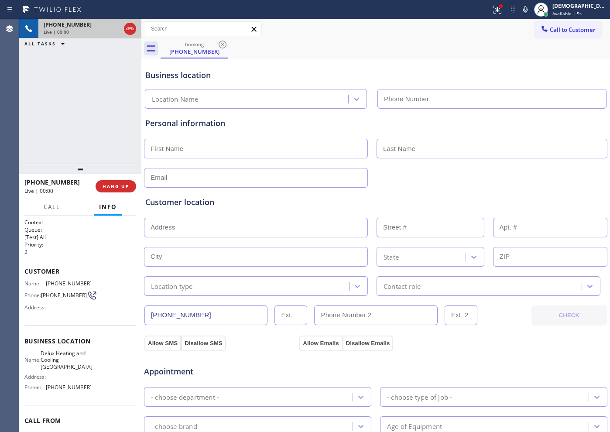
type input "[PHONE_NUMBER]"
click at [130, 27] on icon at bounding box center [130, 29] width 10 height 10
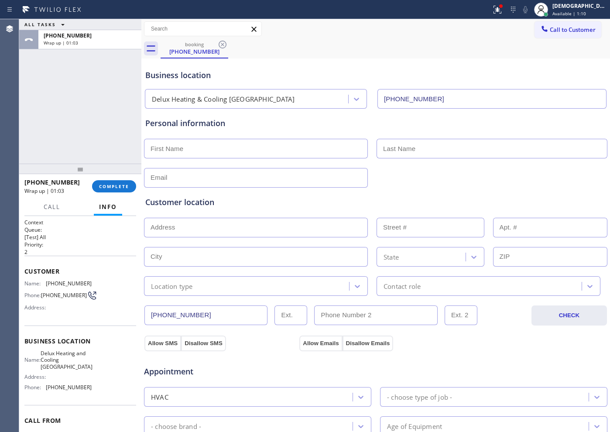
click at [82, 127] on div "ALL TASKS ALL TASKS ACTIVE TASKS TASKS IN WRAP UP [PHONE_NUMBER] Wrap up | 01:03" at bounding box center [80, 91] width 122 height 144
drag, startPoint x: 108, startPoint y: 184, endPoint x: 120, endPoint y: 181, distance: 12.6
click at [109, 184] on span "COMPLETE" at bounding box center [114, 186] width 30 height 6
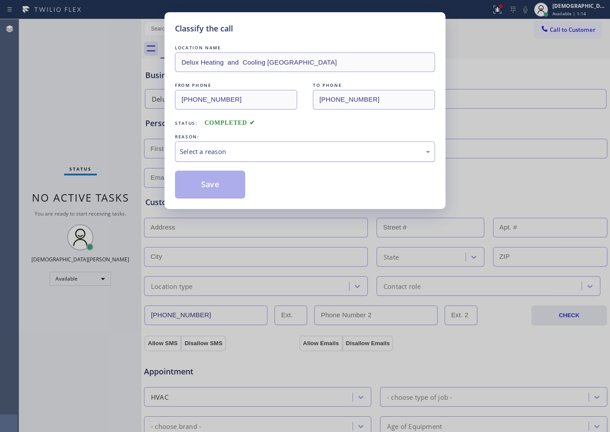
drag, startPoint x: 246, startPoint y: 149, endPoint x: 243, endPoint y: 160, distance: 11.3
click at [245, 149] on div "Select a reason" at bounding box center [305, 152] width 250 height 10
click at [258, 147] on div "Not Booked - All other reasons" at bounding box center [305, 152] width 250 height 10
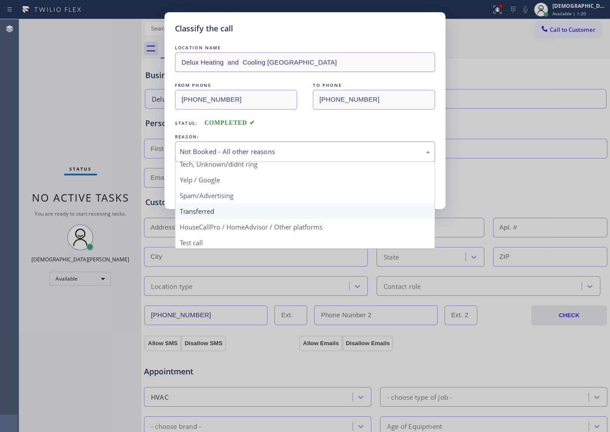
scroll to position [55, 0]
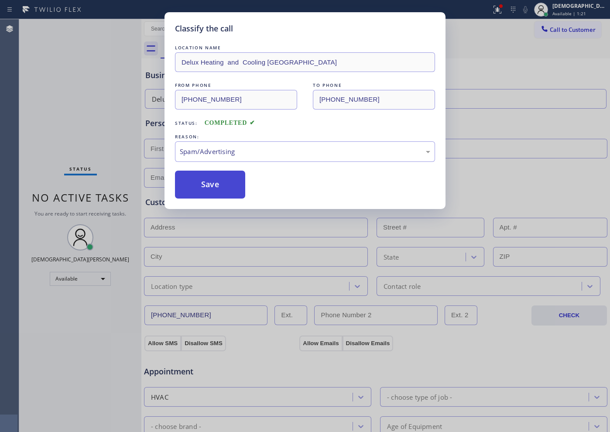
click at [228, 196] on button "Save" at bounding box center [210, 185] width 70 height 28
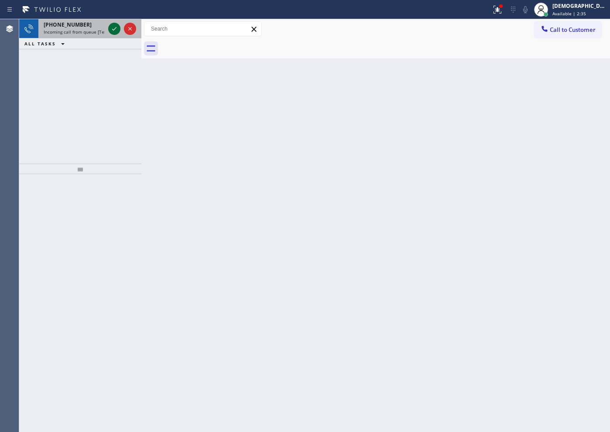
click at [114, 27] on icon at bounding box center [114, 29] width 10 height 10
click at [115, 30] on icon at bounding box center [114, 29] width 10 height 10
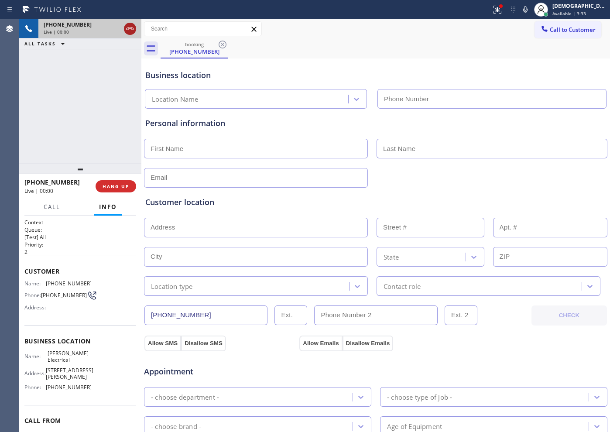
type input "[PHONE_NUMBER]"
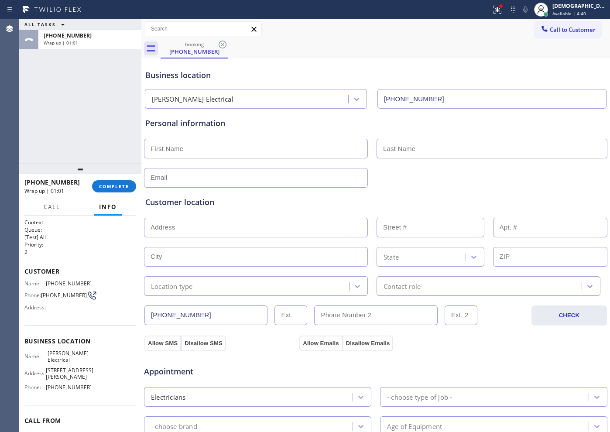
click at [104, 147] on div "ALL TASKS ALL TASKS ACTIVE TASKS TASKS IN WRAP UP [PHONE_NUMBER] Wrap up | 01:01" at bounding box center [80, 91] width 122 height 144
click at [109, 178] on div "[PHONE_NUMBER] Wrap up | 01:02 COMPLETE" at bounding box center [80, 186] width 112 height 23
click at [110, 187] on span "COMPLETE" at bounding box center [114, 186] width 30 height 6
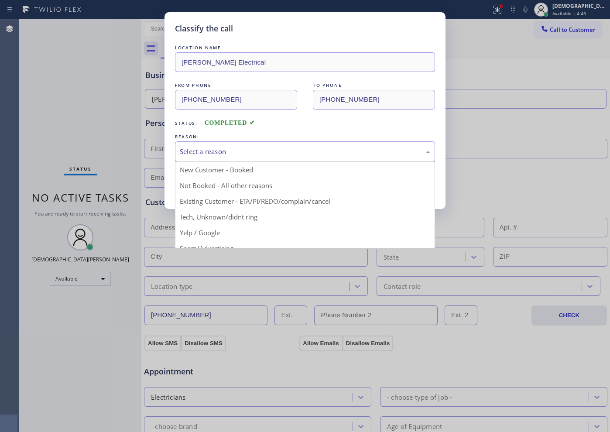
click at [212, 147] on div "Select a reason" at bounding box center [305, 152] width 250 height 10
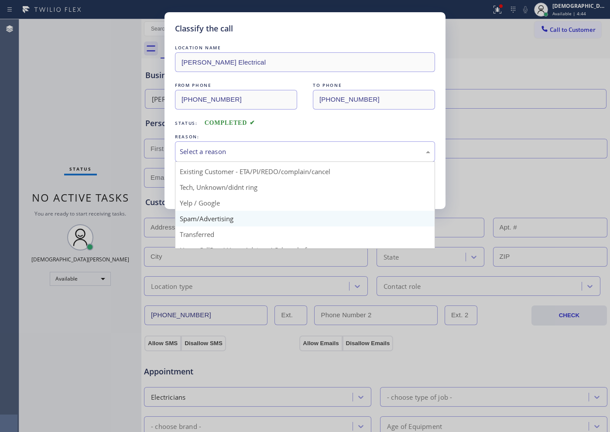
scroll to position [55, 0]
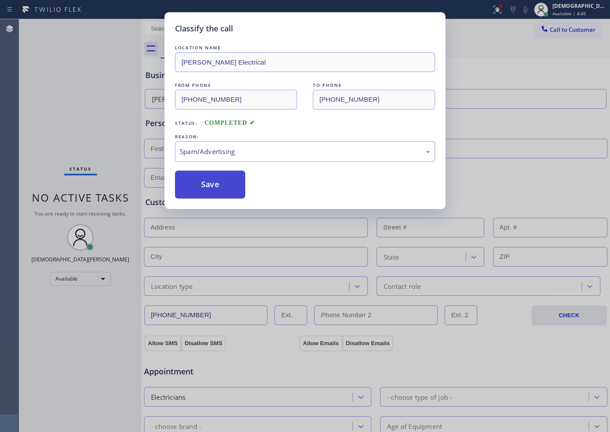
click at [214, 188] on button "Save" at bounding box center [210, 185] width 70 height 28
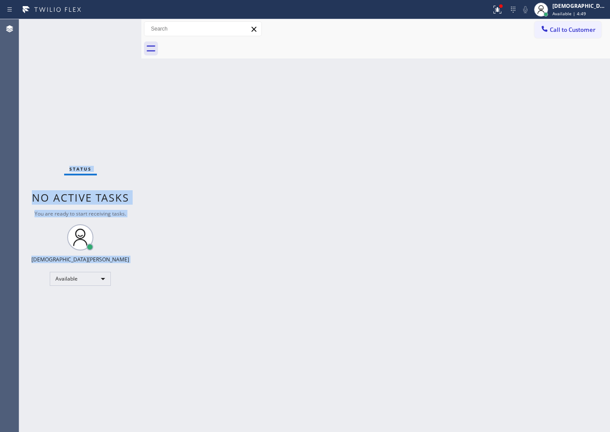
click at [116, 27] on div "Status No active tasks You are ready to start receiving tasks. Christian Cinco …" at bounding box center [80, 225] width 122 height 413
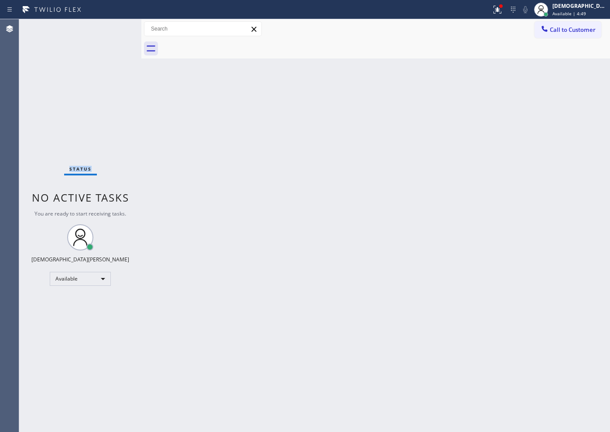
click at [116, 27] on div "Status No active tasks You are ready to start receiving tasks. Christian Cinco …" at bounding box center [80, 225] width 122 height 413
click at [116, 28] on div "Status No active tasks You are ready to start receiving tasks. Christian Cinco …" at bounding box center [80, 225] width 122 height 413
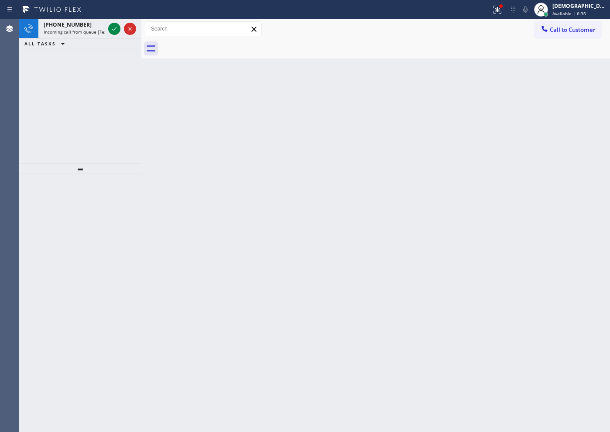
click at [116, 30] on icon at bounding box center [114, 29] width 10 height 10
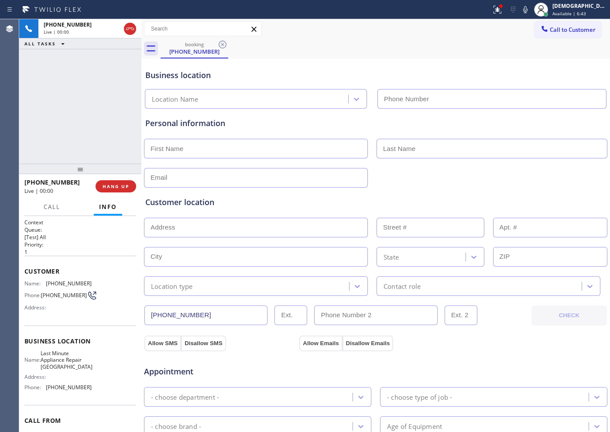
type input "[PHONE_NUMBER]"
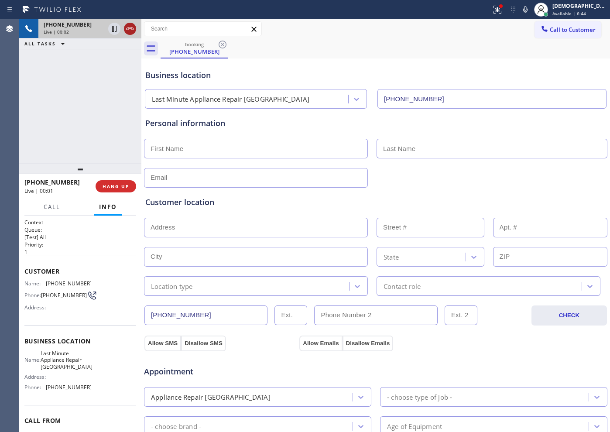
click at [133, 29] on icon at bounding box center [130, 29] width 10 height 10
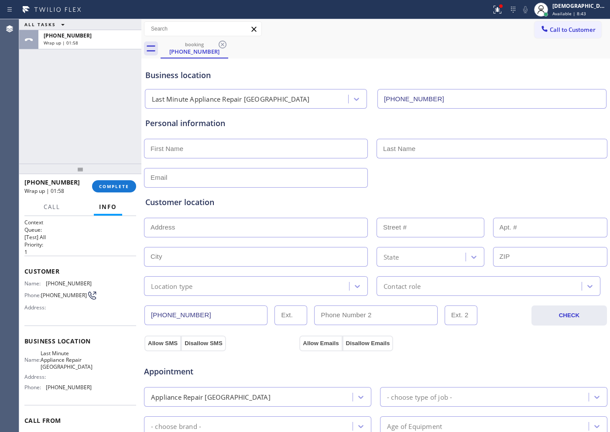
drag, startPoint x: 60, startPoint y: 140, endPoint x: 63, endPoint y: 144, distance: 5.7
click at [61, 140] on div "ALL TASKS ALL TASKS ACTIVE TASKS TASKS IN WRAP UP [PHONE_NUMBER] Wrap up | 01:58" at bounding box center [80, 91] width 122 height 144
click at [111, 189] on button "COMPLETE" at bounding box center [114, 186] width 44 height 12
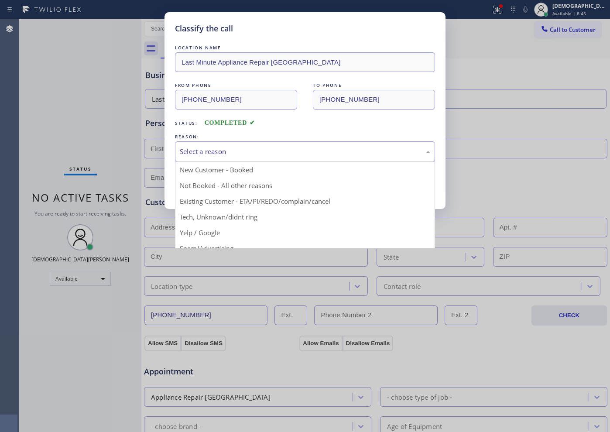
click at [216, 156] on div "Select a reason" at bounding box center [305, 152] width 250 height 10
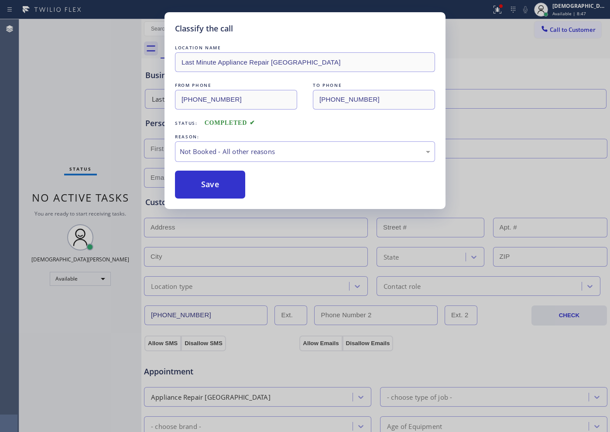
click at [208, 180] on button "Save" at bounding box center [210, 185] width 70 height 28
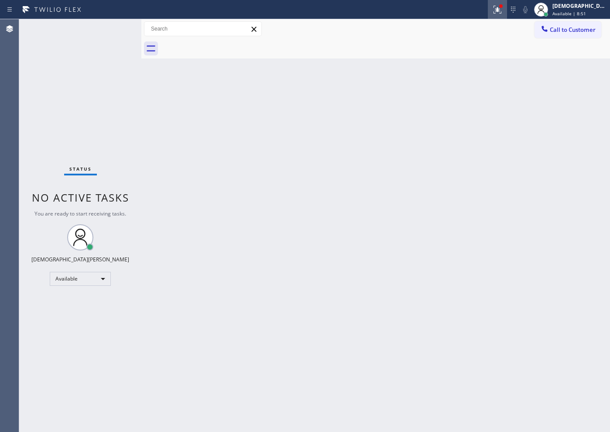
click at [503, 11] on icon at bounding box center [497, 9] width 10 height 10
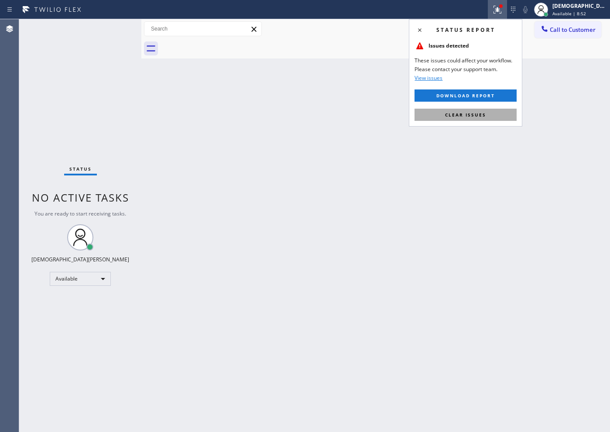
click at [471, 109] on button "Clear issues" at bounding box center [465, 115] width 102 height 12
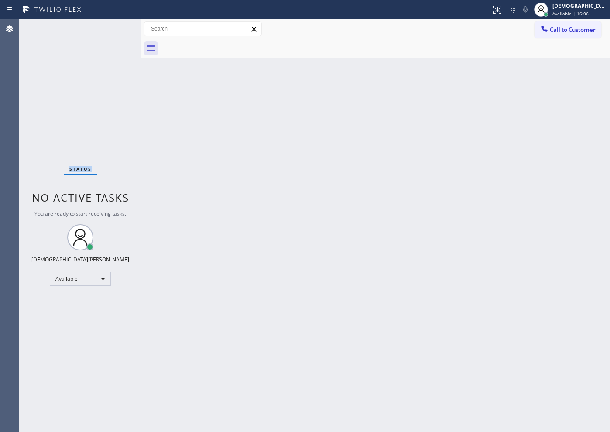
click at [111, 28] on div "Status No active tasks You are ready to start receiving tasks. Christian Cinco …" at bounding box center [80, 225] width 122 height 413
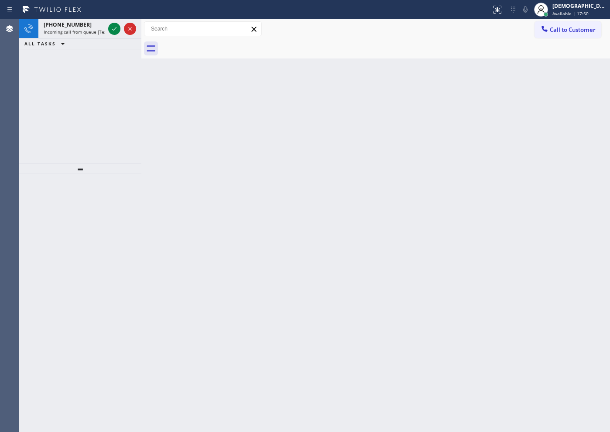
click at [65, 96] on div "[PHONE_NUMBER] Incoming call from queue [Test] All ALL TASKS ALL TASKS ACTIVE T…" at bounding box center [80, 91] width 122 height 144
click at [114, 30] on icon at bounding box center [114, 29] width 10 height 10
